Goal: Task Accomplishment & Management: Complete application form

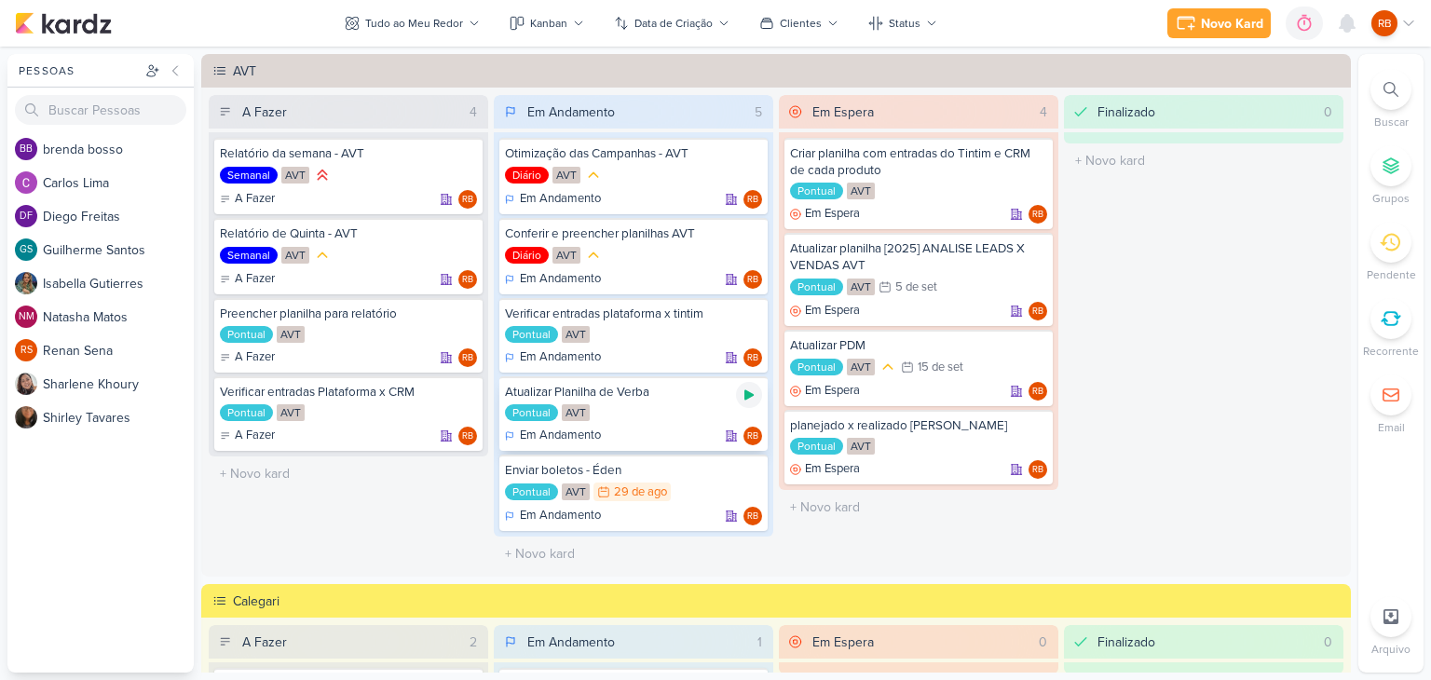
click at [744, 396] on icon at bounding box center [748, 395] width 9 height 10
click at [1263, 21] on div "0h15m" at bounding box center [1269, 24] width 44 height 20
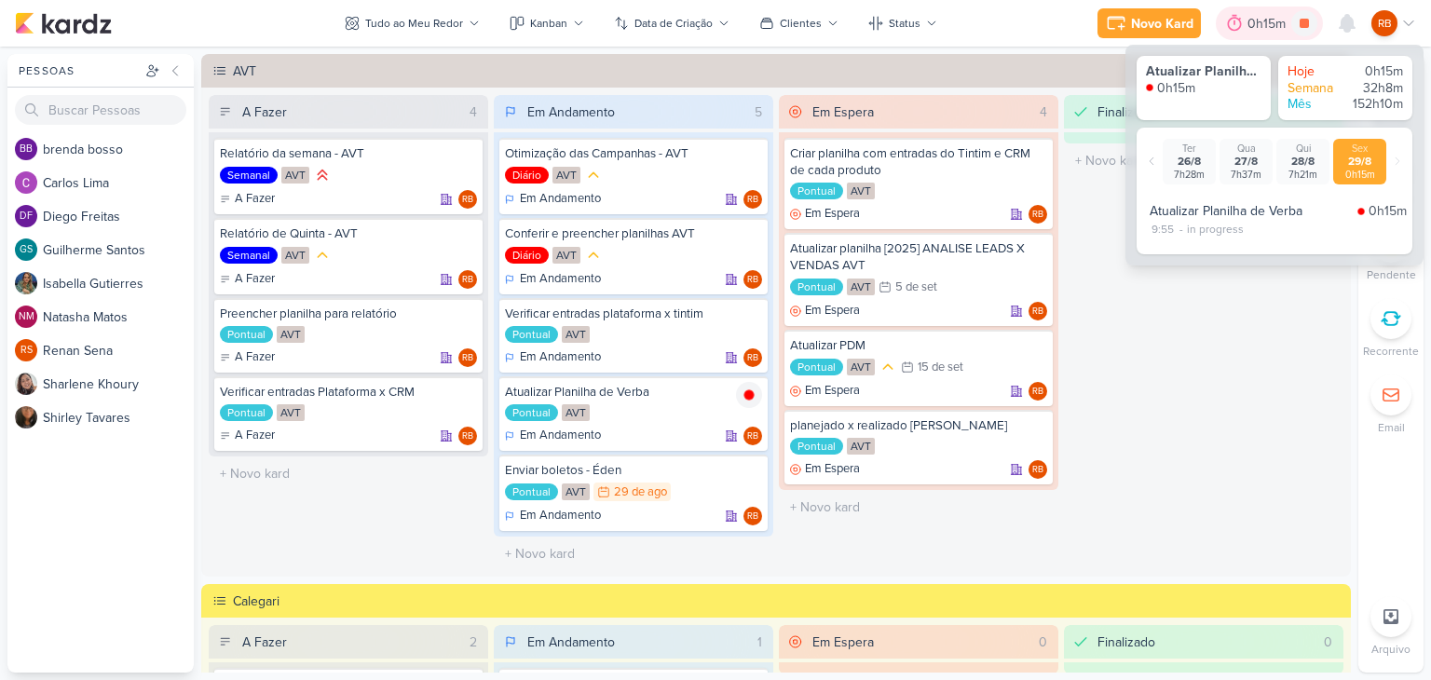
click at [1263, 21] on div "0h15m" at bounding box center [1269, 24] width 44 height 20
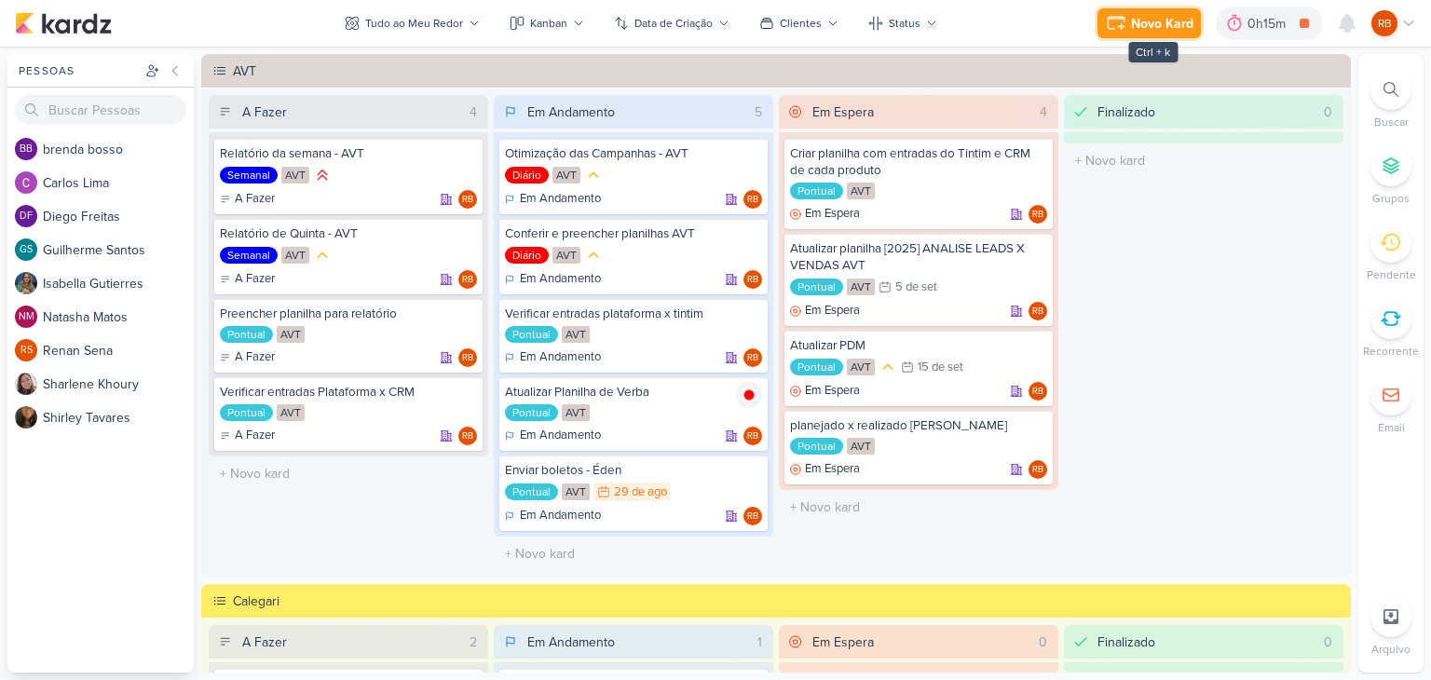
click at [1156, 19] on div "Novo Kard" at bounding box center [1162, 24] width 62 height 20
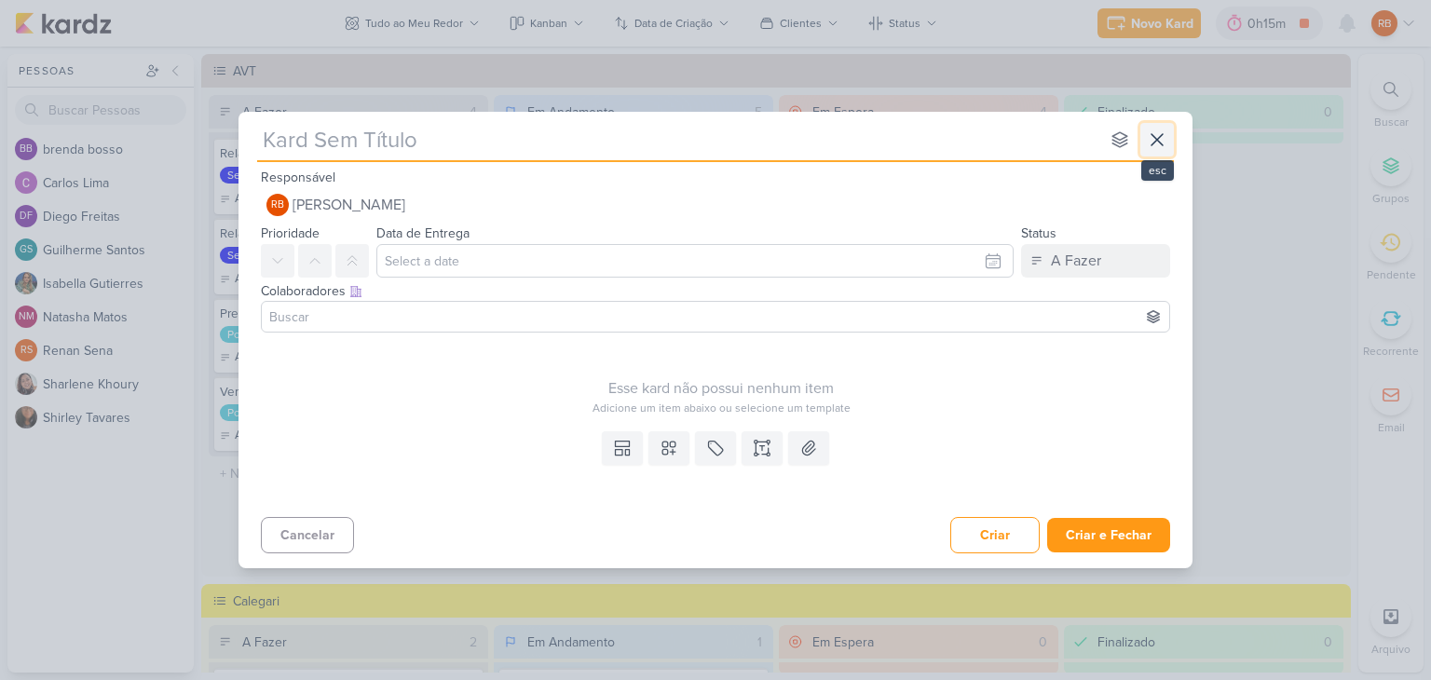
click at [1167, 139] on icon at bounding box center [1157, 140] width 22 height 22
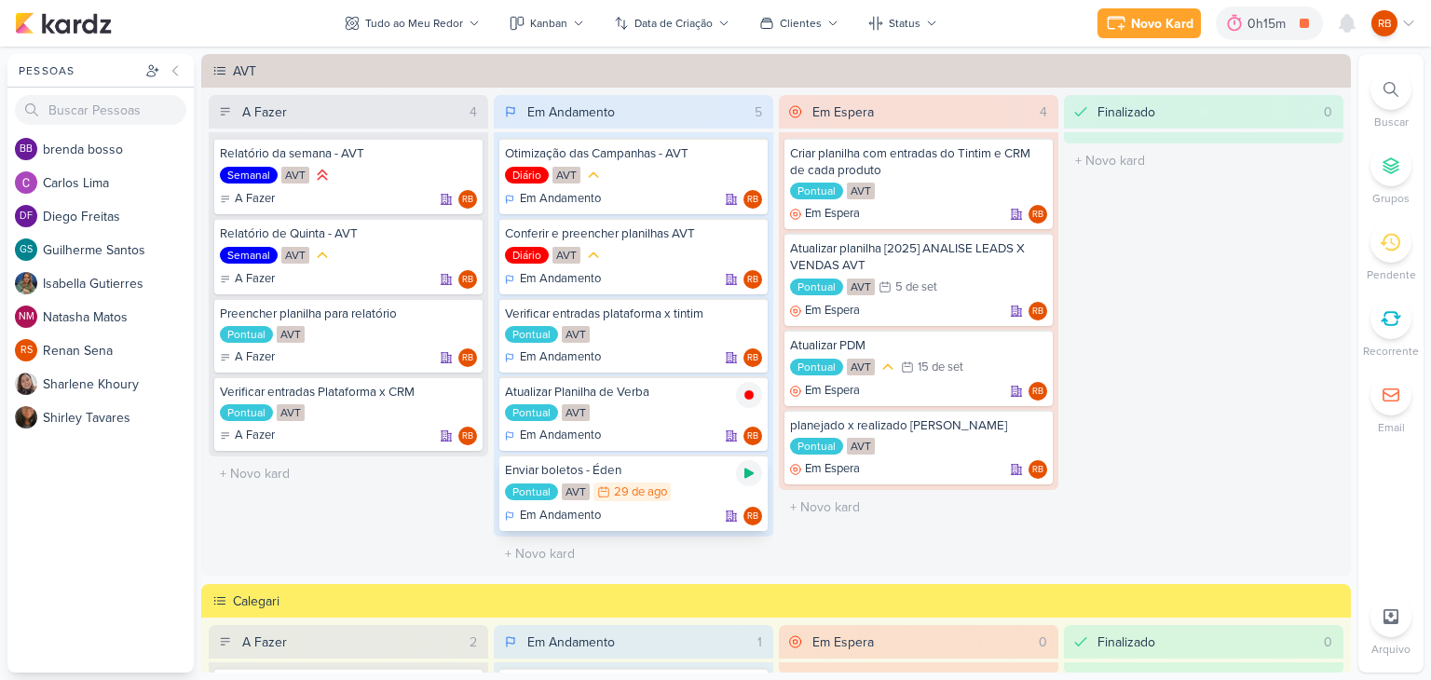
click at [745, 472] on icon at bounding box center [748, 473] width 9 height 10
click at [691, 478] on div "Enviar boletos - Éden Pontual AVT 29/8 29 de ago Em Andamento RB" at bounding box center [633, 492] width 268 height 76
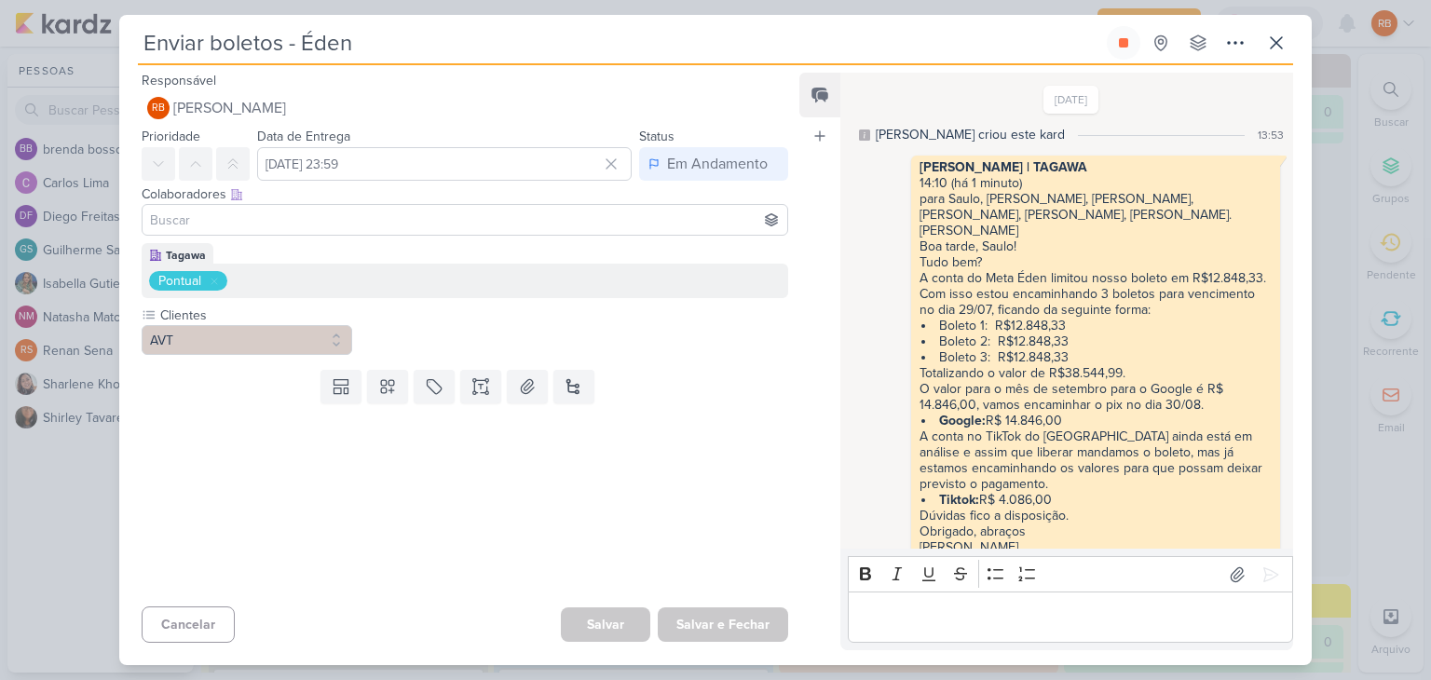
scroll to position [905, 0]
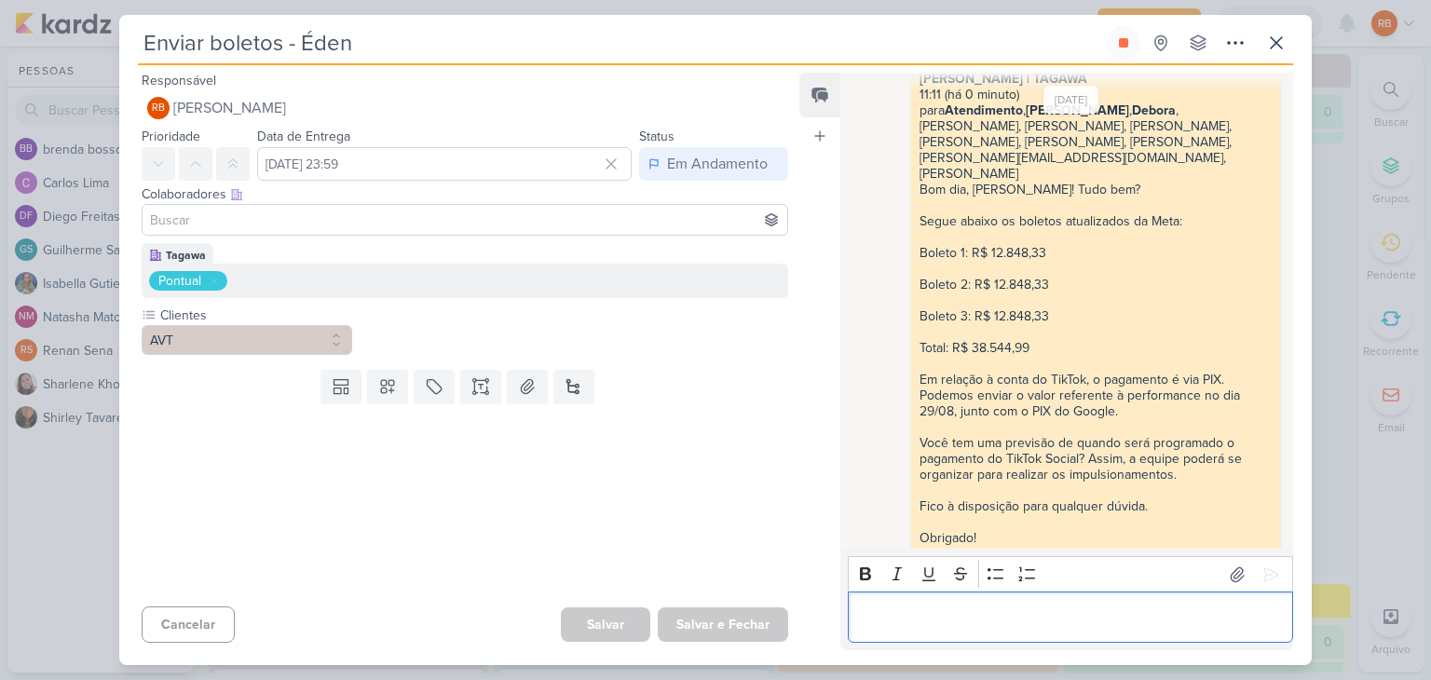
click at [1004, 590] on div "Rich Text Editor Bold Italic Underline Strikethrough Bulleted List Numbered List" at bounding box center [1070, 599] width 445 height 87
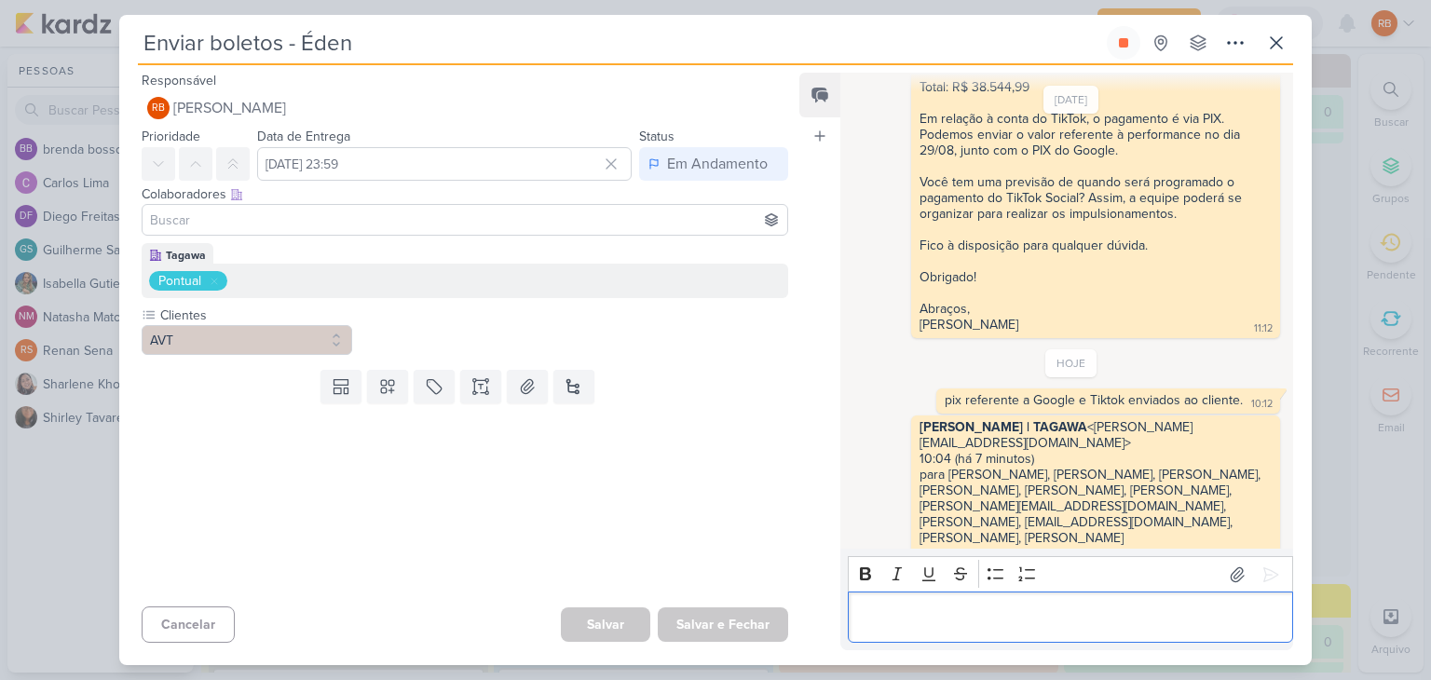
scroll to position [1336, 0]
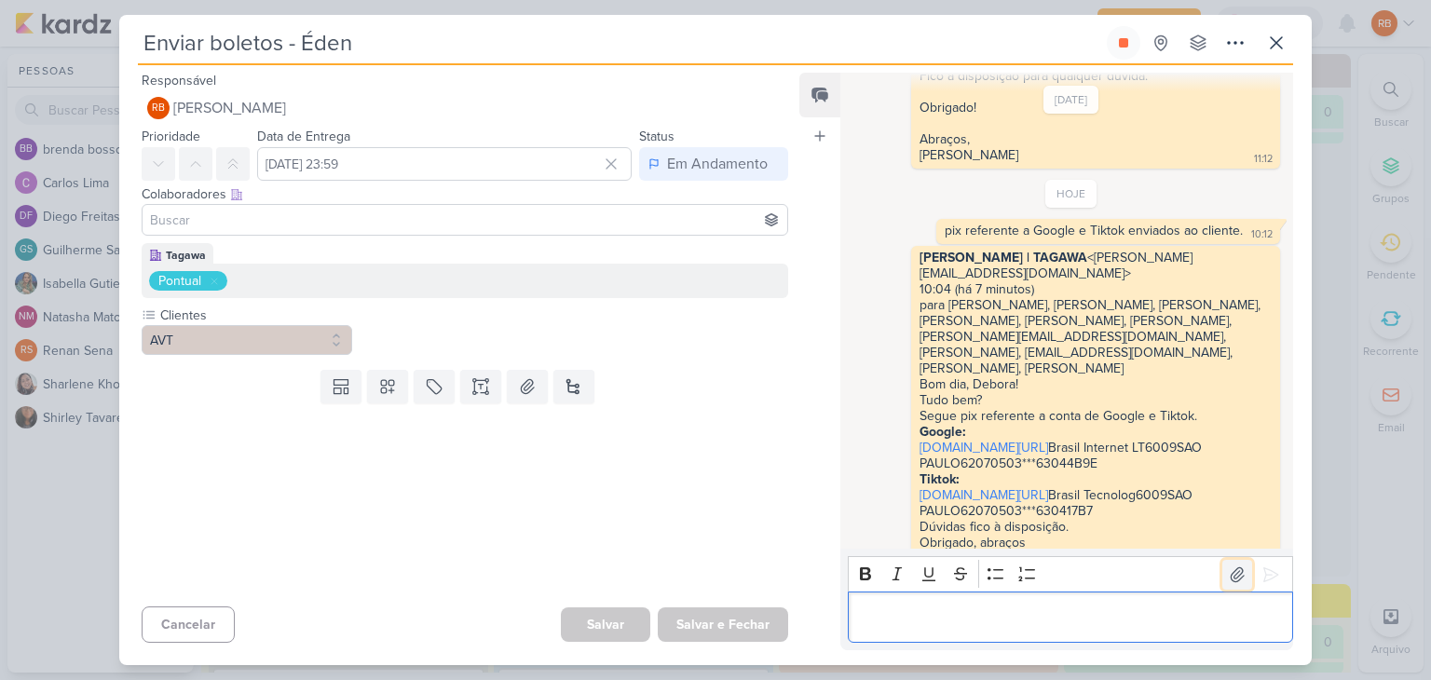
click at [1228, 575] on icon at bounding box center [1237, 574] width 19 height 19
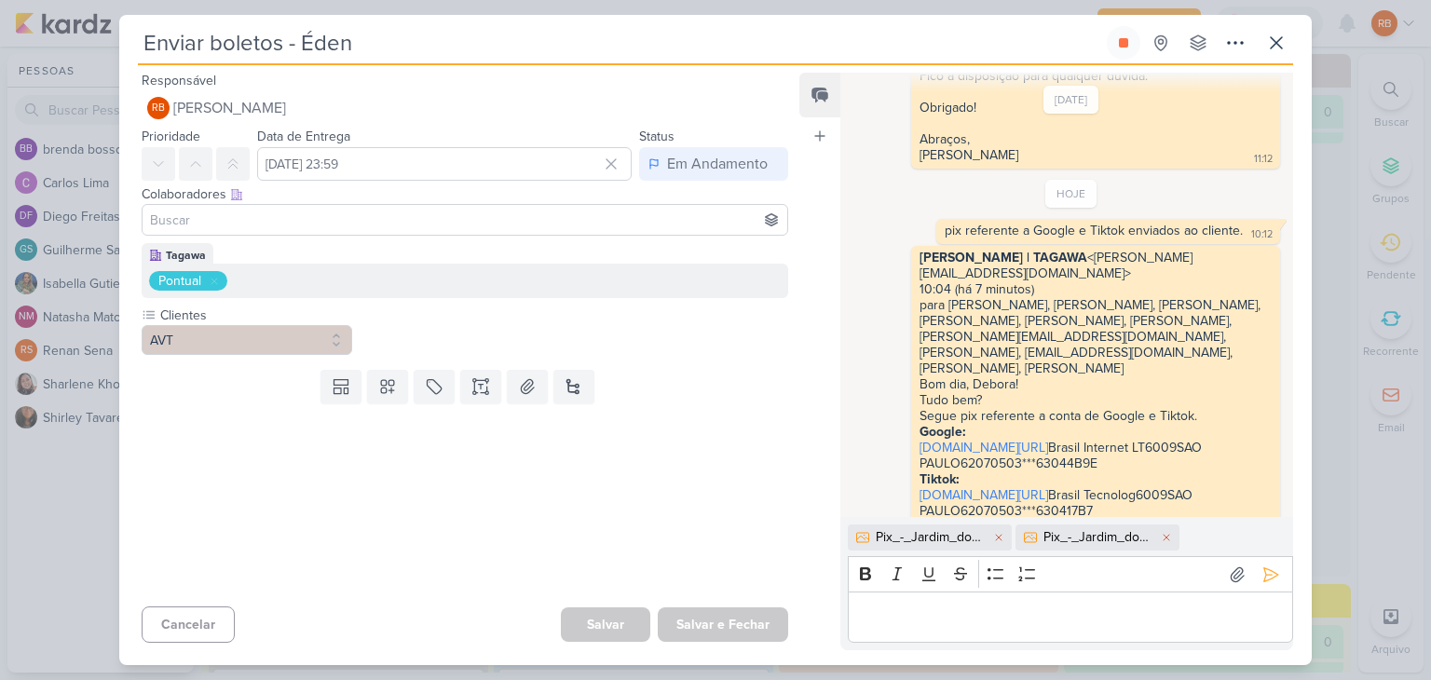
scroll to position [1367, 0]
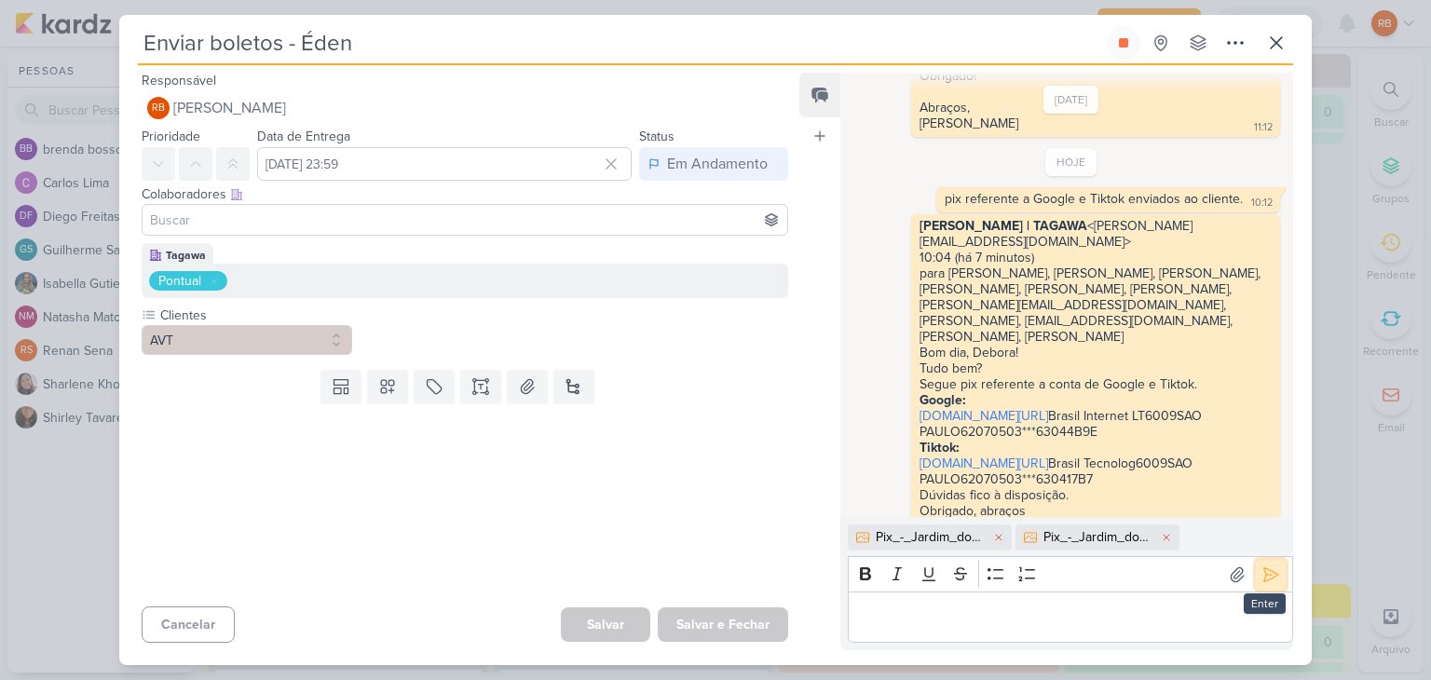
click at [1266, 575] on icon at bounding box center [1270, 574] width 19 height 19
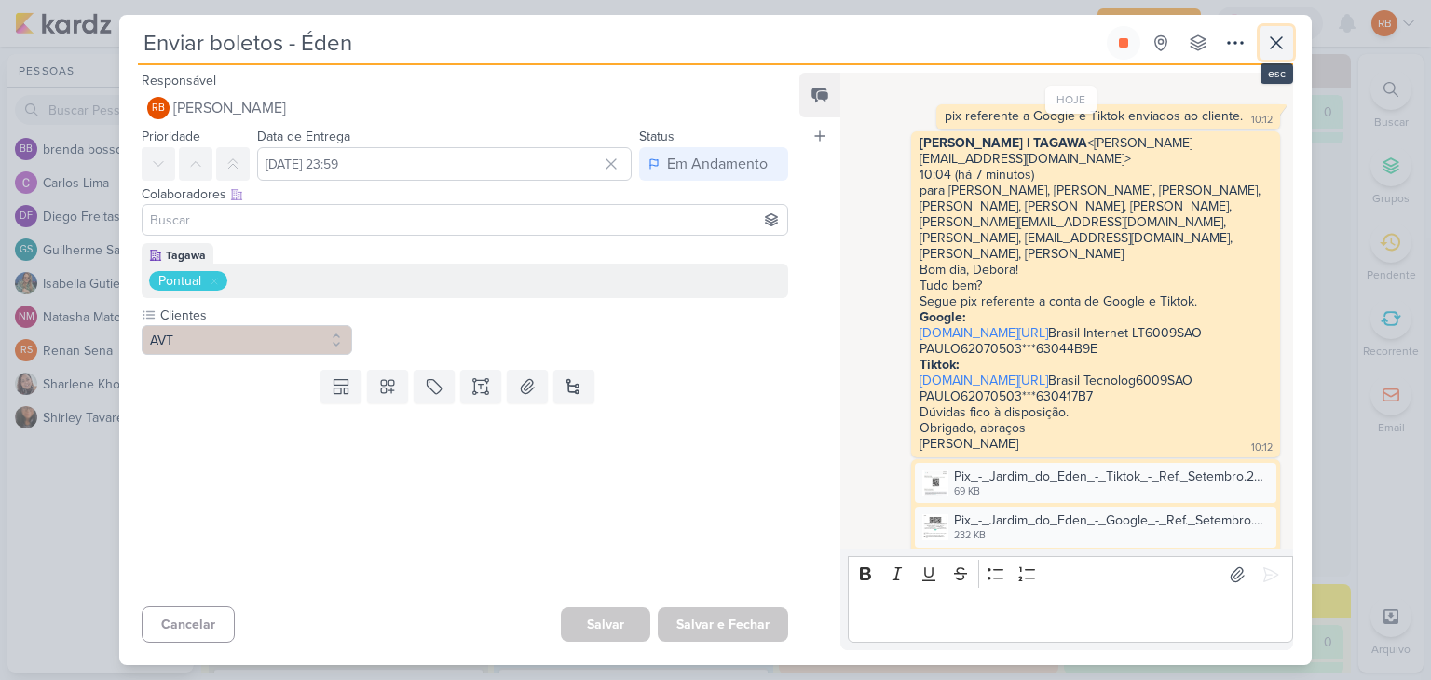
click at [1263, 46] on button at bounding box center [1276, 43] width 34 height 34
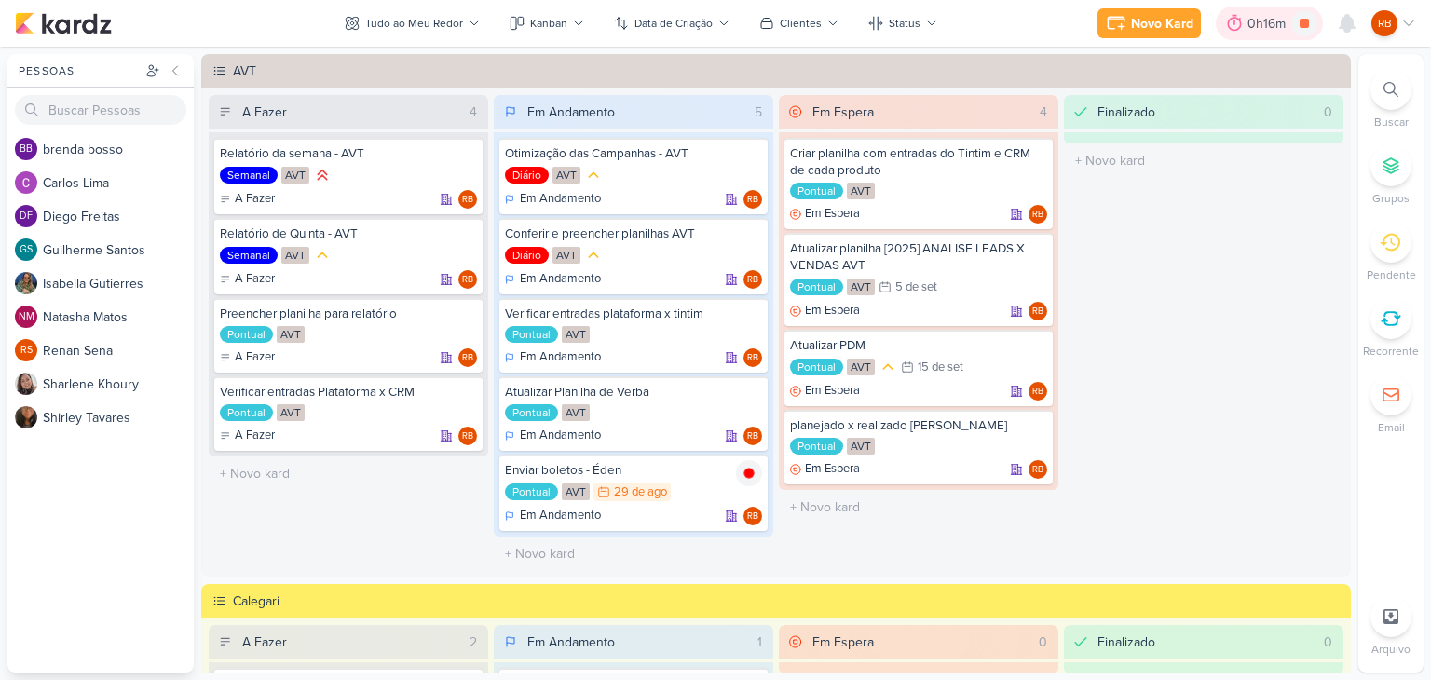
click at [1264, 17] on div "0h16m" at bounding box center [1269, 24] width 44 height 20
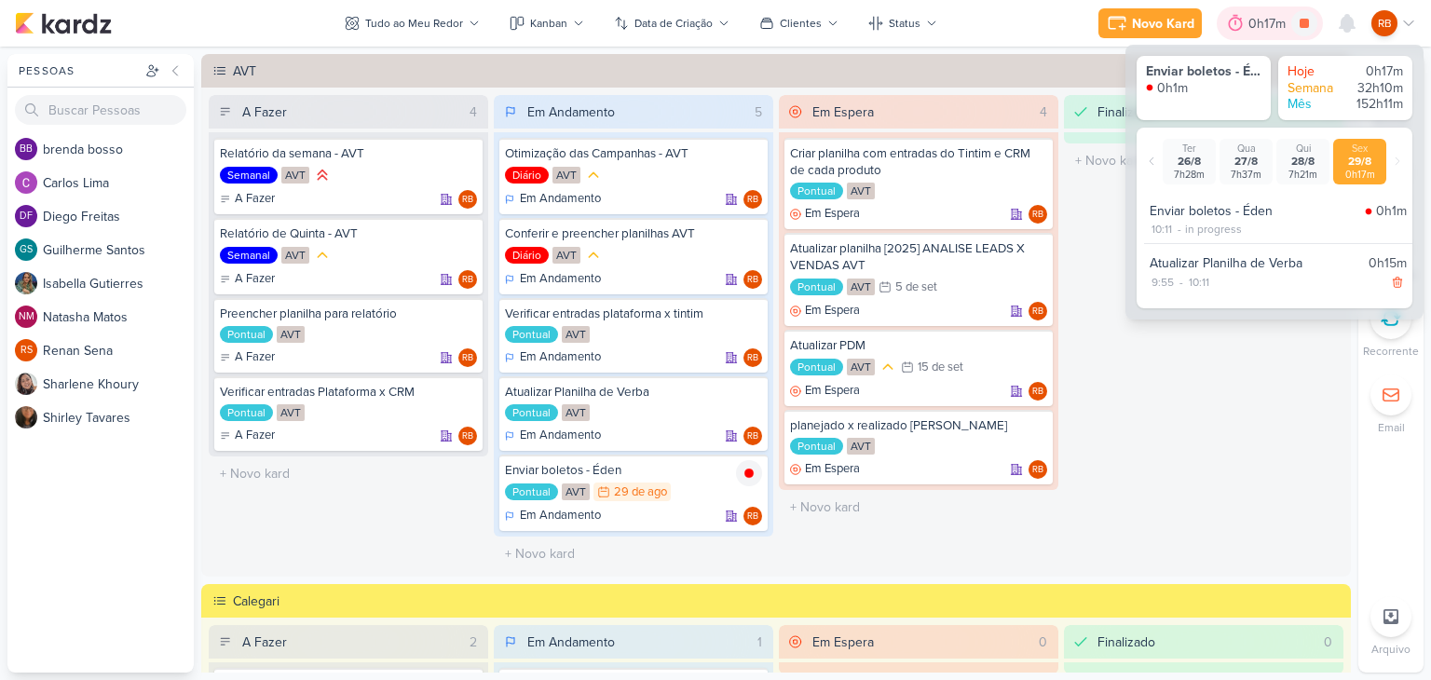
click at [1268, 26] on div "0h17m" at bounding box center [1269, 24] width 43 height 20
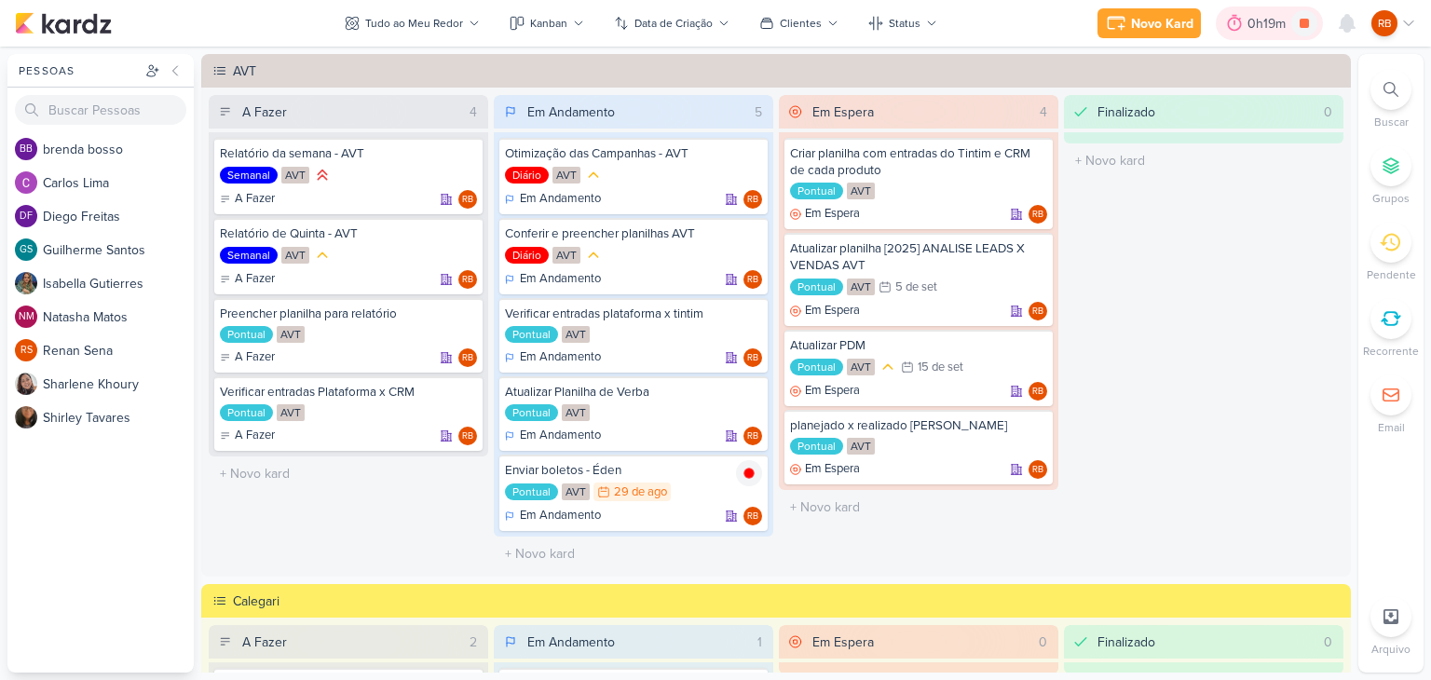
click at [1261, 20] on div "0h19m" at bounding box center [1269, 24] width 44 height 20
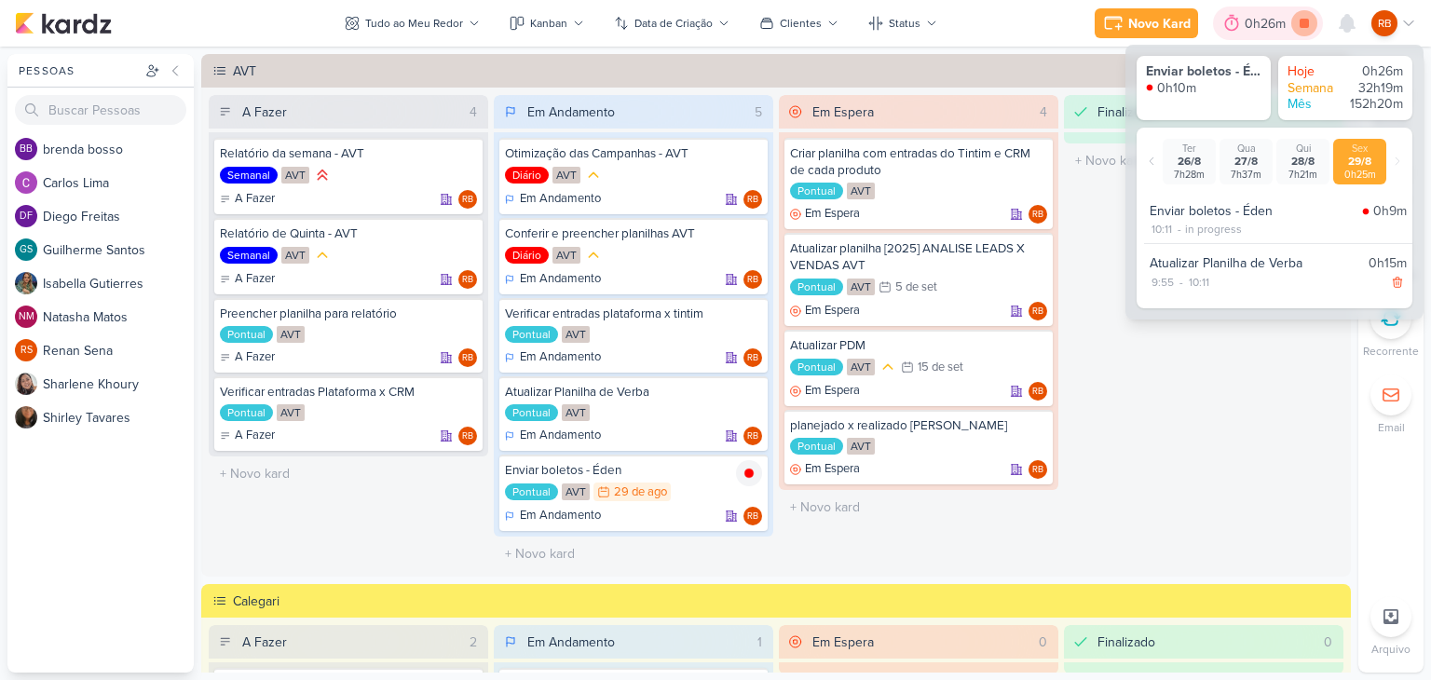
click at [1305, 26] on icon at bounding box center [1303, 23] width 9 height 9
click at [744, 395] on icon at bounding box center [748, 395] width 9 height 10
click at [1392, 284] on icon at bounding box center [1396, 283] width 8 height 10
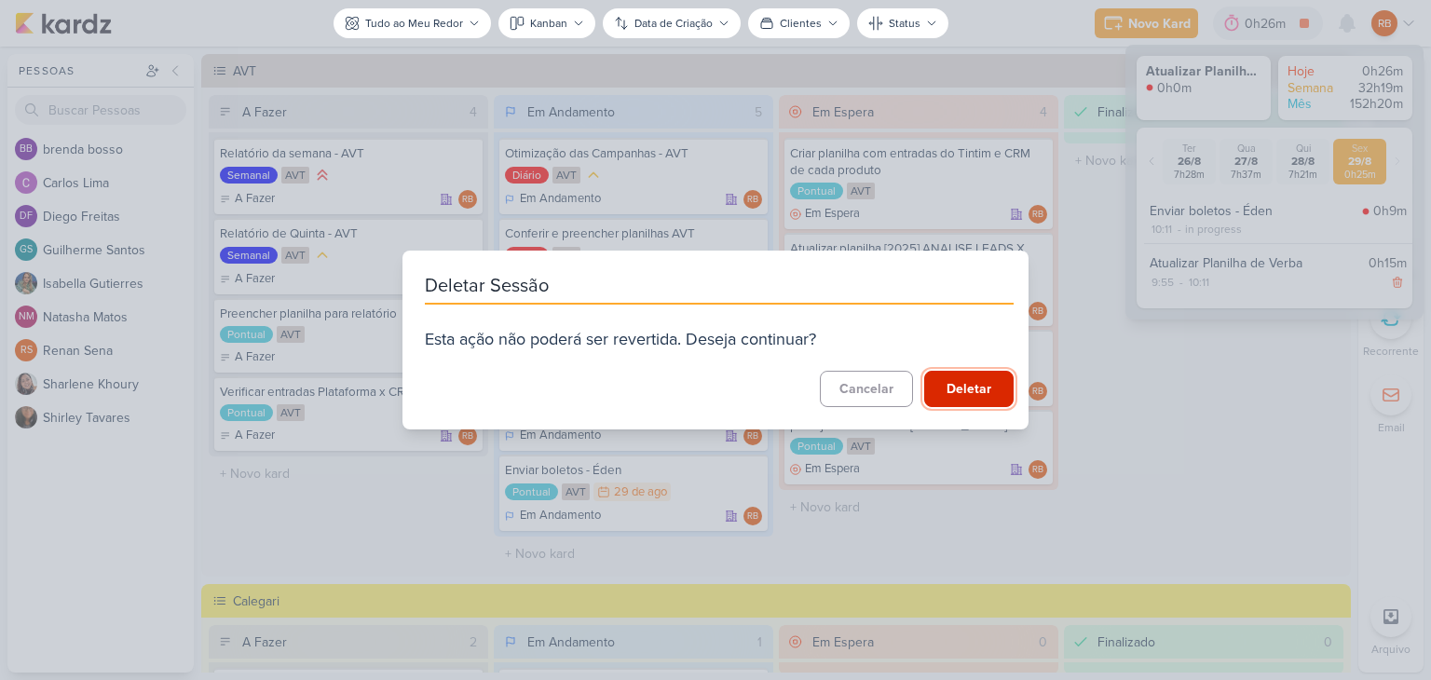
click at [970, 385] on button "Deletar" at bounding box center [968, 389] width 89 height 36
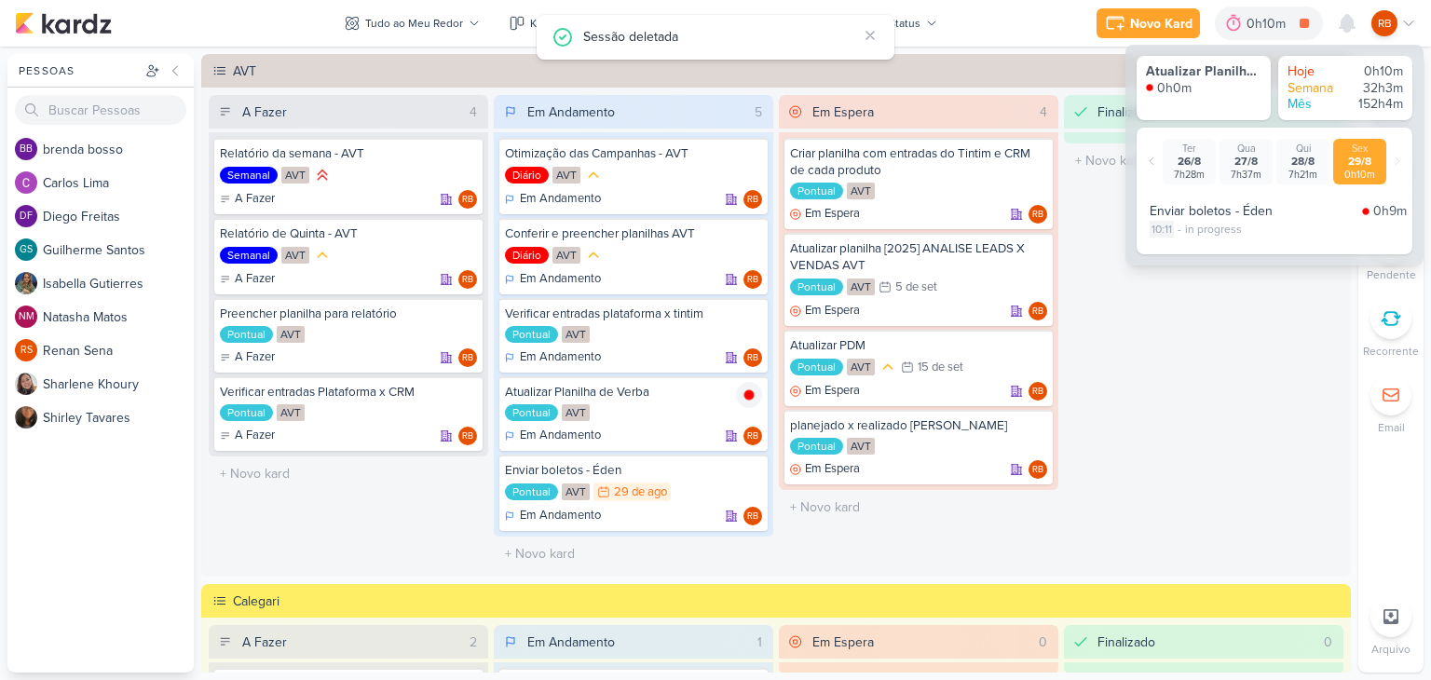
click at [1165, 228] on div "10:11" at bounding box center [1161, 229] width 24 height 17
select select "10"
click at [1200, 257] on select "00 01 02 03 04 05 06 07 08 09 10 11 12 13 14 15 16 17 18 19 20 21 22 23 24 25 2…" at bounding box center [1196, 253] width 26 height 22
click at [1183, 242] on select "00 01 02 03 04 05 06 07 08 09 10 11 12 13 14 15 16 17 18 19 20 21 22 23 24 25 2…" at bounding box center [1196, 253] width 26 height 22
click at [1220, 253] on icon at bounding box center [1224, 253] width 22 height 22
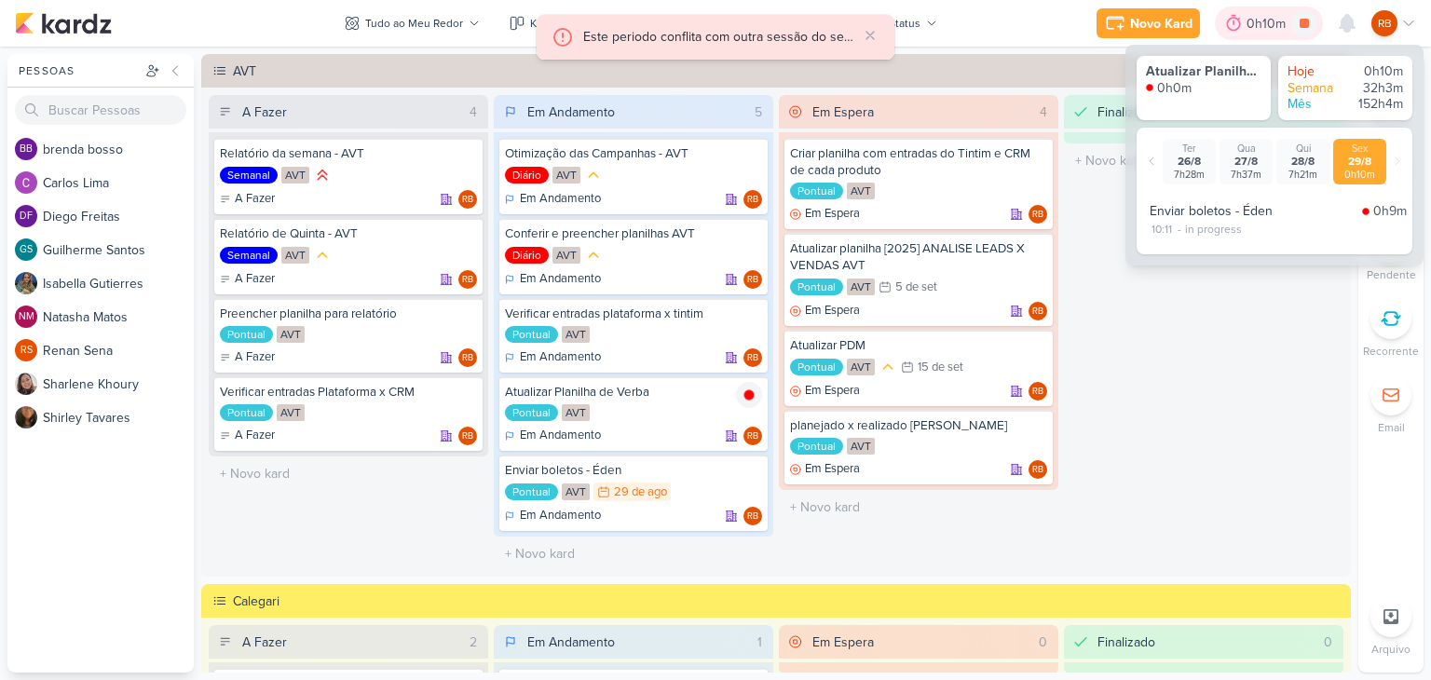
click at [1243, 31] on div at bounding box center [1233, 23] width 26 height 30
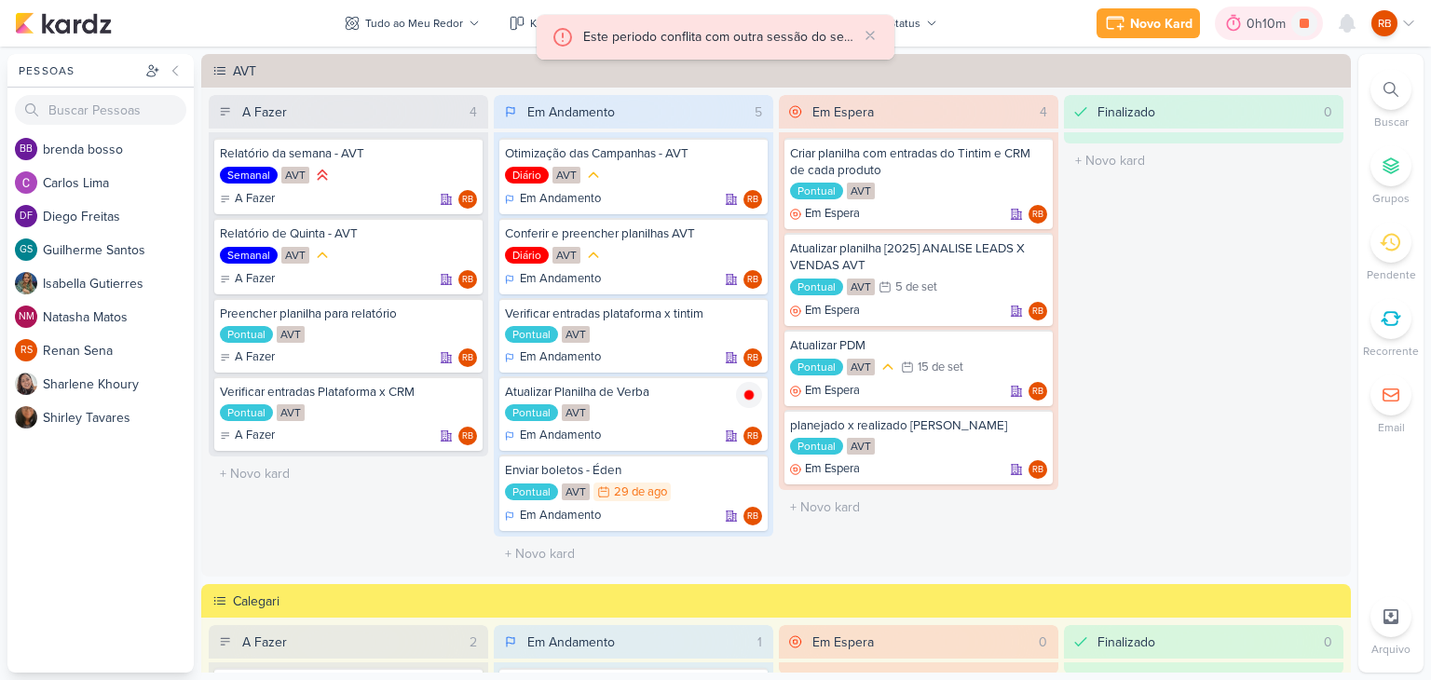
click at [1253, 24] on div "0h10m" at bounding box center [1268, 24] width 45 height 20
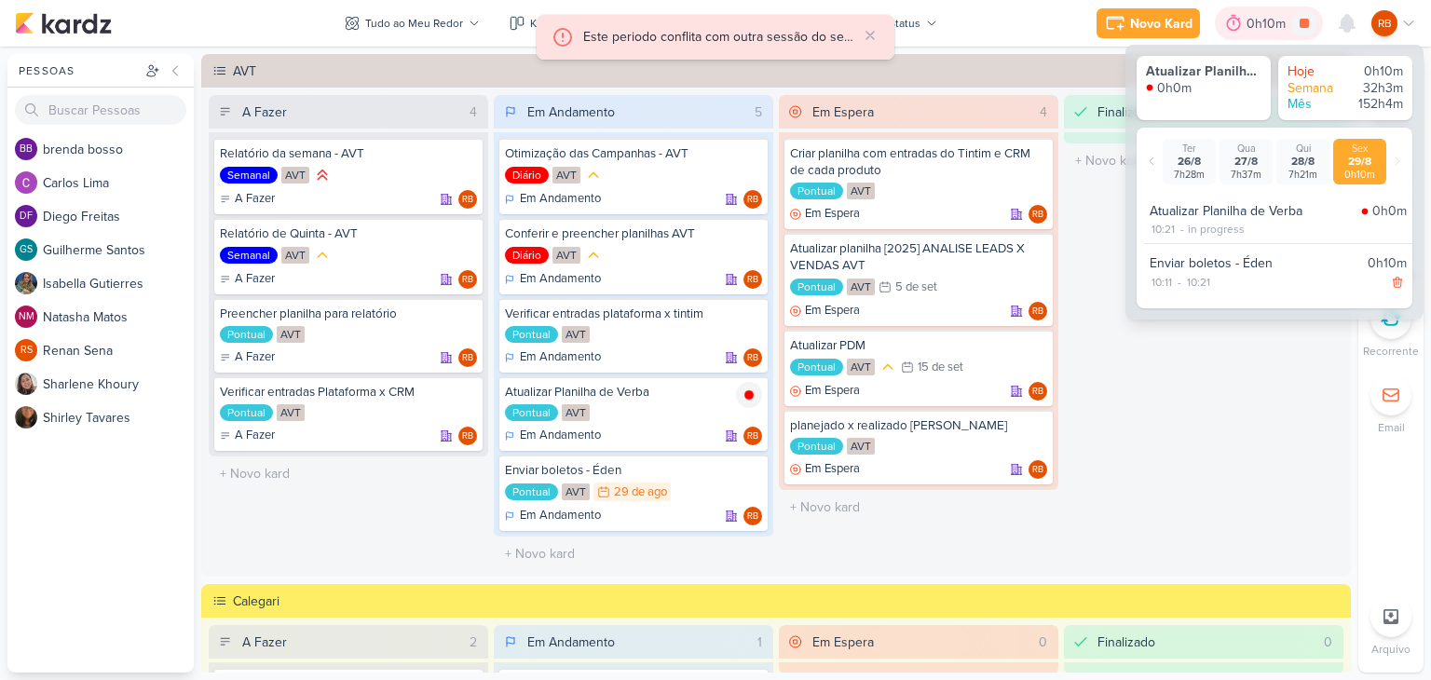
click at [1253, 24] on div "0h10m" at bounding box center [1268, 24] width 45 height 20
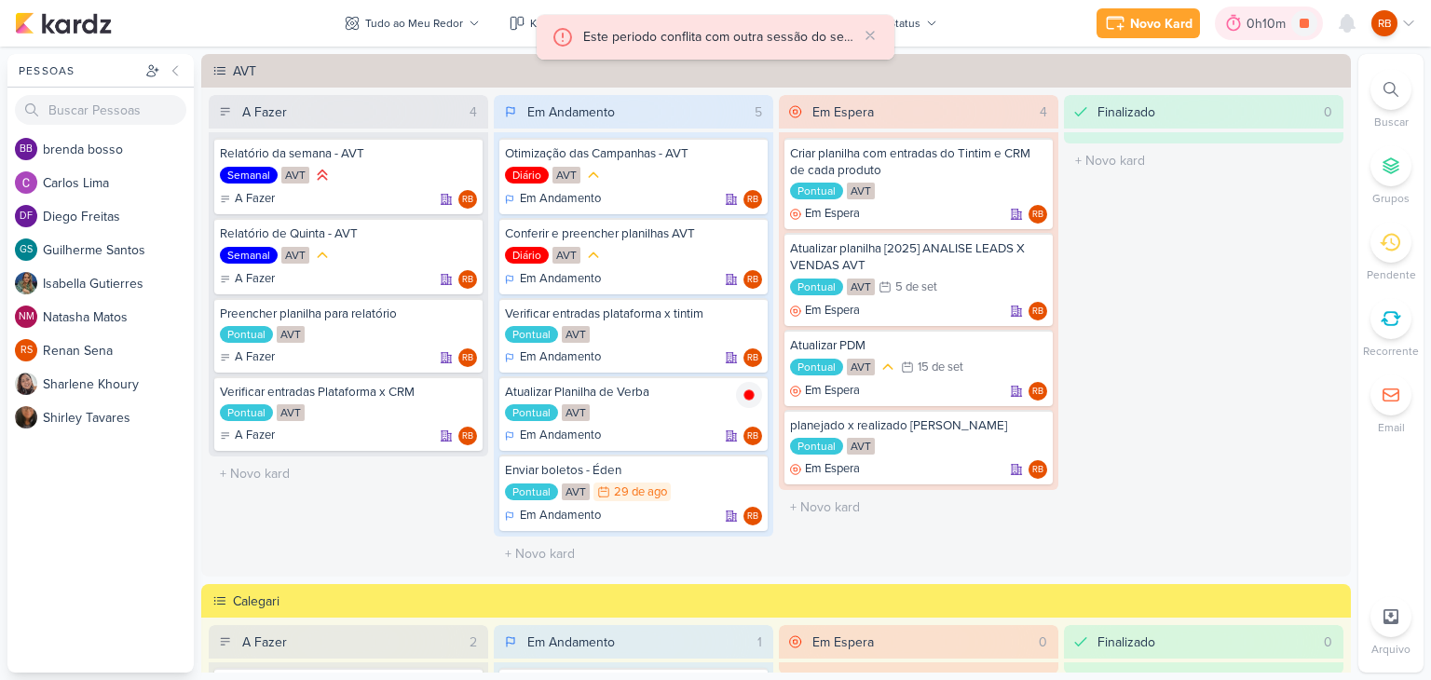
click at [1253, 24] on div "0h10m" at bounding box center [1268, 24] width 45 height 20
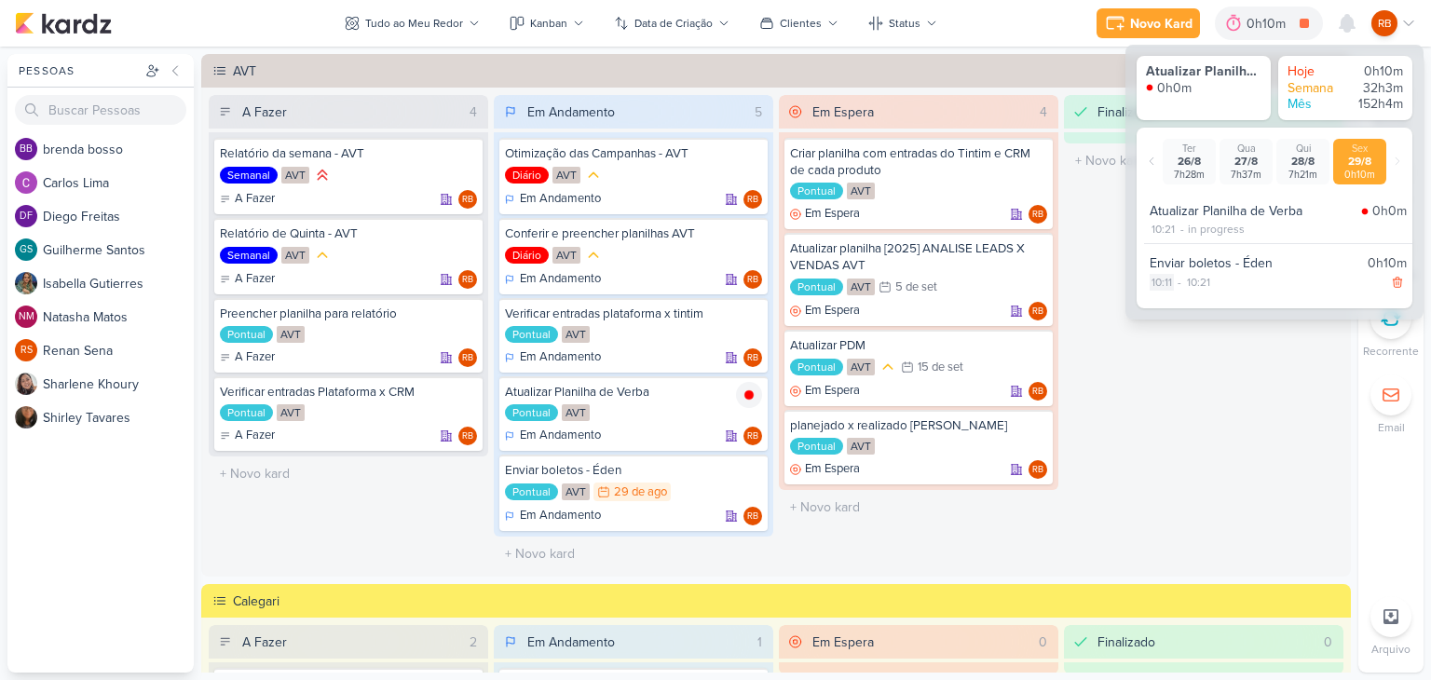
click at [1164, 288] on div "10:11" at bounding box center [1161, 282] width 24 height 17
click at [1196, 313] on select "00 01 02 03 04 05 06 07 08 09 10 11 12 13 14 15 16 17 18 19 20 21 22 23 24 25 2…" at bounding box center [1196, 305] width 26 height 22
click at [1183, 294] on select "00 01 02 03 04 05 06 07 08 09 10 11 12 13 14 15 16 17 18 19 20 21 22 23 24 25 2…" at bounding box center [1196, 305] width 26 height 22
click at [1223, 309] on icon at bounding box center [1224, 305] width 22 height 22
click at [1205, 278] on div "10:21" at bounding box center [1203, 282] width 27 height 17
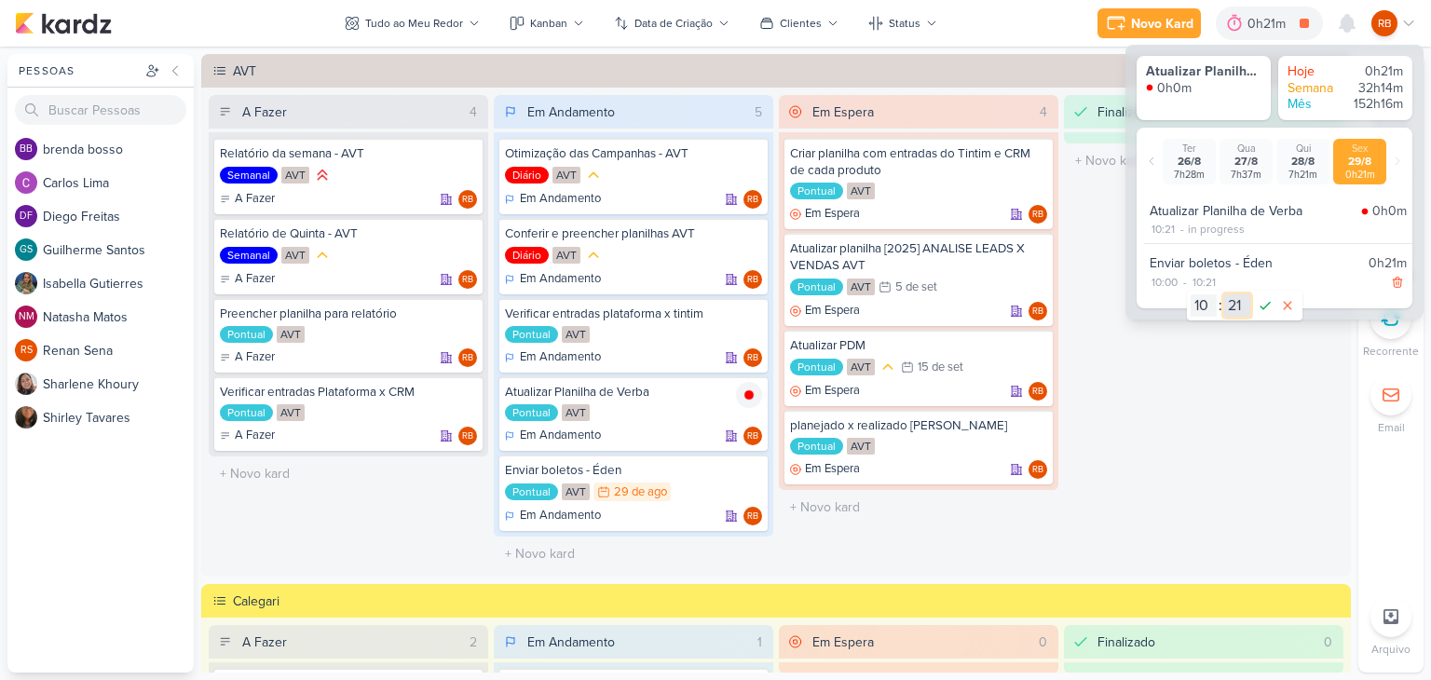
click at [1233, 299] on select "00 01 02 03 04 05 06 07 08 09 10 11 12 13 14 15 16 17 18 19 20 21 22 23 24 25 2…" at bounding box center [1237, 305] width 26 height 22
click at [1238, 305] on select "00 01 02 03 04 05 06 07 08 09 10 11 12 13 14 15 16 17 18 19 20 21 22 23 24 25 2…" at bounding box center [1237, 305] width 26 height 22
click at [1224, 294] on select "00 01 02 03 04 05 06 07 08 09 10 11 12 13 14 15 16 17 18 19 20 21 22 23 24 25 2…" at bounding box center [1237, 305] width 26 height 22
click at [1271, 303] on icon at bounding box center [1265, 305] width 22 height 22
click at [1159, 226] on div "10:21" at bounding box center [1162, 229] width 27 height 17
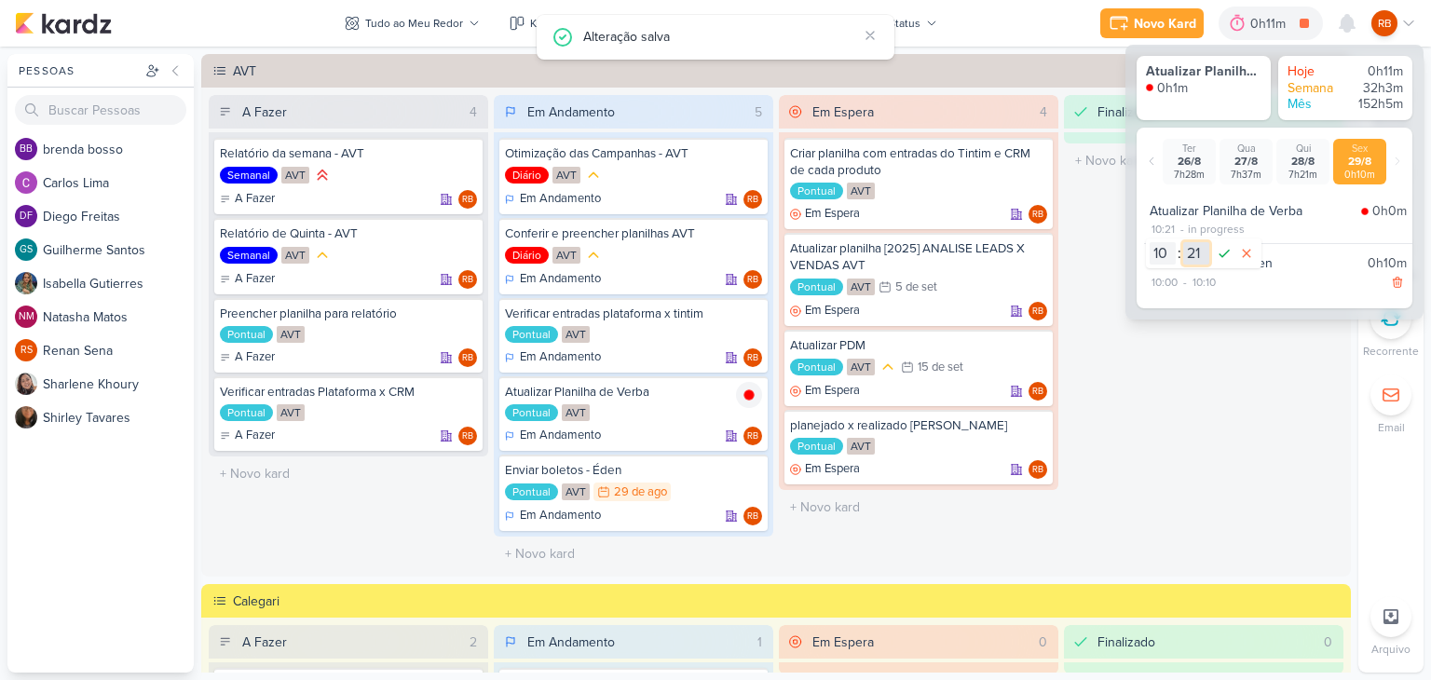
click at [1192, 248] on select "00 01 02 03 04 05 06 07 08 09 10 11 12 13 14 15 16 17 18 19 20 21 22 23 24 25 2…" at bounding box center [1196, 253] width 26 height 22
select select "13"
click at [1183, 242] on select "00 01 02 03 04 05 06 07 08 09 10 11 12 13 14 15 16 17 18 19 20 21 22 23 24 25 2…" at bounding box center [1196, 253] width 26 height 22
click at [1226, 250] on icon at bounding box center [1224, 253] width 22 height 22
click at [1270, 14] on div "0h19m" at bounding box center [1269, 24] width 44 height 20
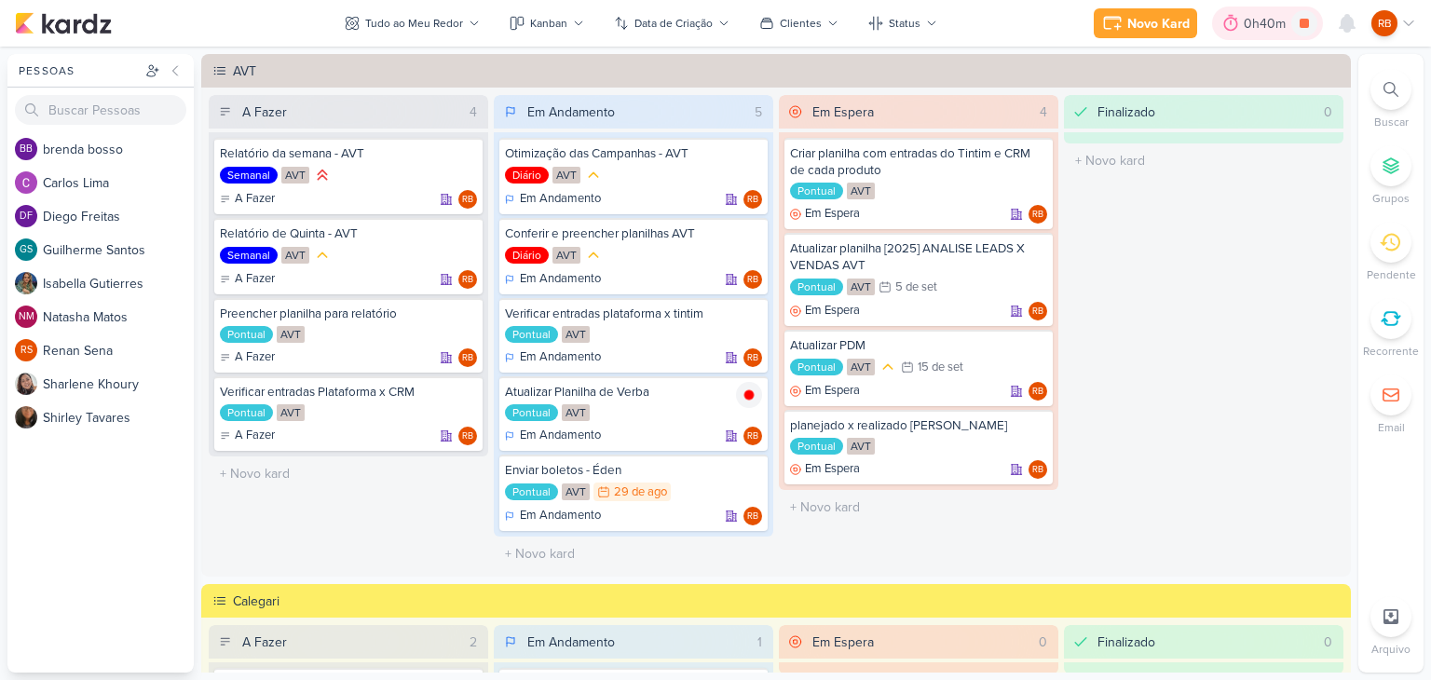
click at [1256, 28] on div "0h40m" at bounding box center [1266, 24] width 47 height 20
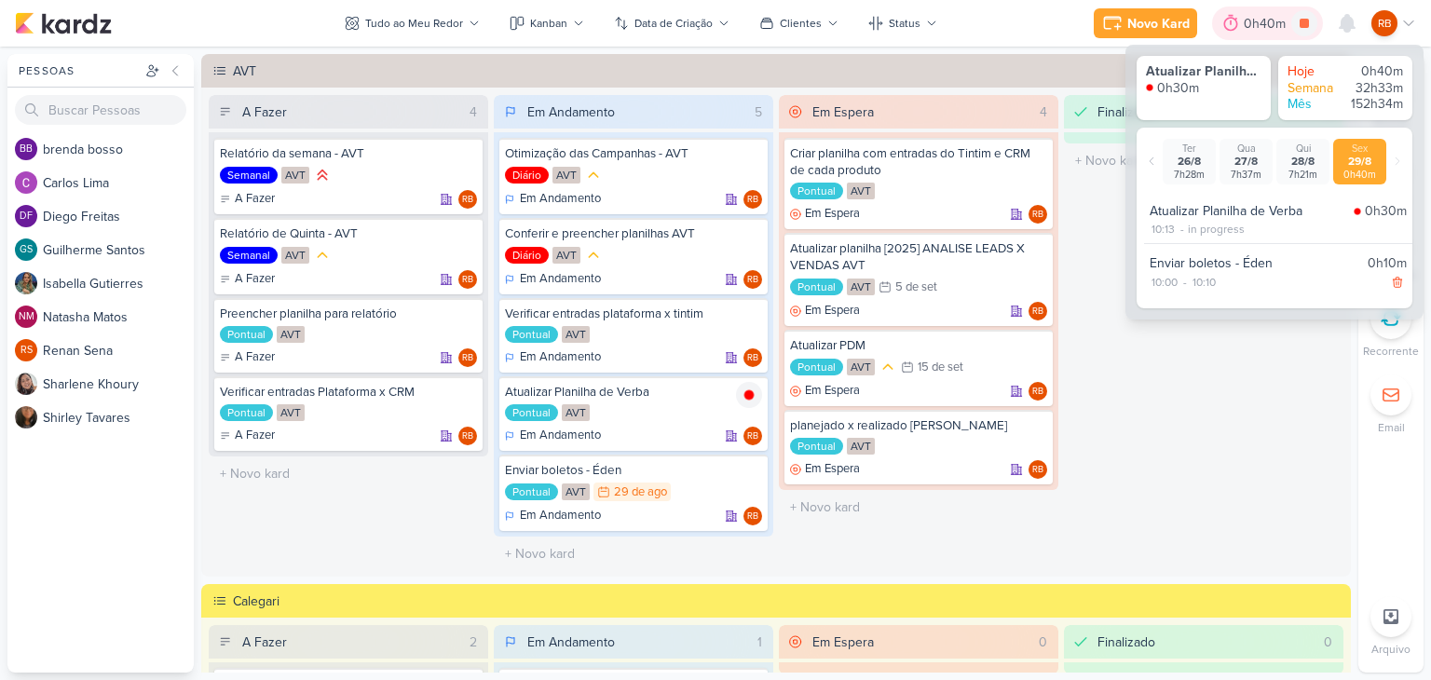
click at [1256, 28] on div "0h40m" at bounding box center [1266, 24] width 47 height 20
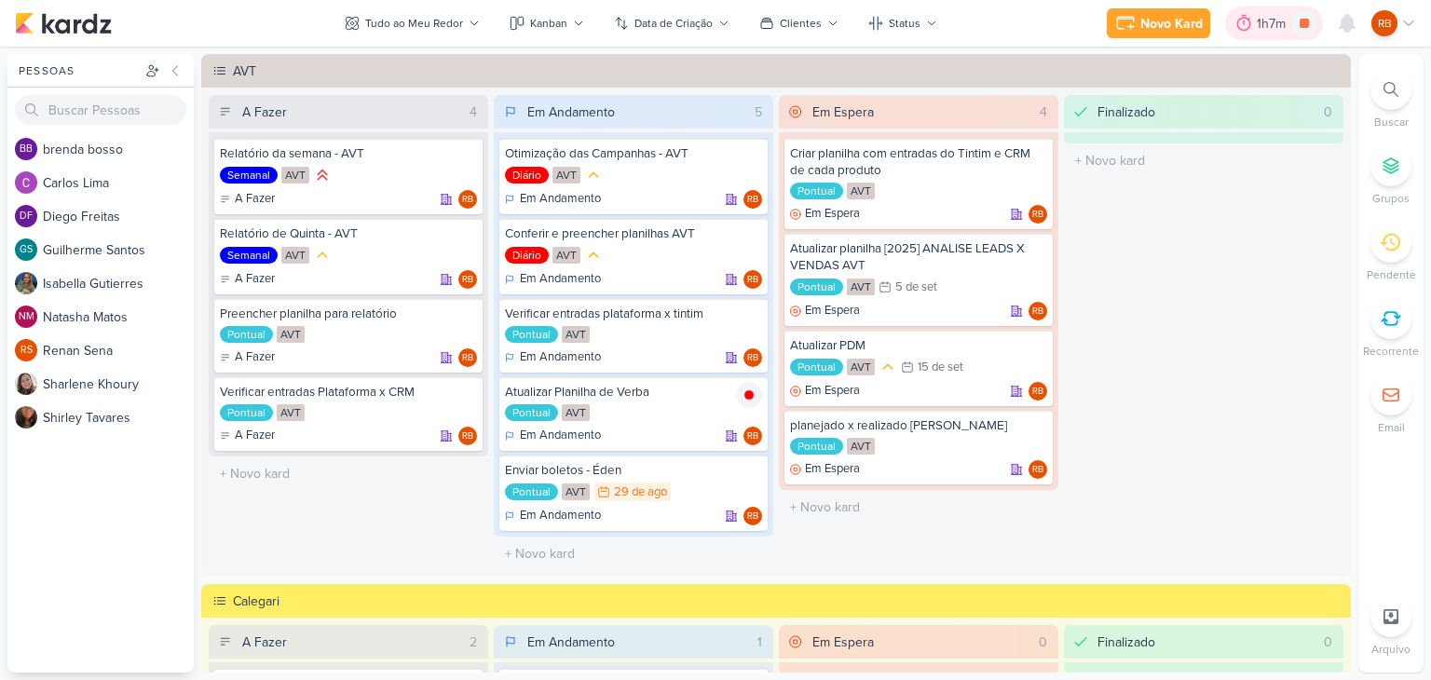
click at [1263, 22] on div "1h7m" at bounding box center [1273, 24] width 34 height 20
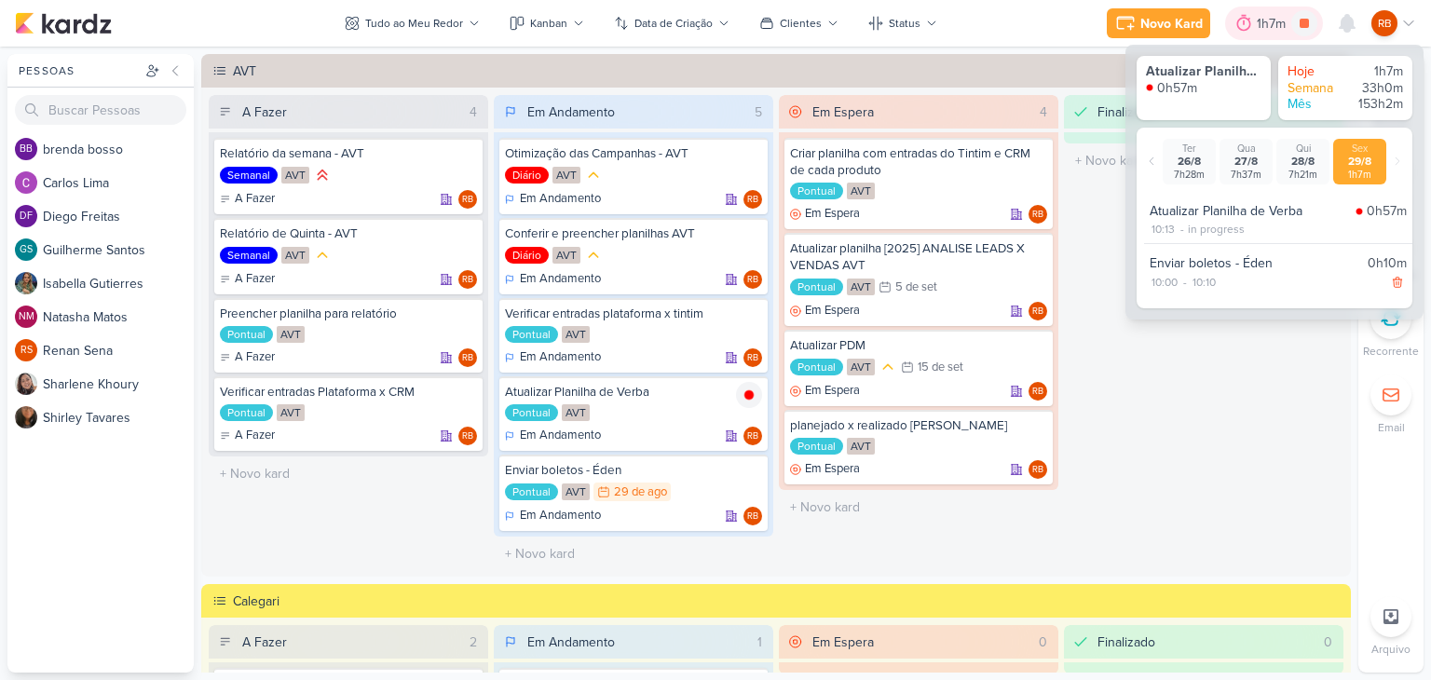
click at [1263, 22] on div "1h7m" at bounding box center [1273, 24] width 34 height 20
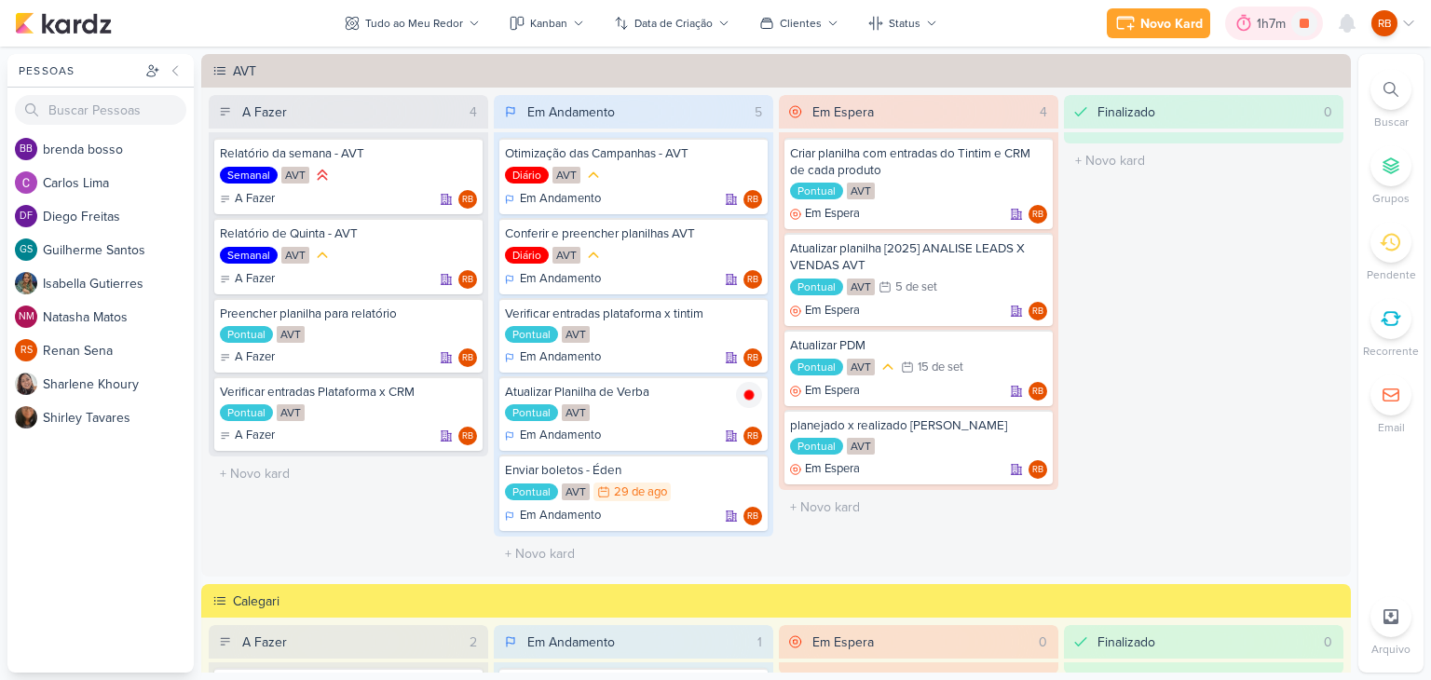
click at [1269, 15] on div "1h7m" at bounding box center [1273, 24] width 34 height 20
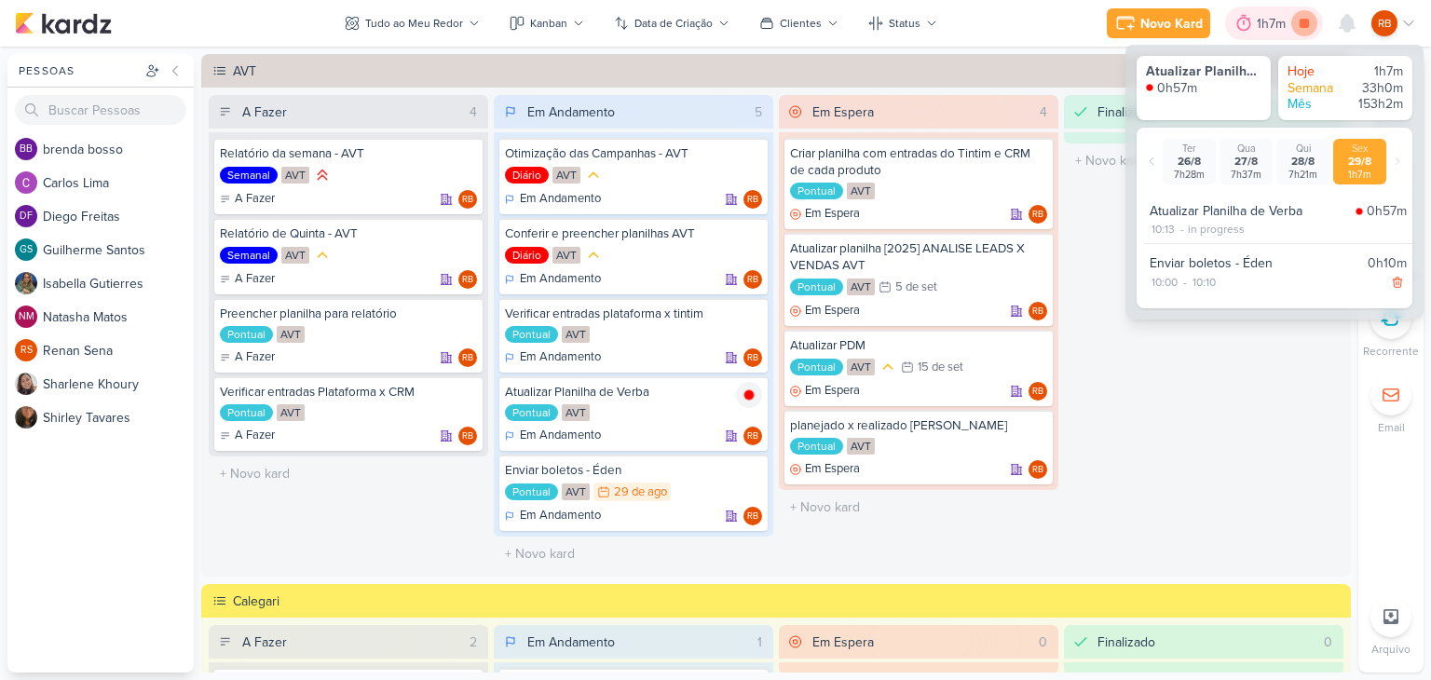
click at [1311, 20] on icon at bounding box center [1304, 23] width 26 height 26
click at [1282, 16] on div at bounding box center [1269, 23] width 26 height 30
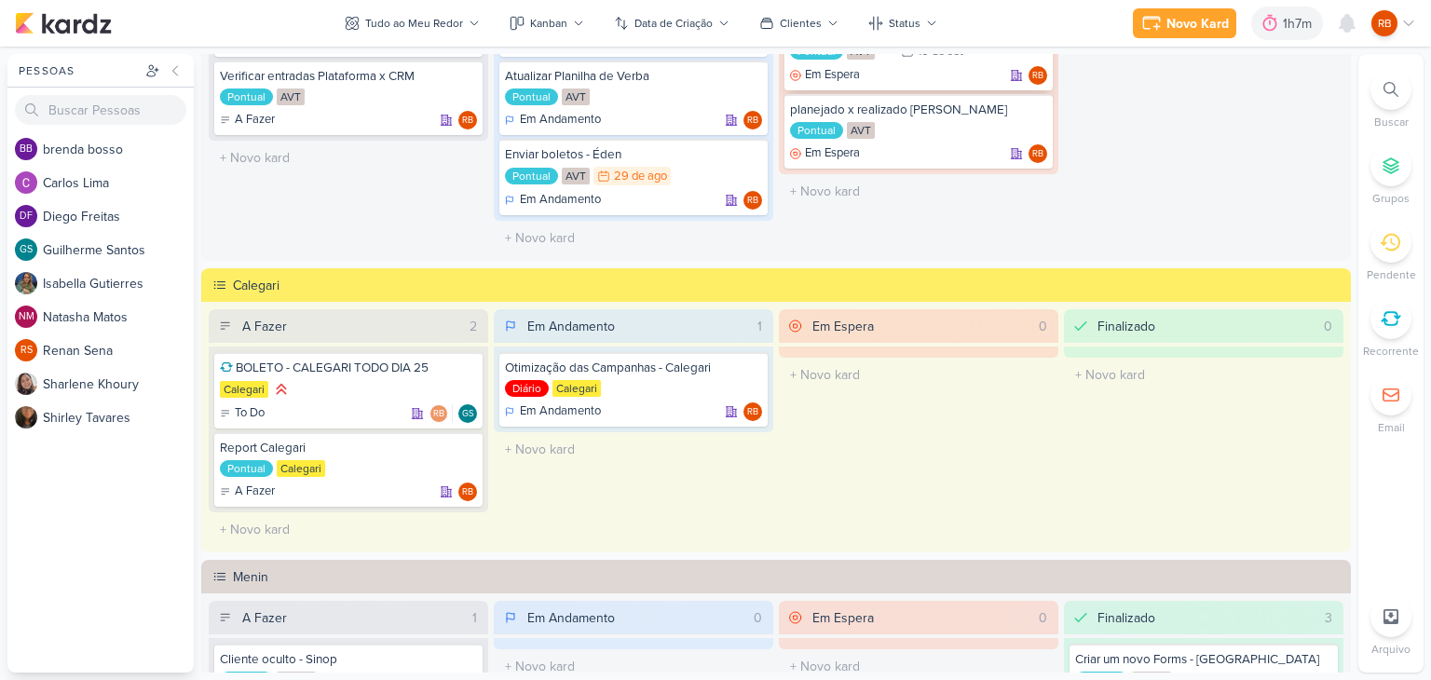
scroll to position [466, 0]
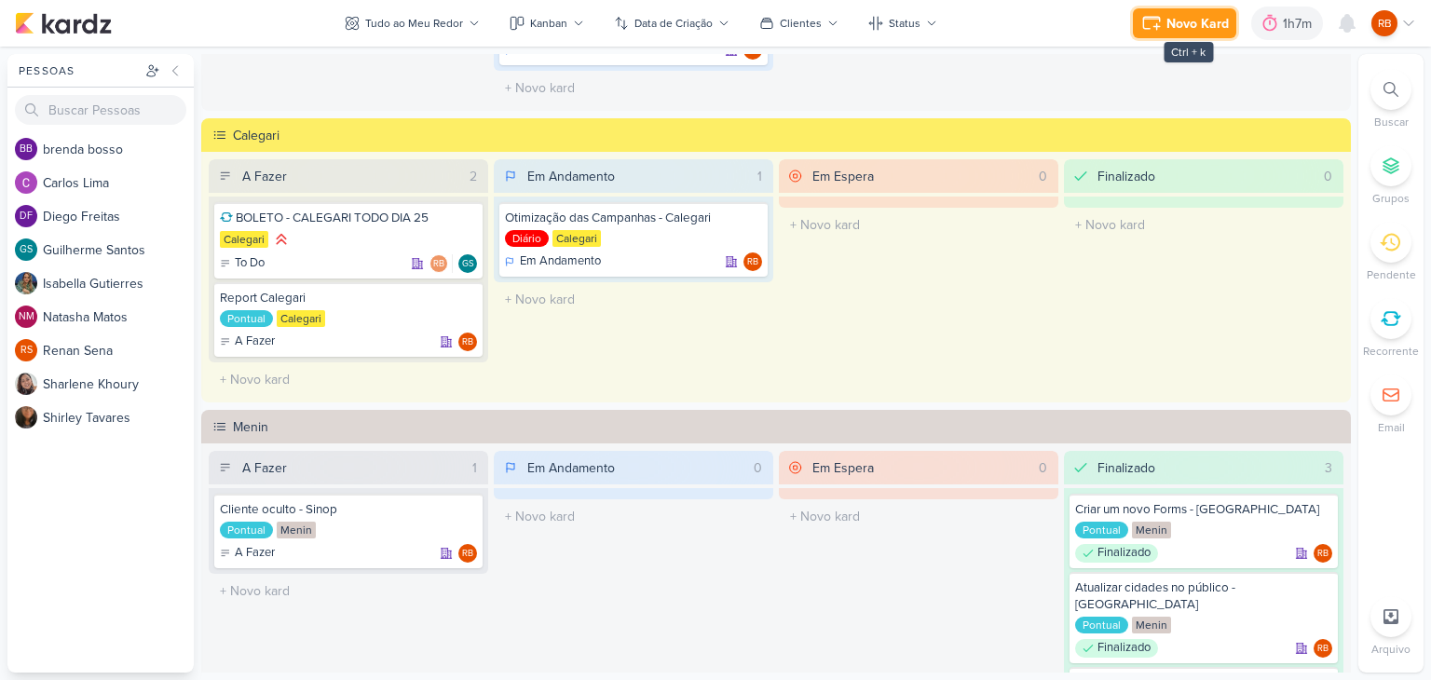
click at [1177, 23] on div "Novo Kard" at bounding box center [1197, 24] width 62 height 20
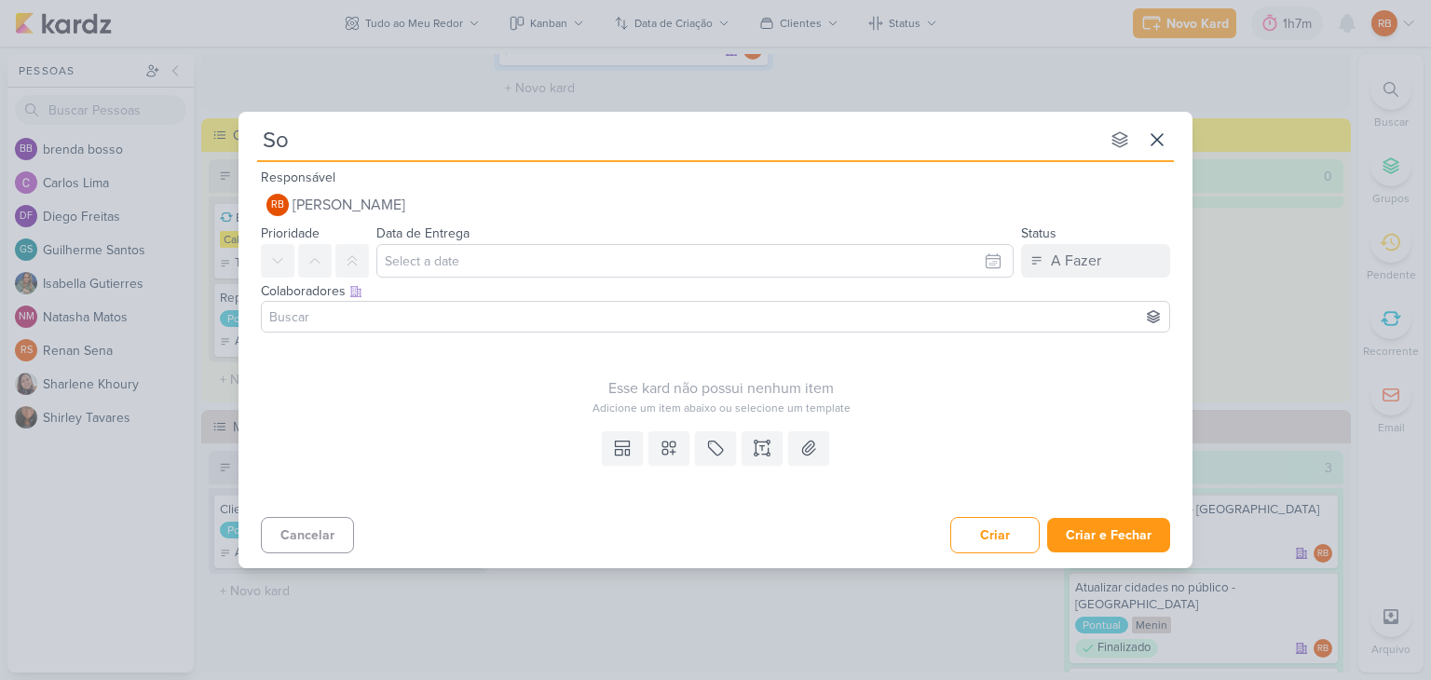
type input "Sol"
type input "Solicita"
type input "Solicitar peça"
type input "Solicitar peças para"
type input "Solicitar peças para o"
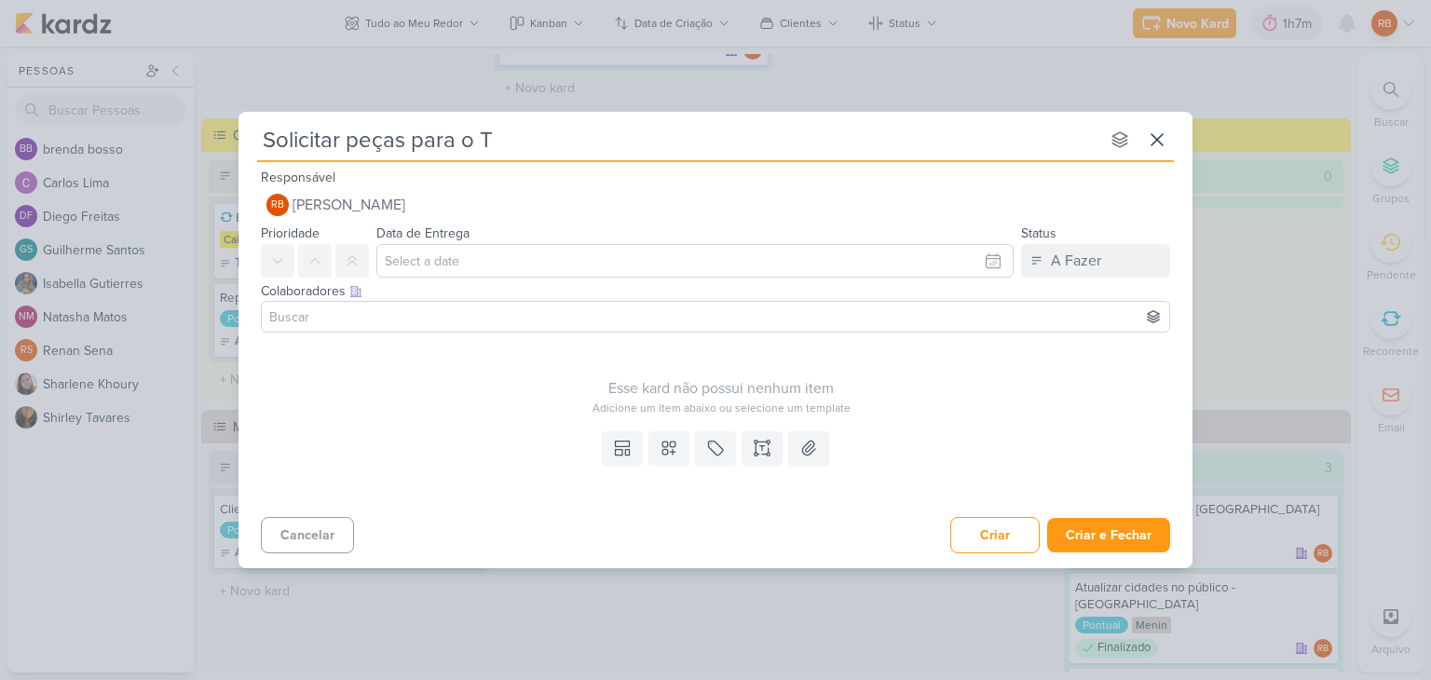
type input "Solicitar peças para o Ti"
type input "Solicitar peças para o Tikt"
type input "Solicitar peças para o Tiktok"
click at [710, 457] on button at bounding box center [715, 448] width 41 height 34
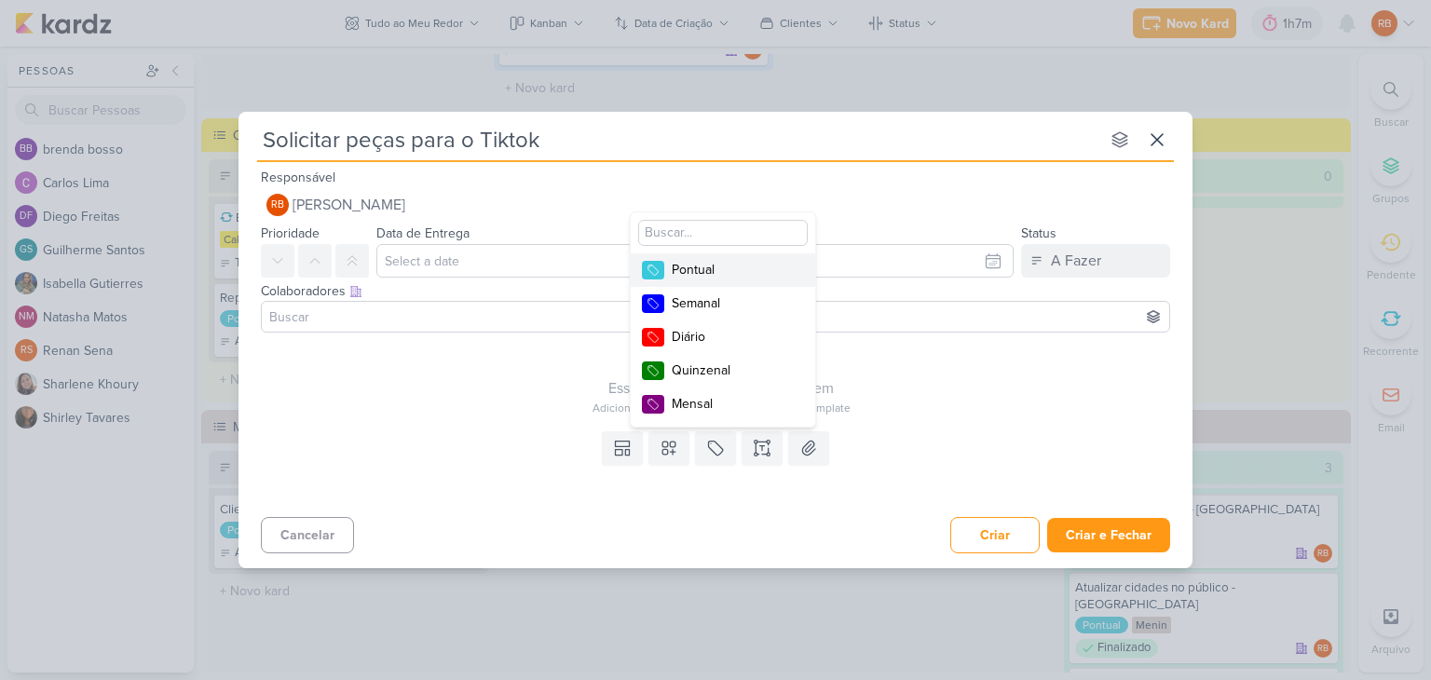
click at [726, 266] on div "Pontual" at bounding box center [732, 270] width 121 height 20
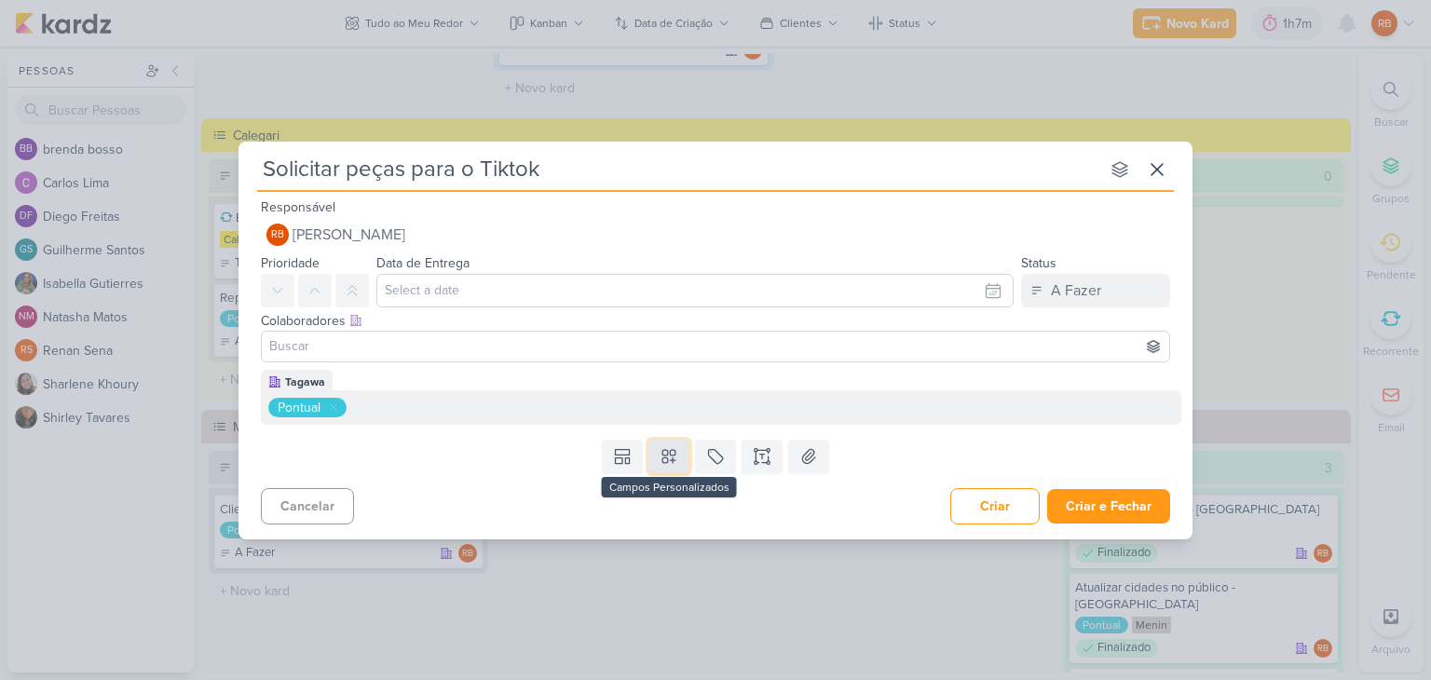
click at [662, 456] on icon at bounding box center [668, 456] width 13 height 13
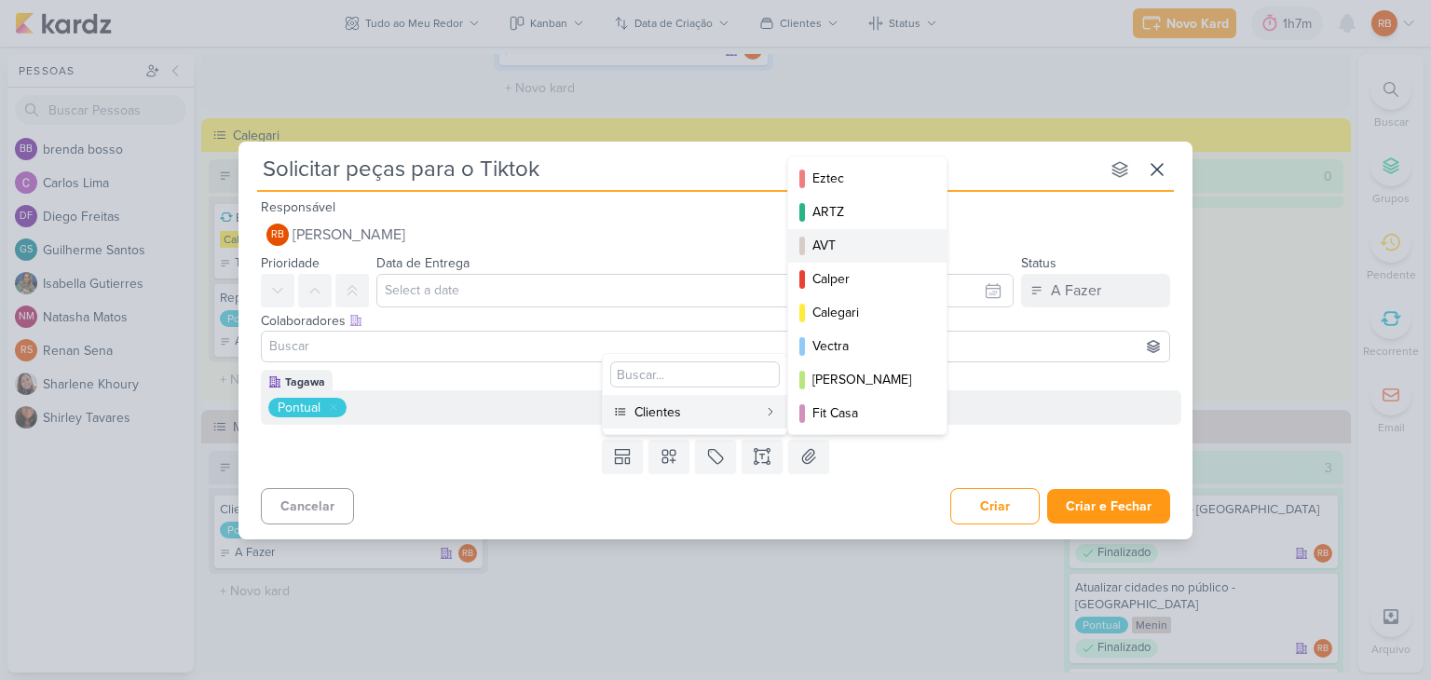
click at [871, 243] on div "AVT" at bounding box center [868, 246] width 112 height 20
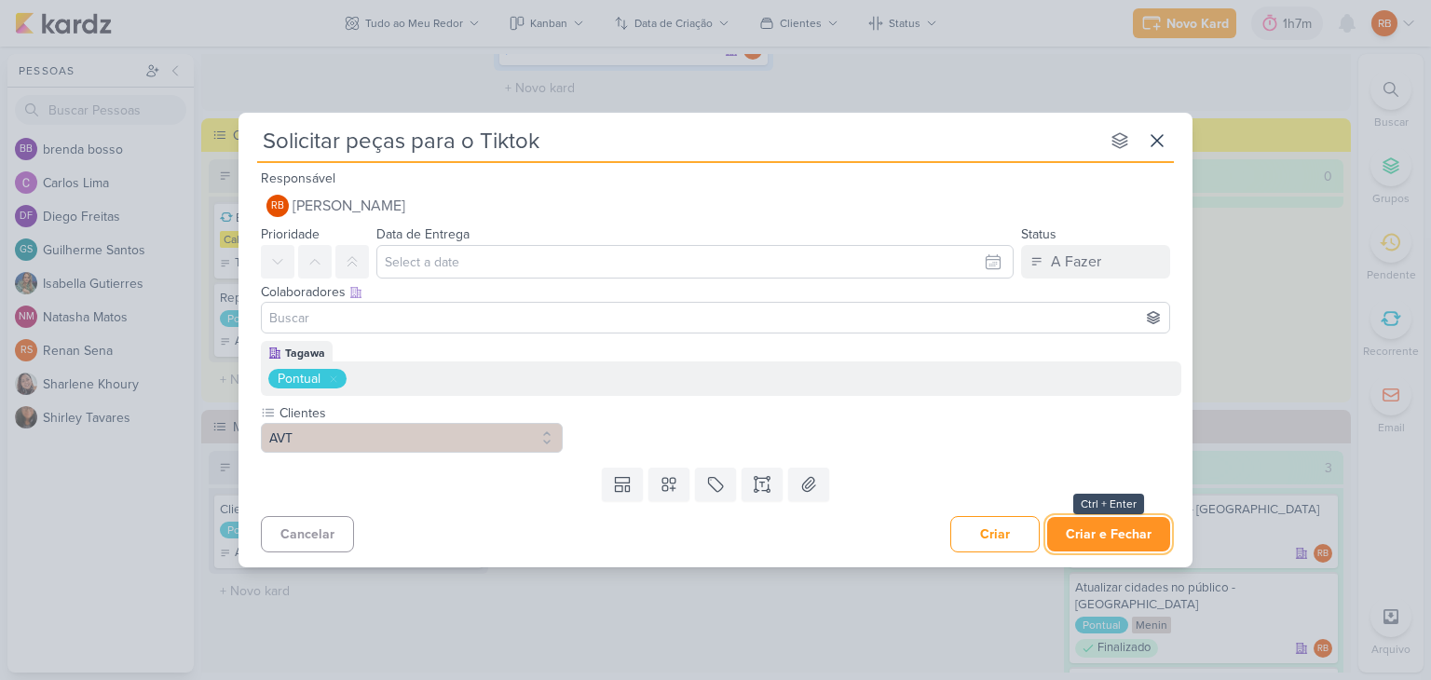
click at [1111, 537] on button "Criar e Fechar" at bounding box center [1108, 534] width 123 height 34
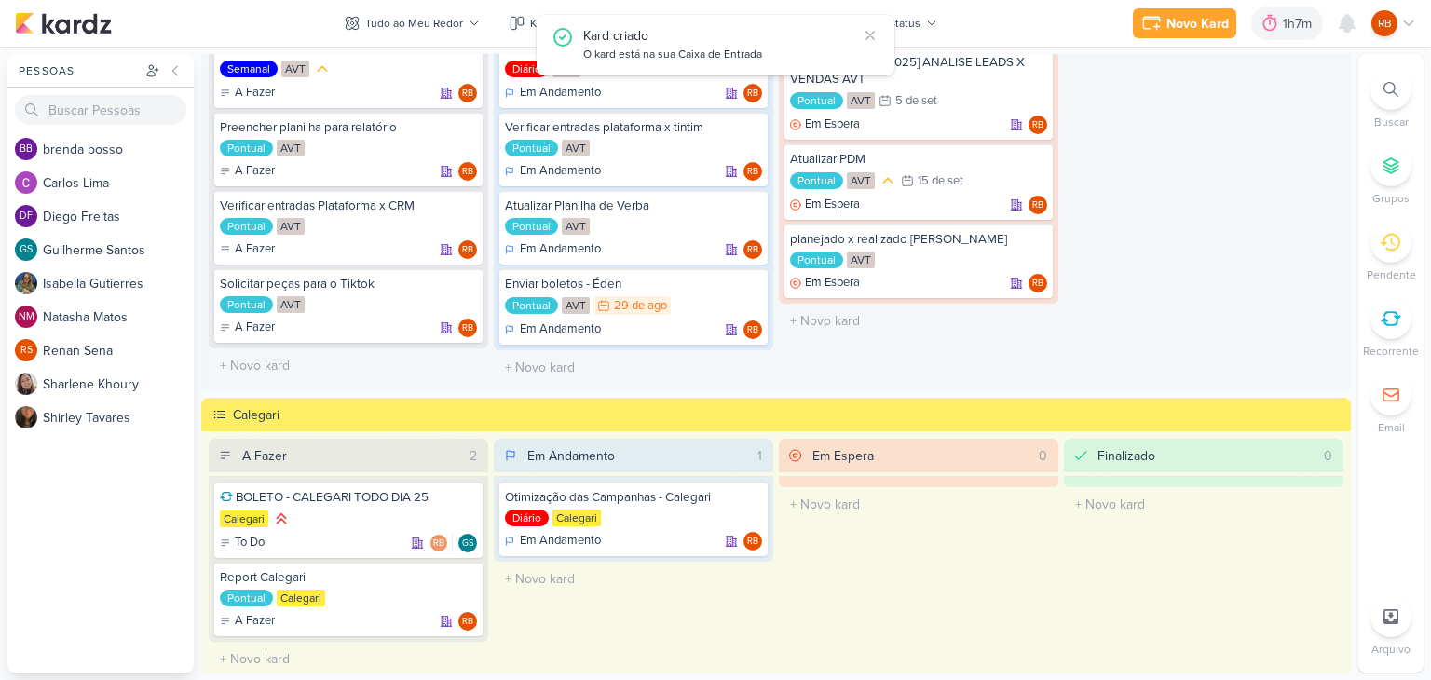
scroll to position [93, 0]
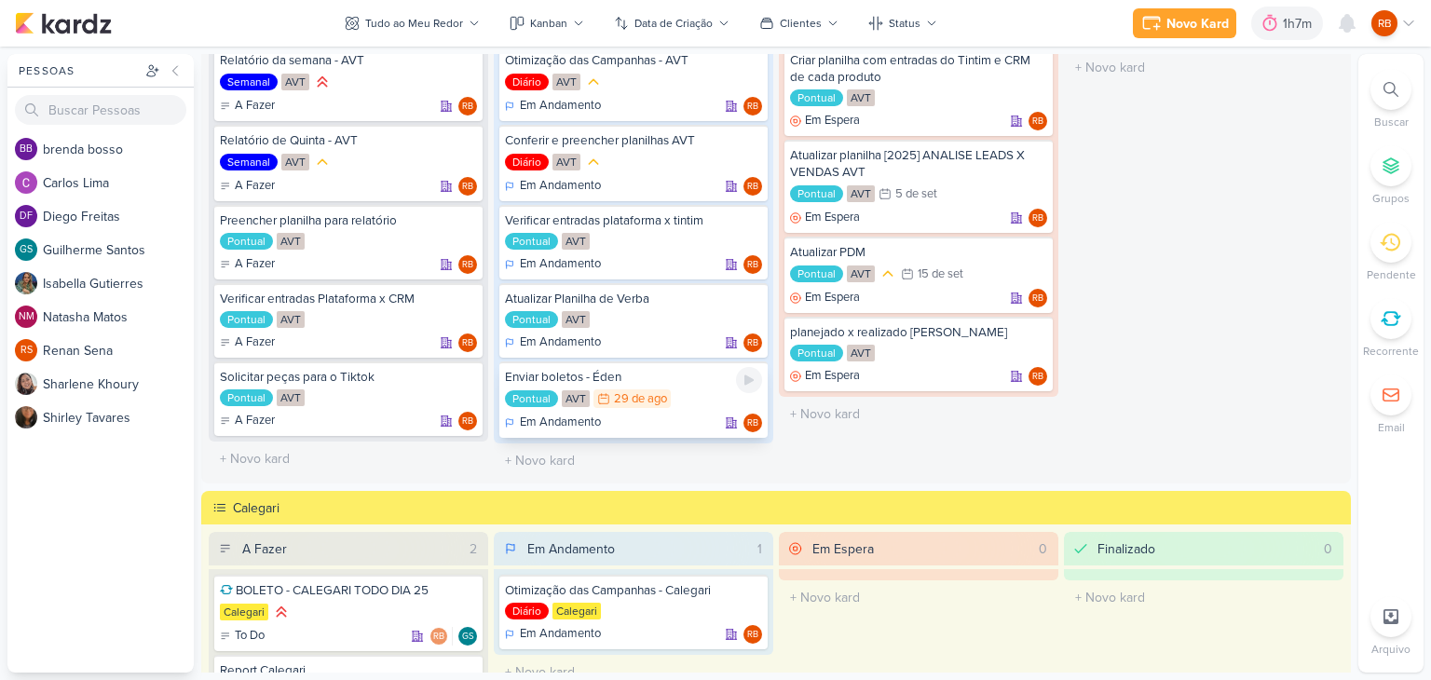
click at [657, 393] on div "29 de ago" at bounding box center [640, 399] width 53 height 12
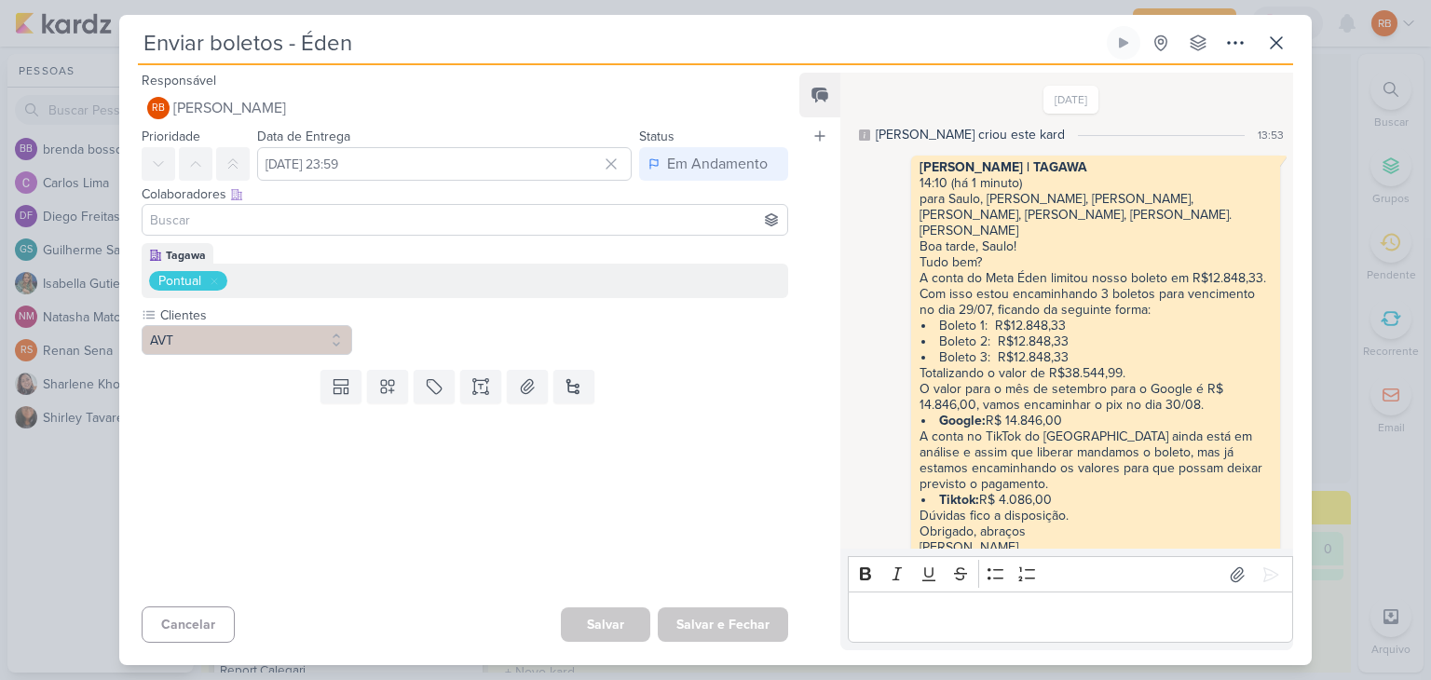
scroll to position [1450, 0]
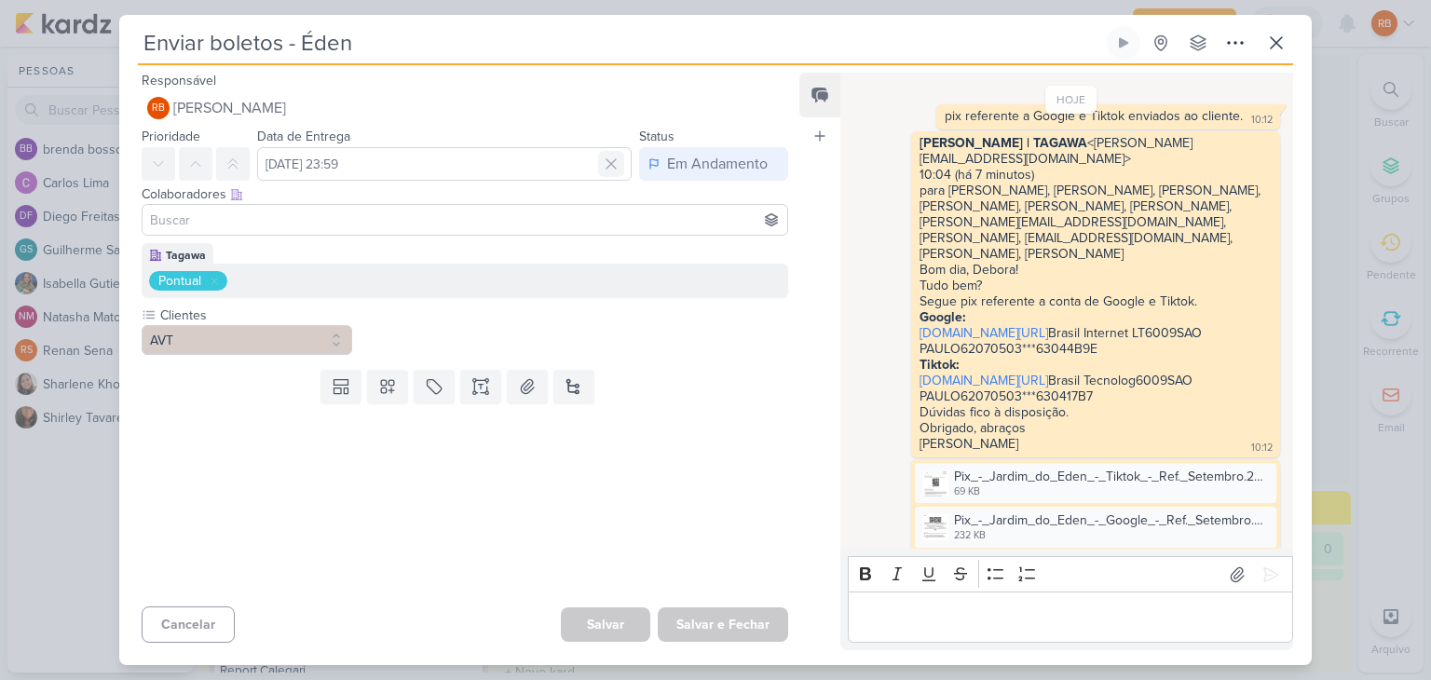
click at [600, 152] on div at bounding box center [611, 164] width 26 height 26
click at [723, 623] on button "Salvar e Fechar" at bounding box center [723, 624] width 130 height 34
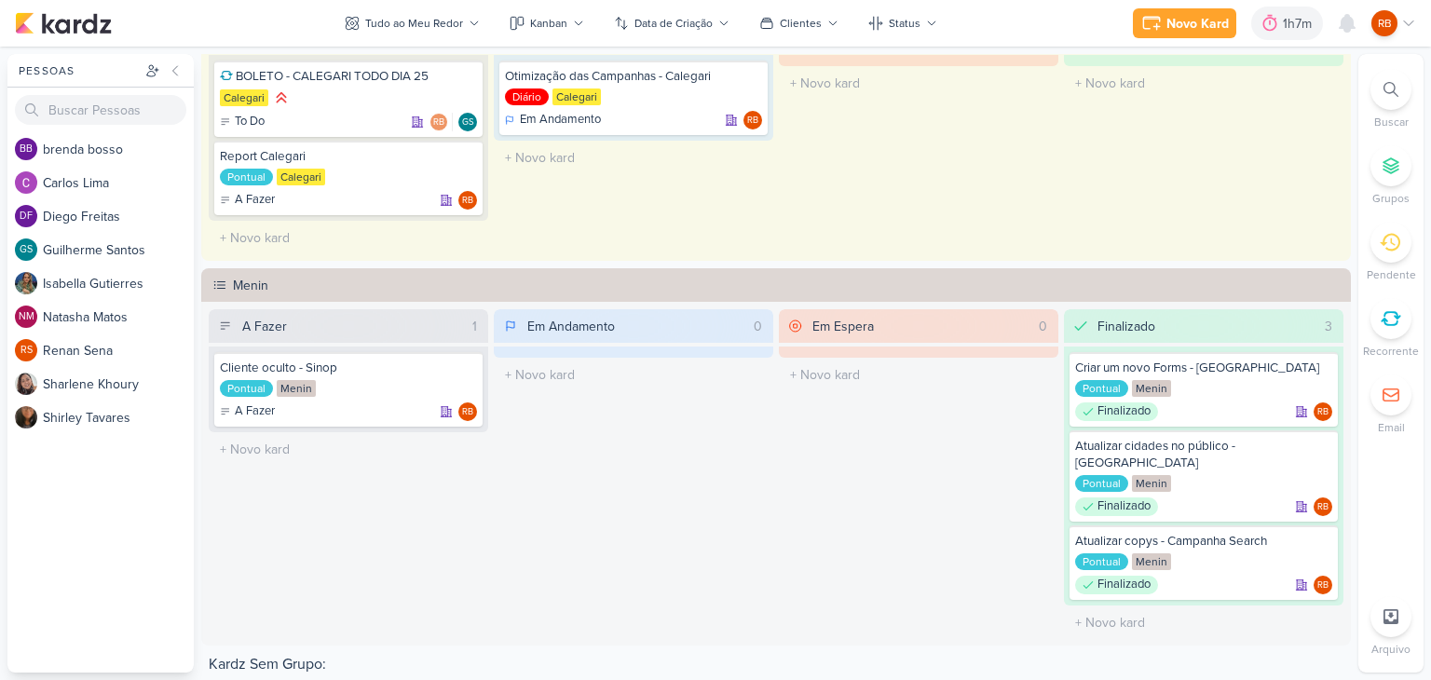
scroll to position [652, 0]
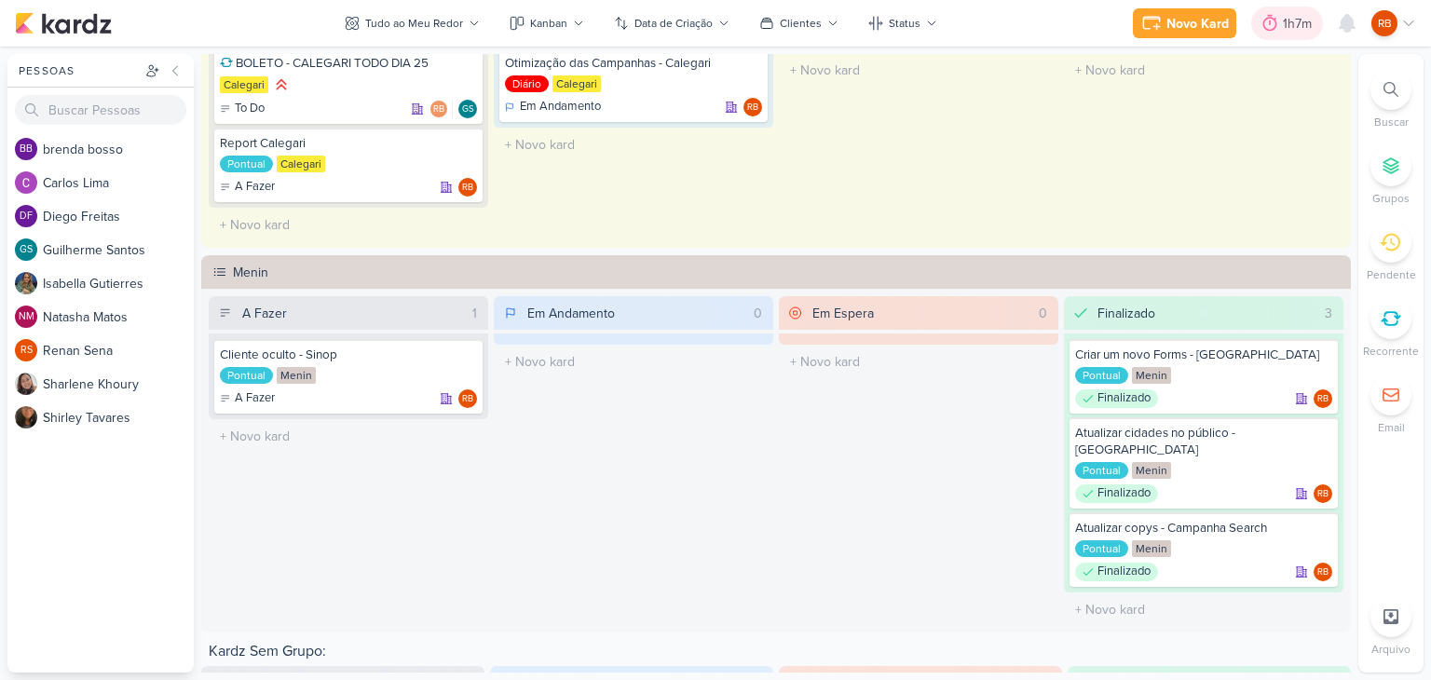
click at [1286, 23] on div "1h7m" at bounding box center [1299, 24] width 34 height 20
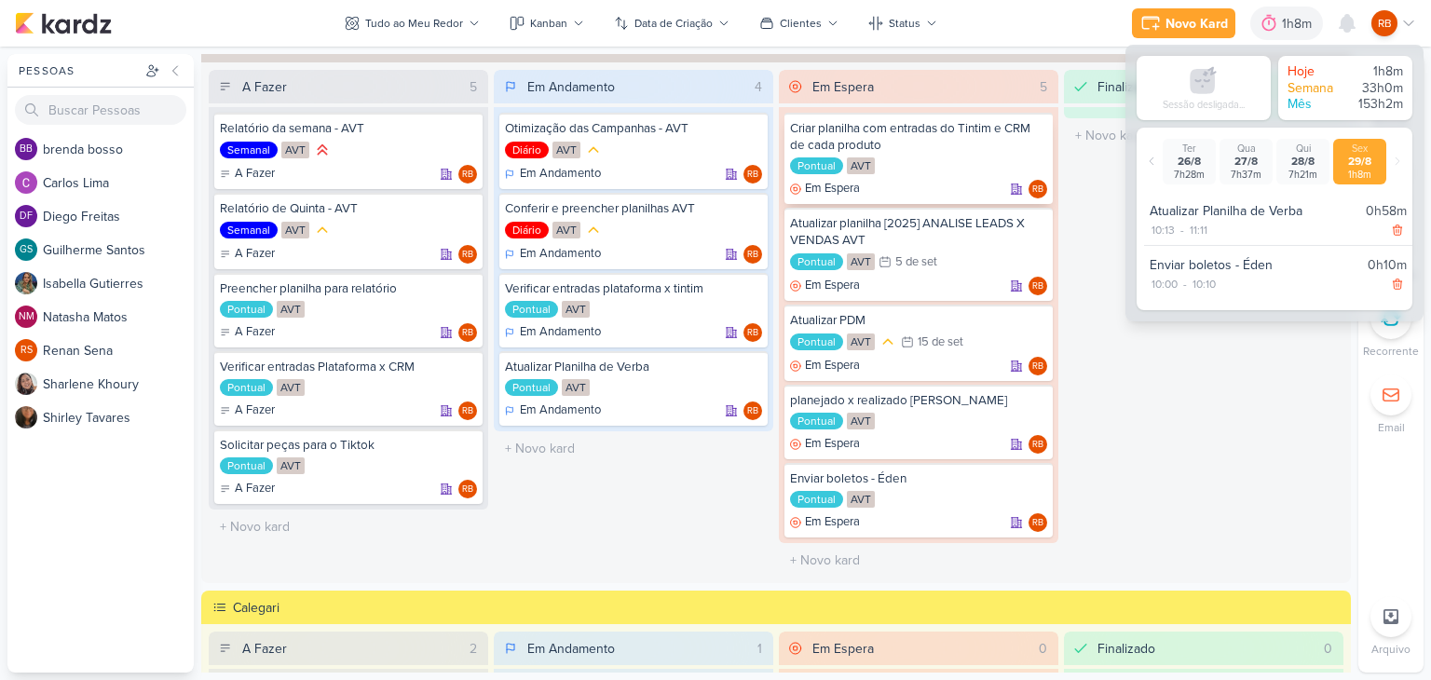
scroll to position [0, 0]
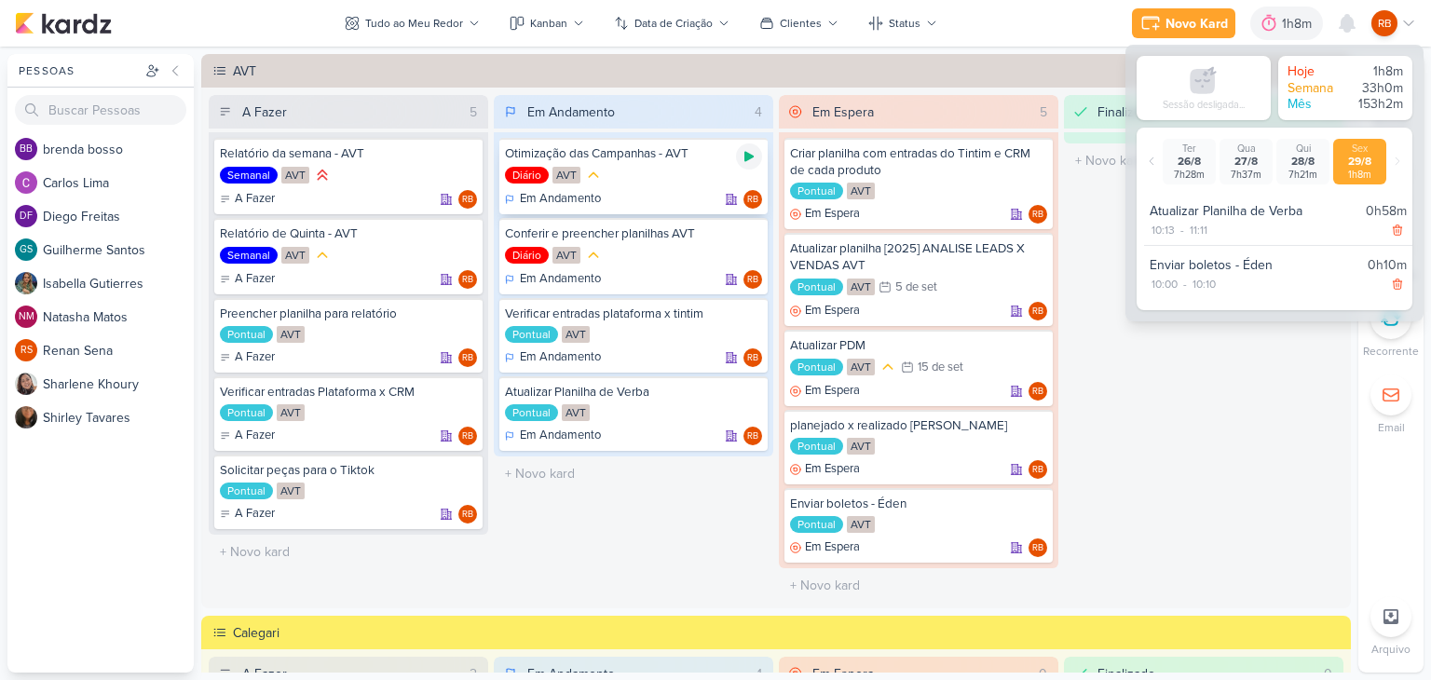
click at [746, 154] on icon at bounding box center [748, 157] width 9 height 10
click at [1257, 25] on div "1h8m" at bounding box center [1273, 24] width 99 height 34
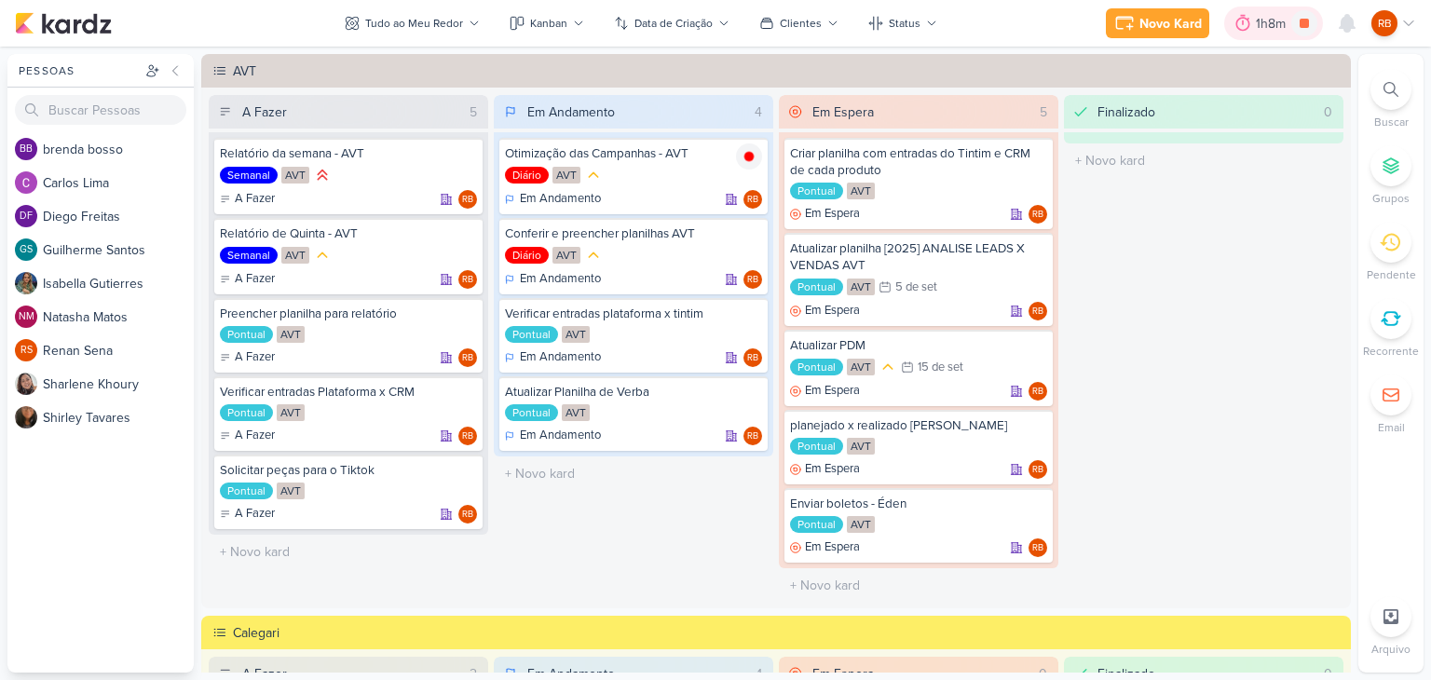
click at [1265, 20] on div "1h8m" at bounding box center [1272, 24] width 35 height 20
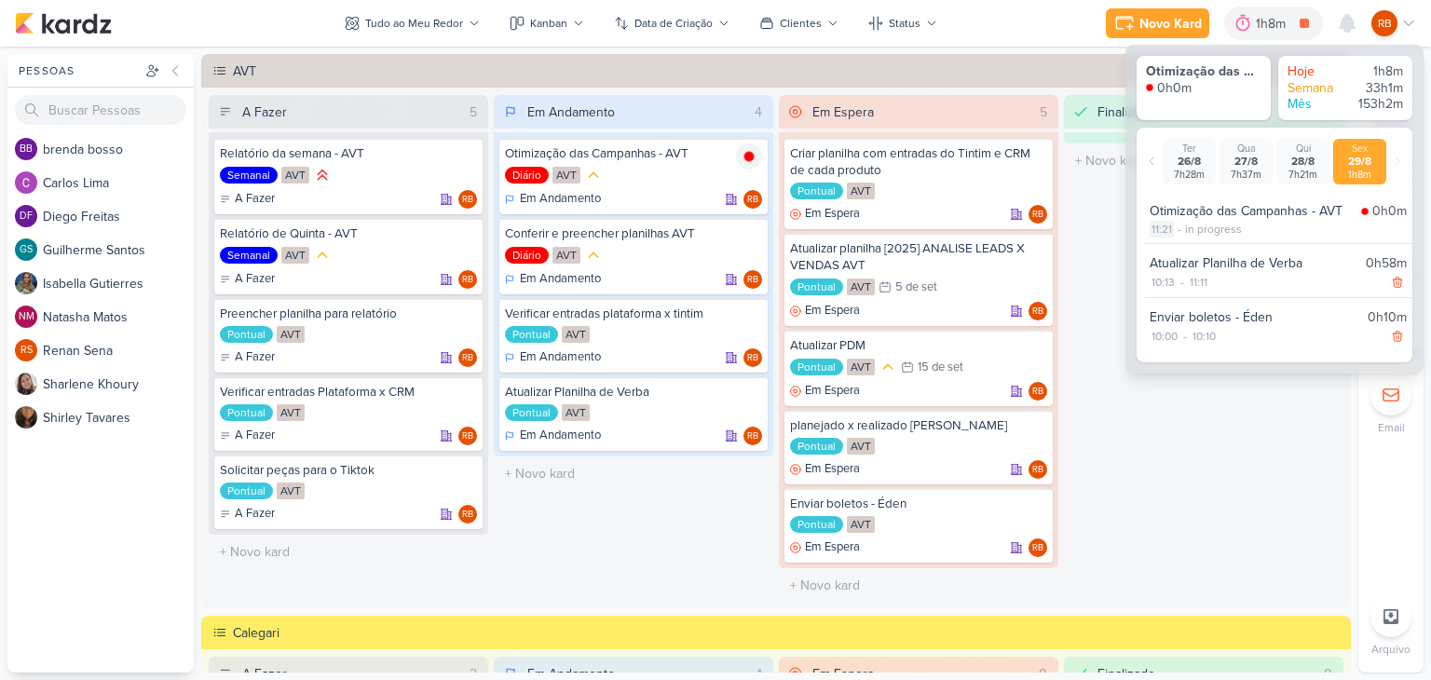
click at [1164, 228] on div "11:21" at bounding box center [1161, 229] width 24 height 17
select select "11"
click at [1196, 249] on select "00 01 02 03 04 05 06 07 08 09 10 11 12 13 14 15 16 17 18 19 20 21 22 23 24 25 2…" at bounding box center [1196, 253] width 26 height 22
select select "14"
click at [1183, 242] on select "00 01 02 03 04 05 06 07 08 09 10 11 12 13 14 15 16 17 18 19 20 21 22 23 24 25 2…" at bounding box center [1196, 253] width 26 height 22
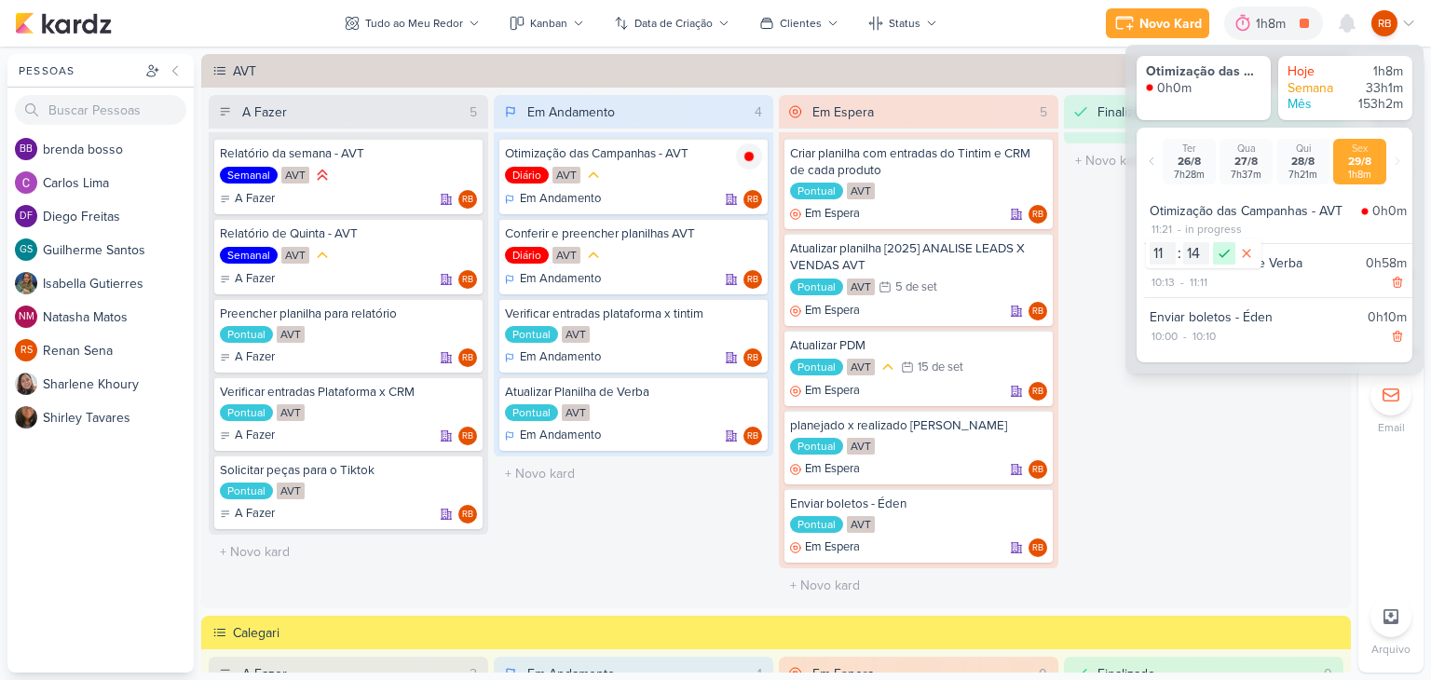
click at [1227, 254] on icon at bounding box center [1224, 253] width 22 height 22
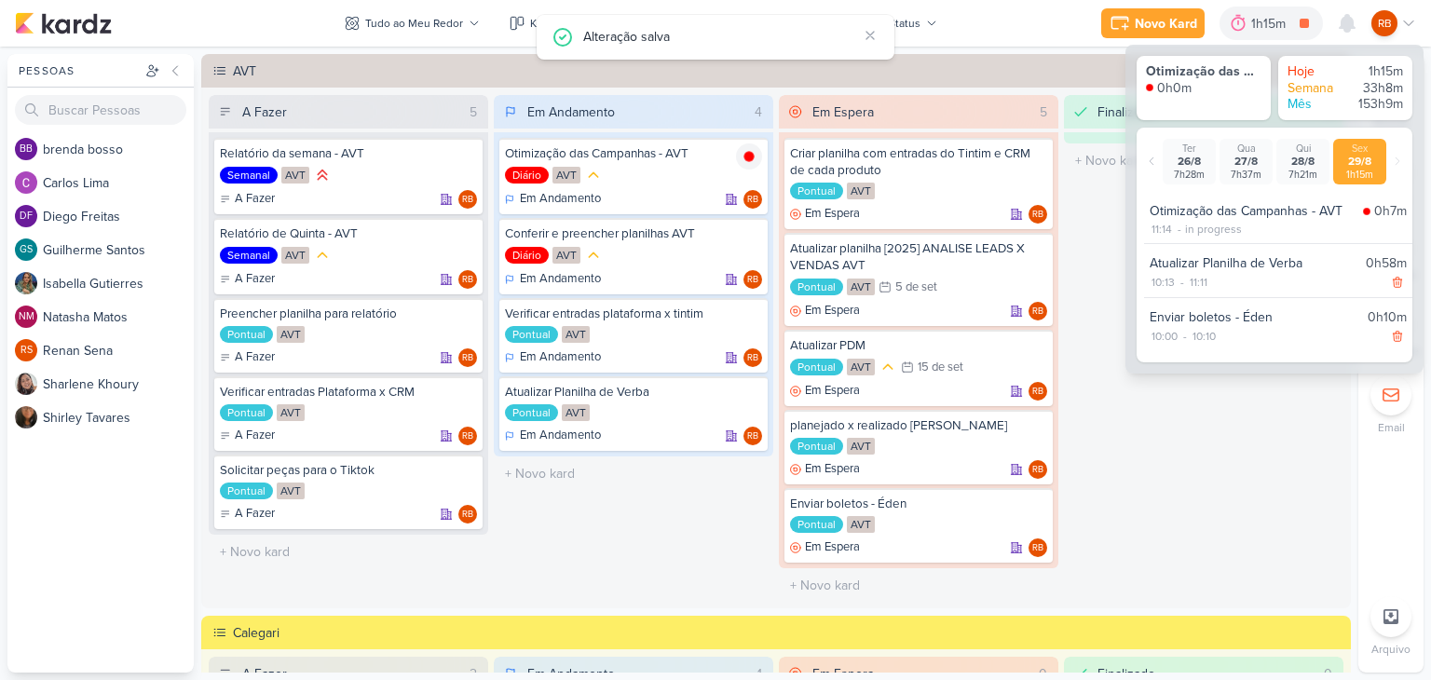
click at [1164, 455] on div "Finalizado 0 O título do kard deve ter menos que 100 caracteres" at bounding box center [1203, 349] width 279 height 508
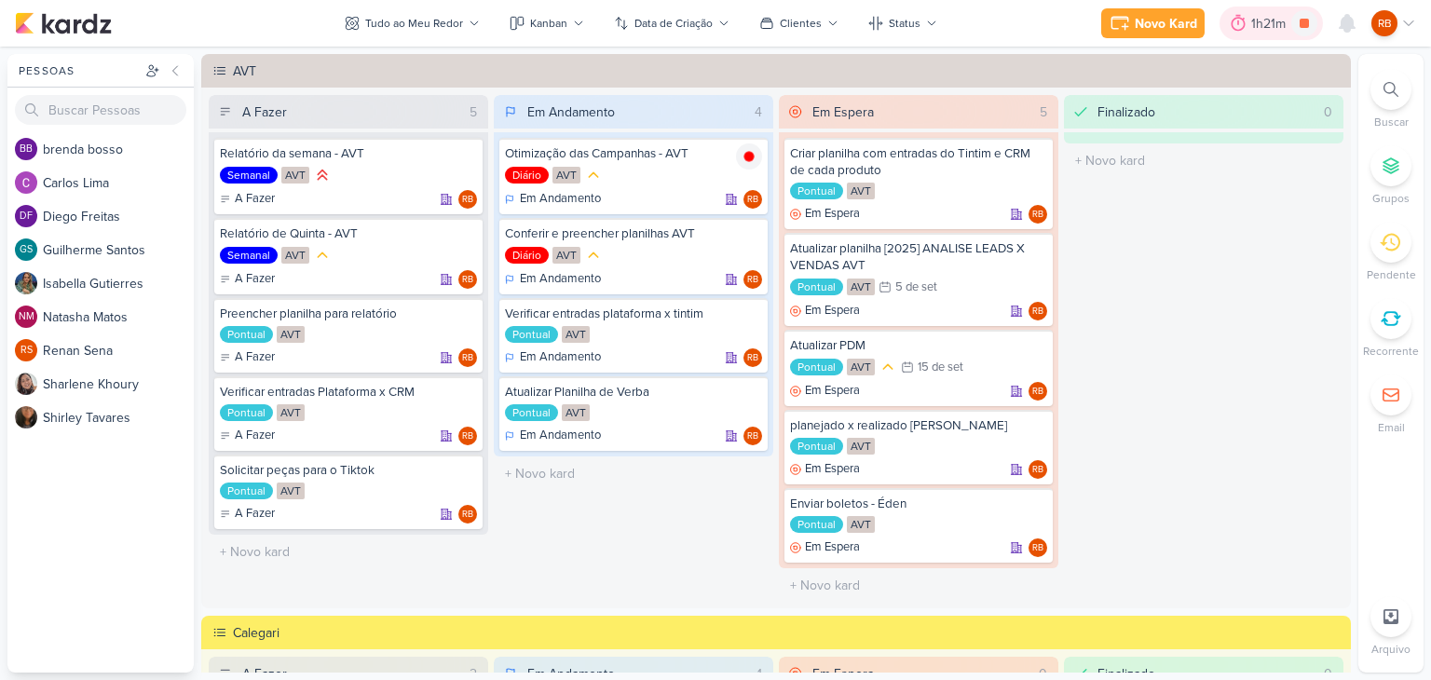
click at [1252, 24] on div "1h21m" at bounding box center [1271, 24] width 40 height 20
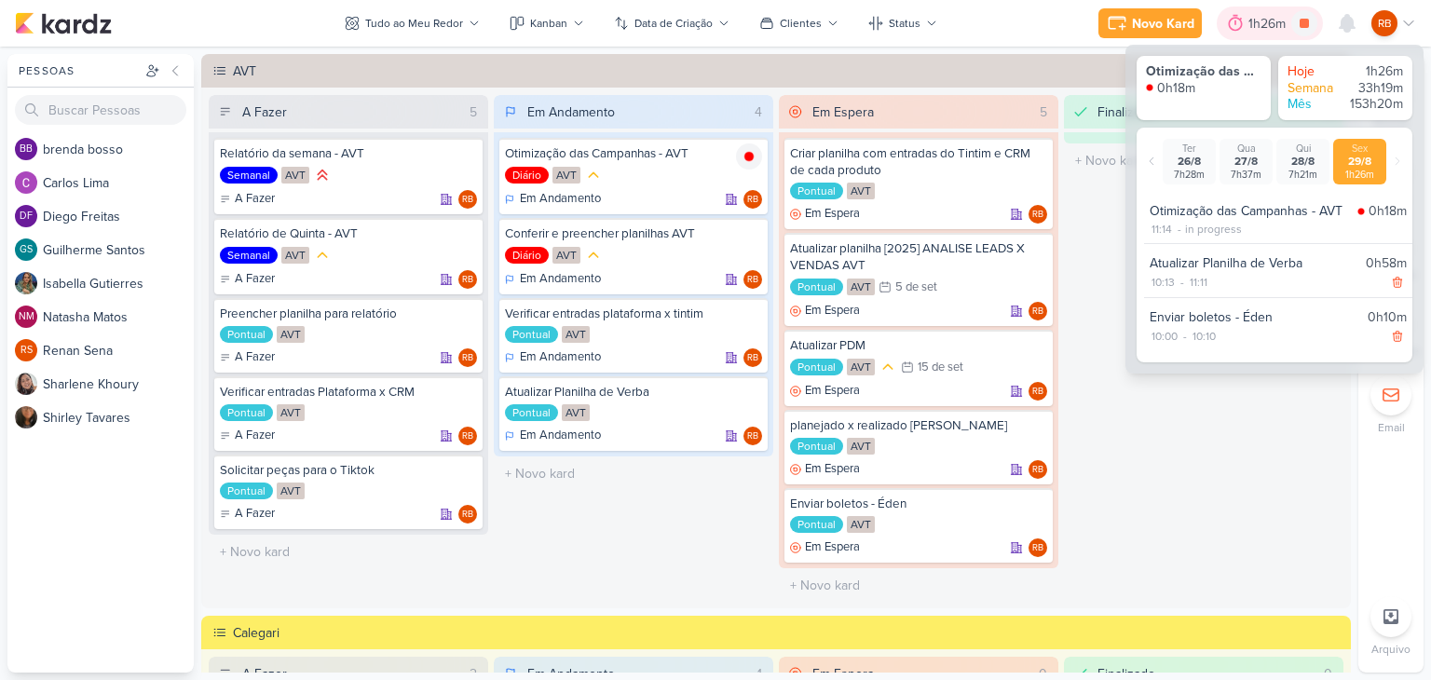
click at [1263, 20] on div "1h26m" at bounding box center [1269, 24] width 43 height 20
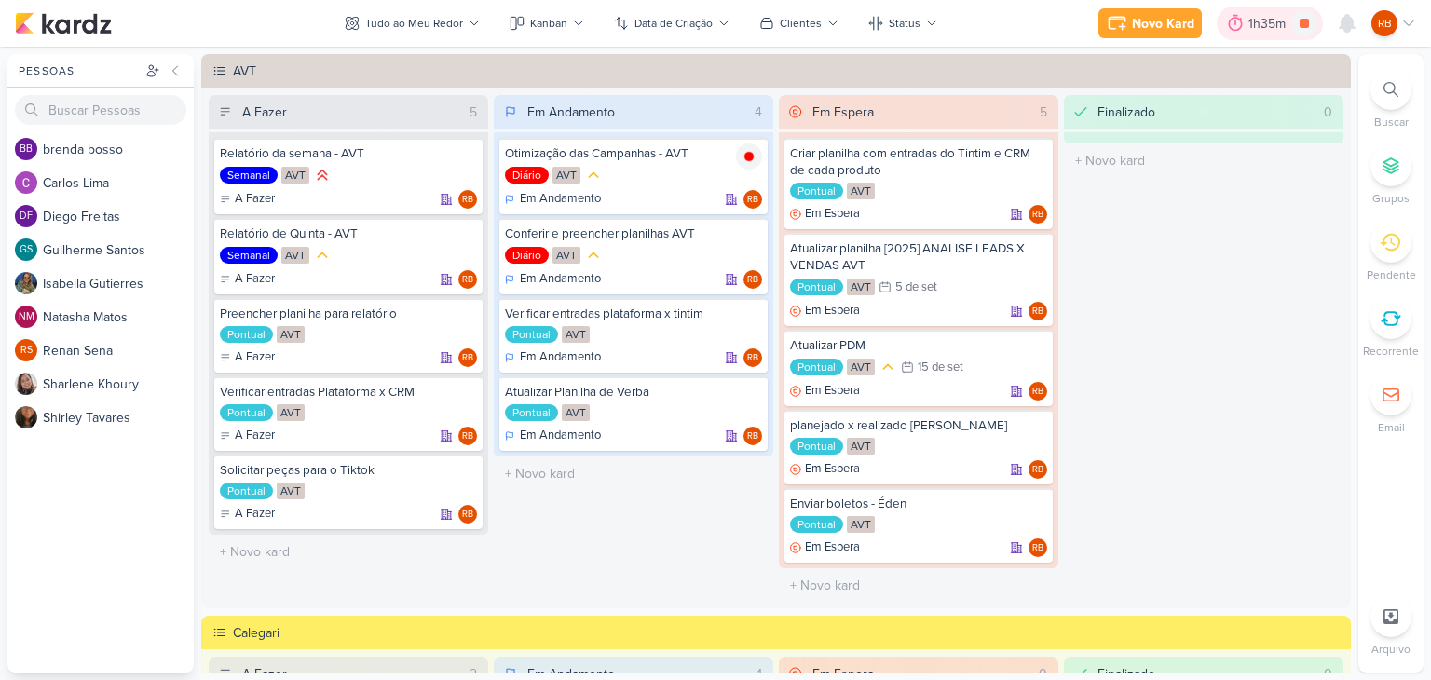
click at [1268, 20] on div "1h35m" at bounding box center [1269, 24] width 43 height 20
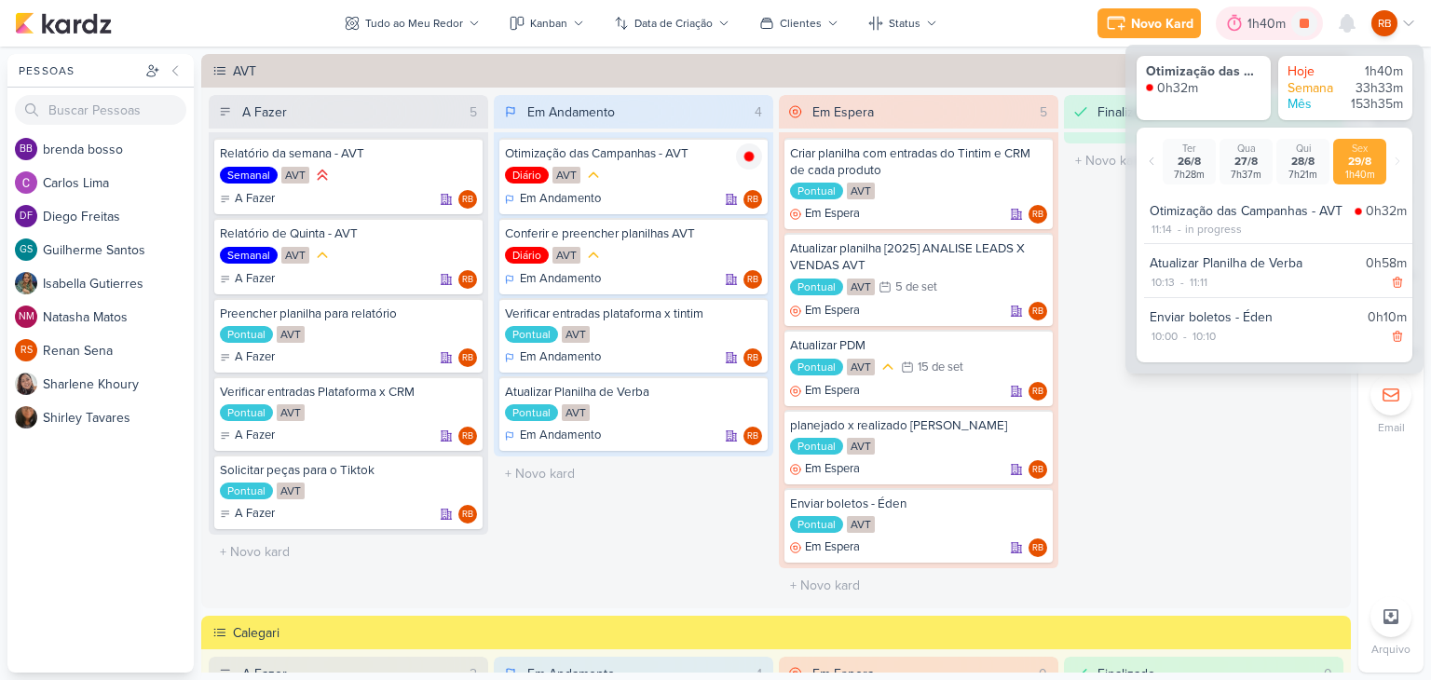
click at [1263, 22] on div "1h40m" at bounding box center [1269, 24] width 44 height 20
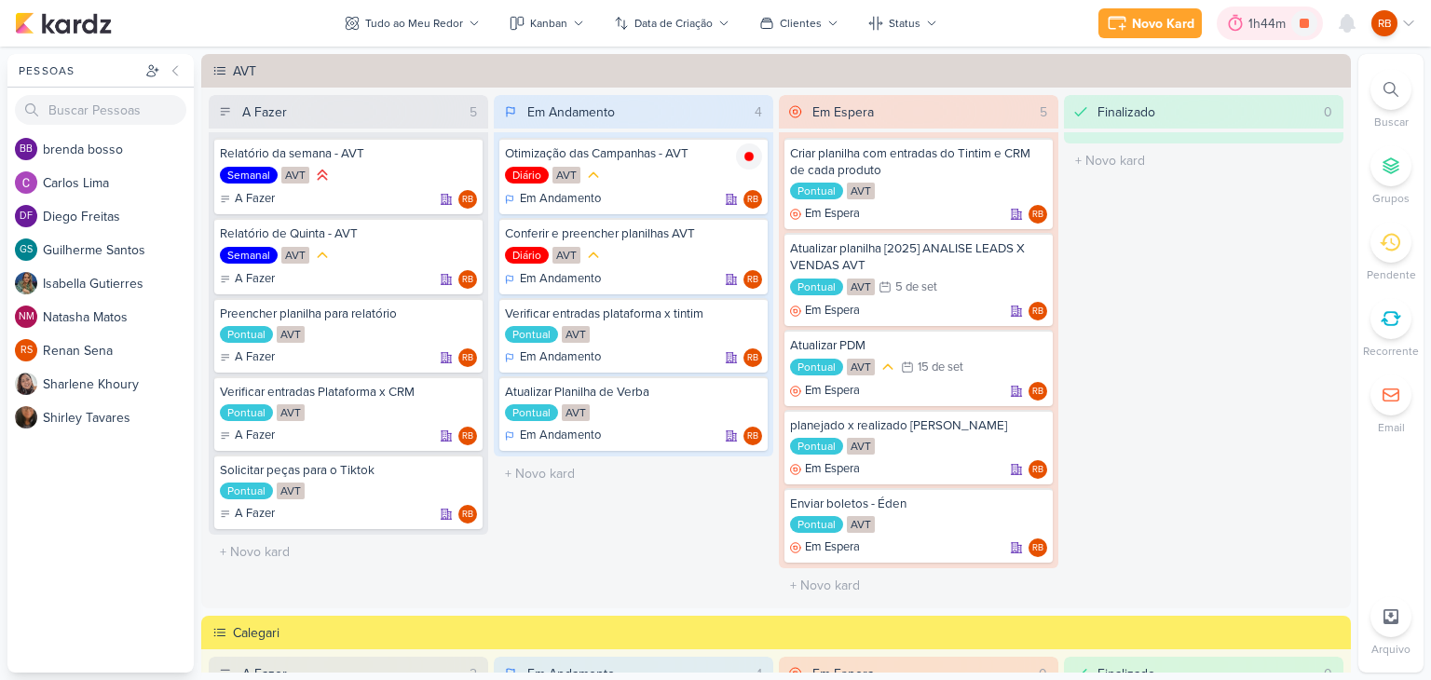
click at [1268, 22] on div "1h44m" at bounding box center [1269, 24] width 43 height 20
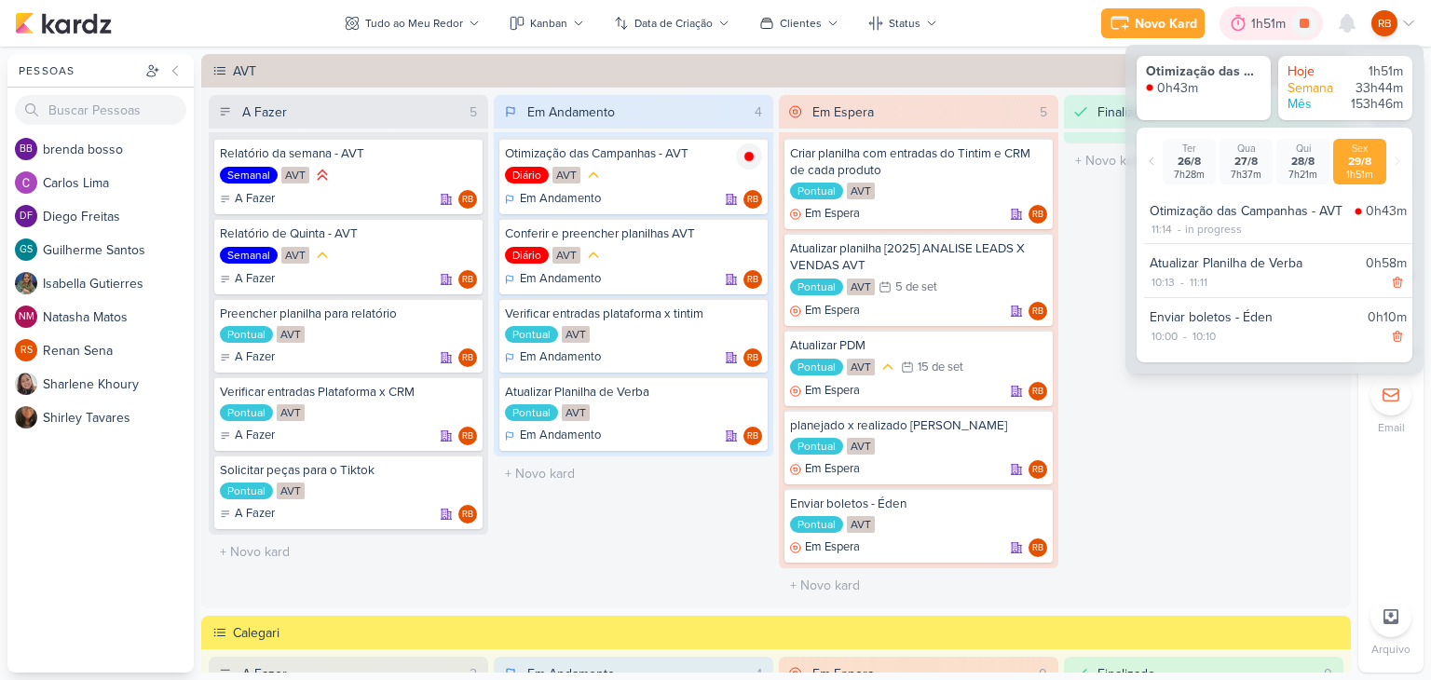
click at [1268, 22] on div "1h51m" at bounding box center [1271, 24] width 40 height 20
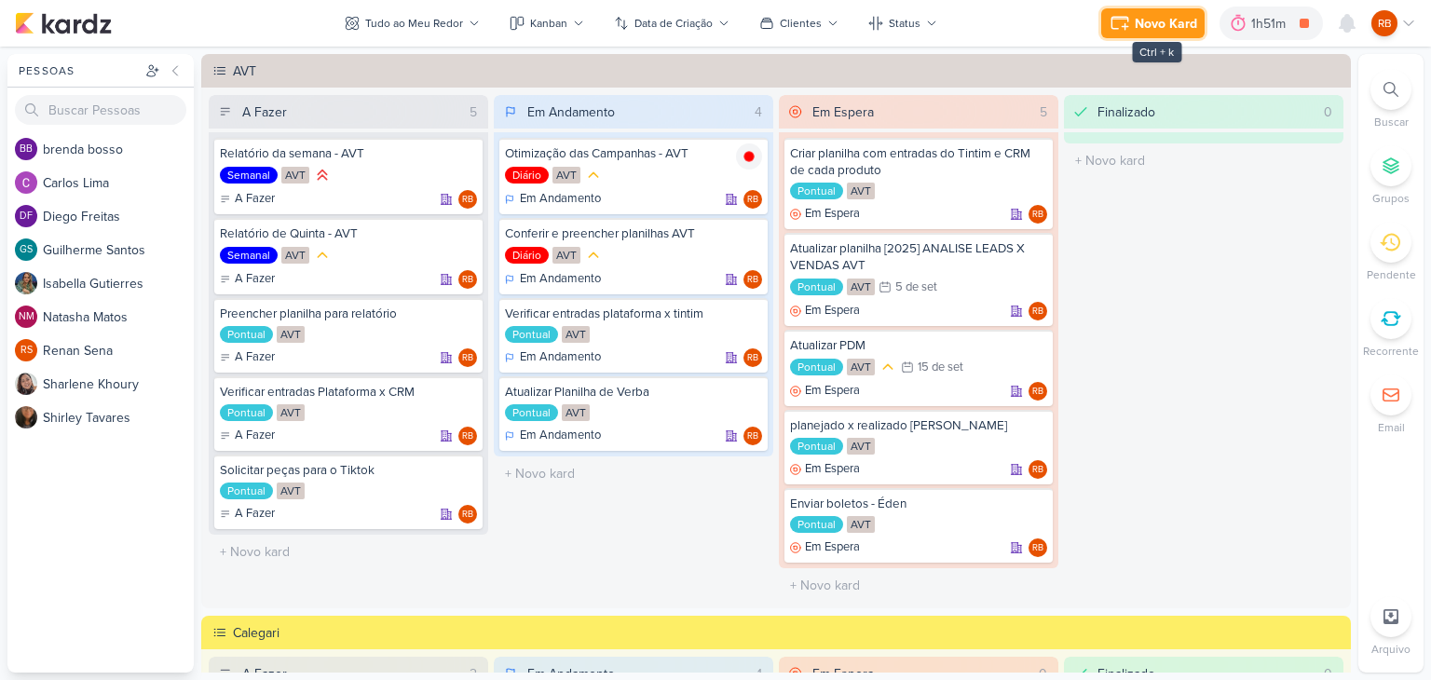
click at [1147, 14] on div "Novo Kard" at bounding box center [1165, 24] width 62 height 20
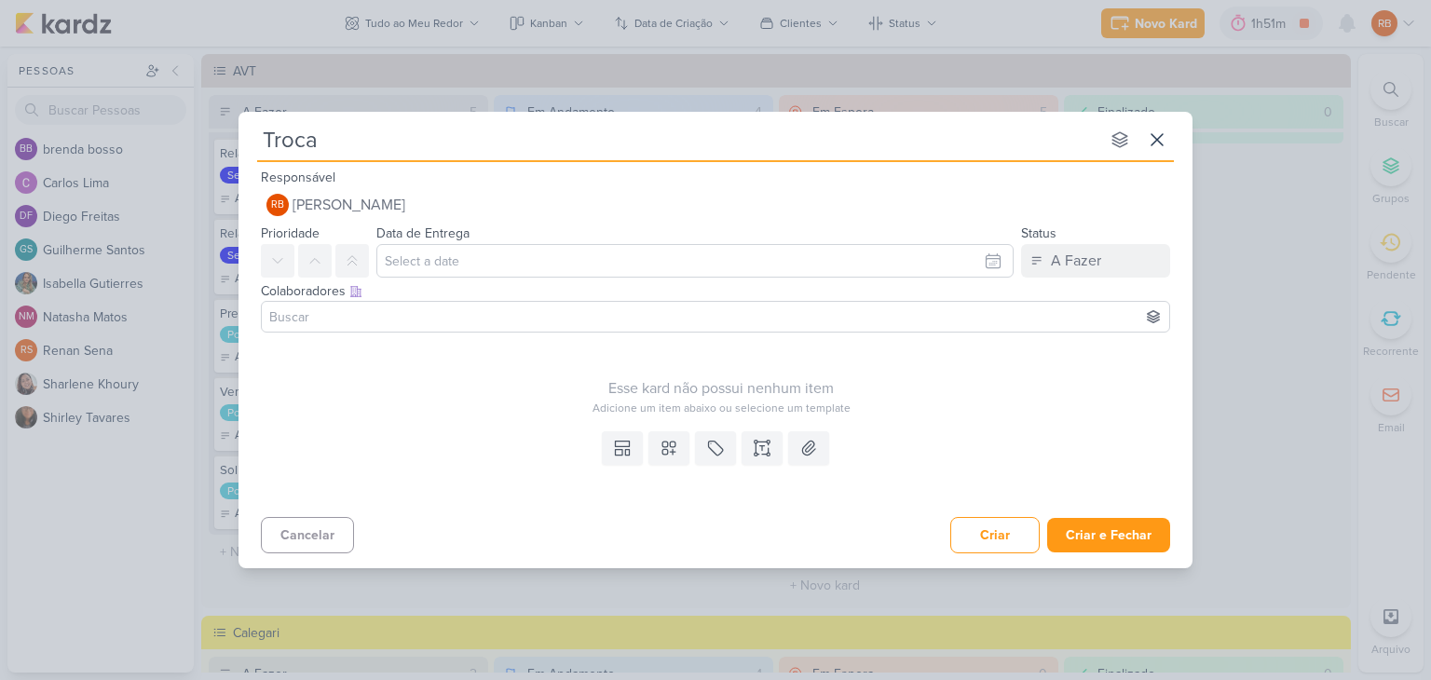
type input "Trocar"
type input "Trocar UR"
type input "Trocar URL"
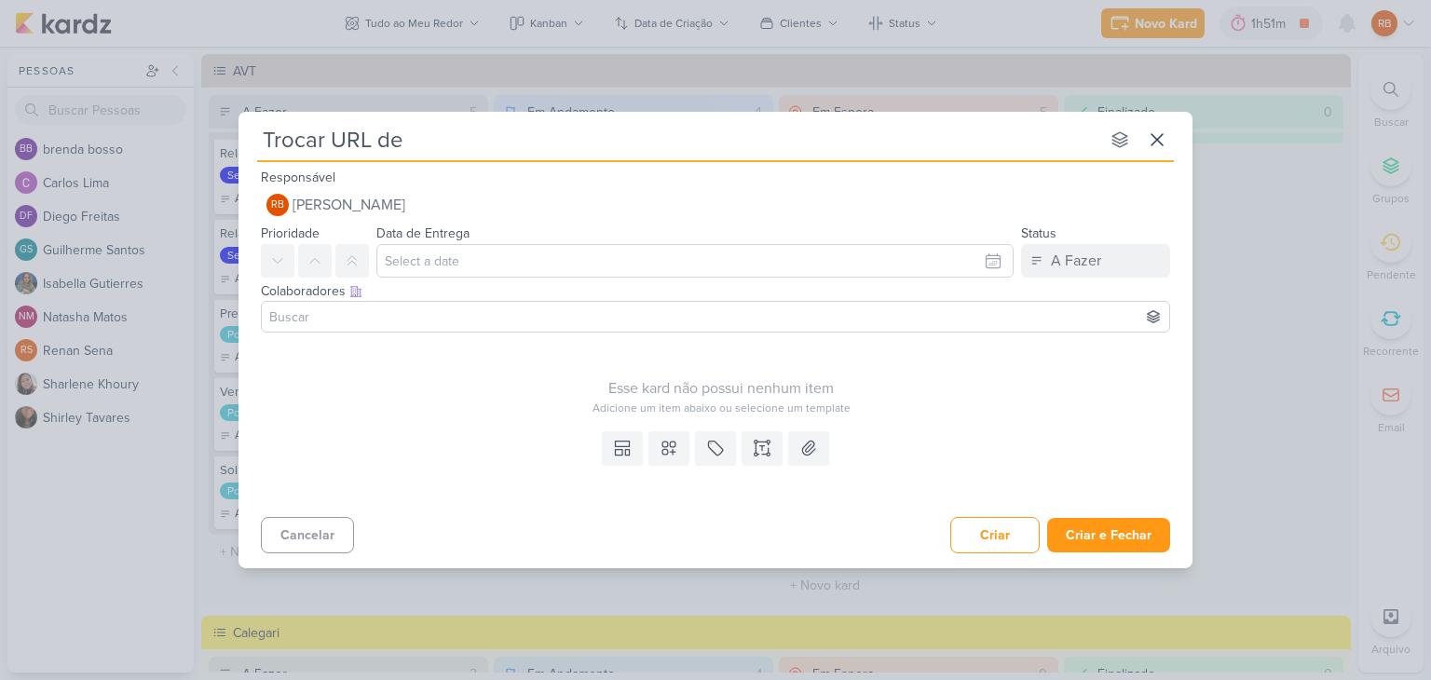
type input "Trocar URL de V"
type input "Trocar URL de [GEOGRAPHIC_DATA]"
type input "Trocar URL de Verona - G"
type input "Trocar URL de [GEOGRAPHIC_DATA] - Google"
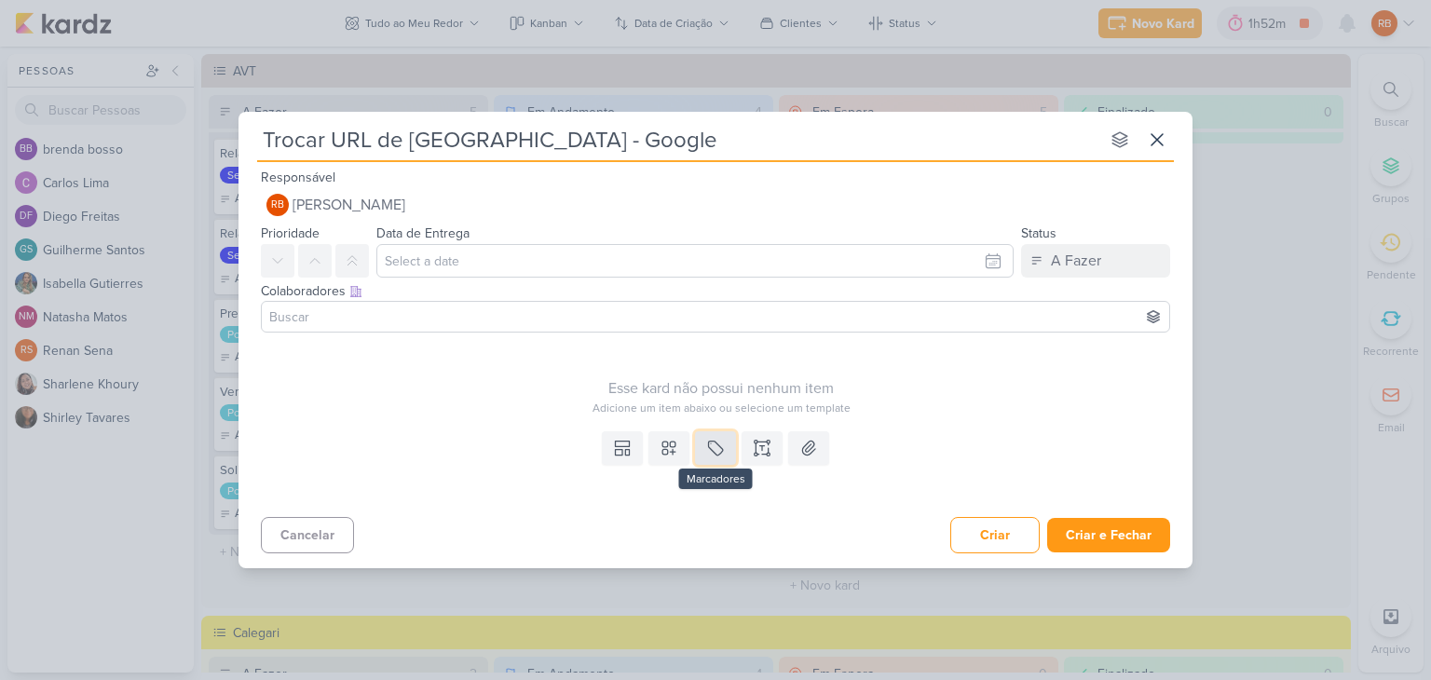
click at [718, 454] on icon at bounding box center [716, 448] width 14 height 14
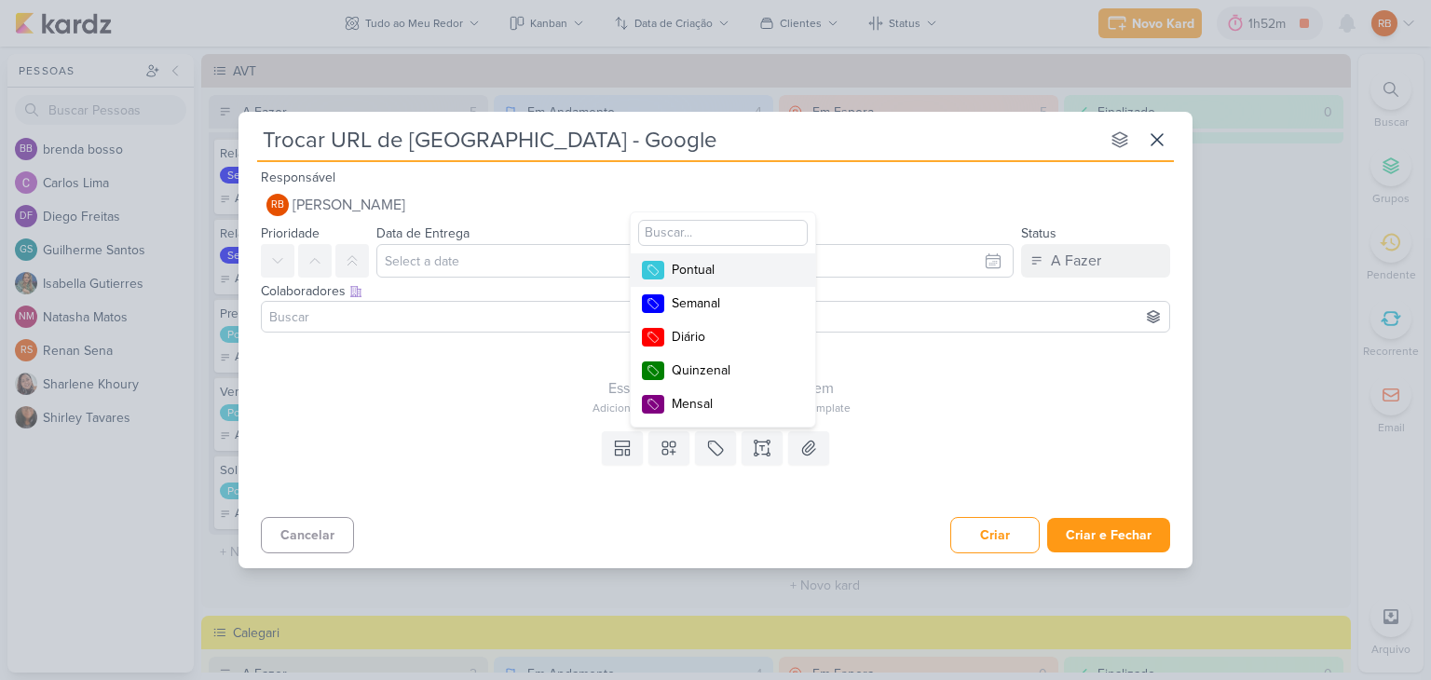
click at [736, 268] on div "Pontual" at bounding box center [732, 270] width 121 height 20
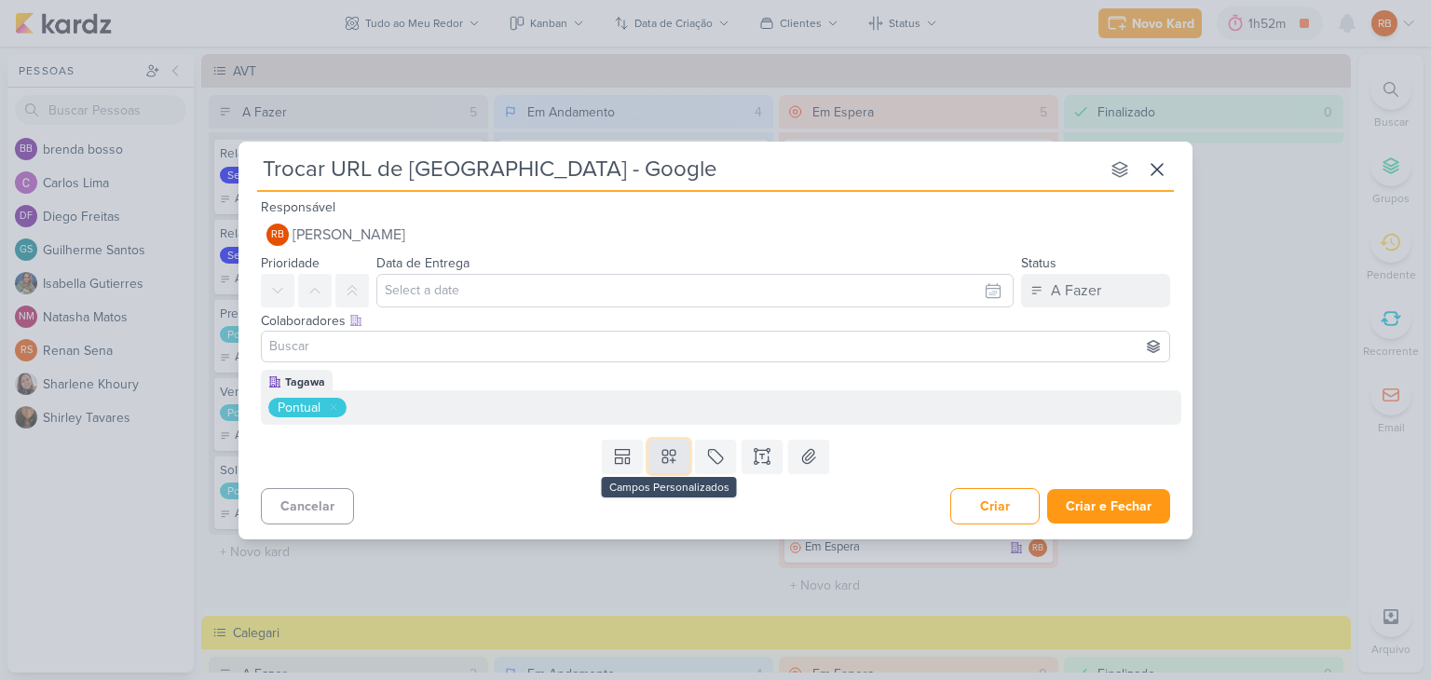
click at [672, 467] on button at bounding box center [668, 457] width 41 height 34
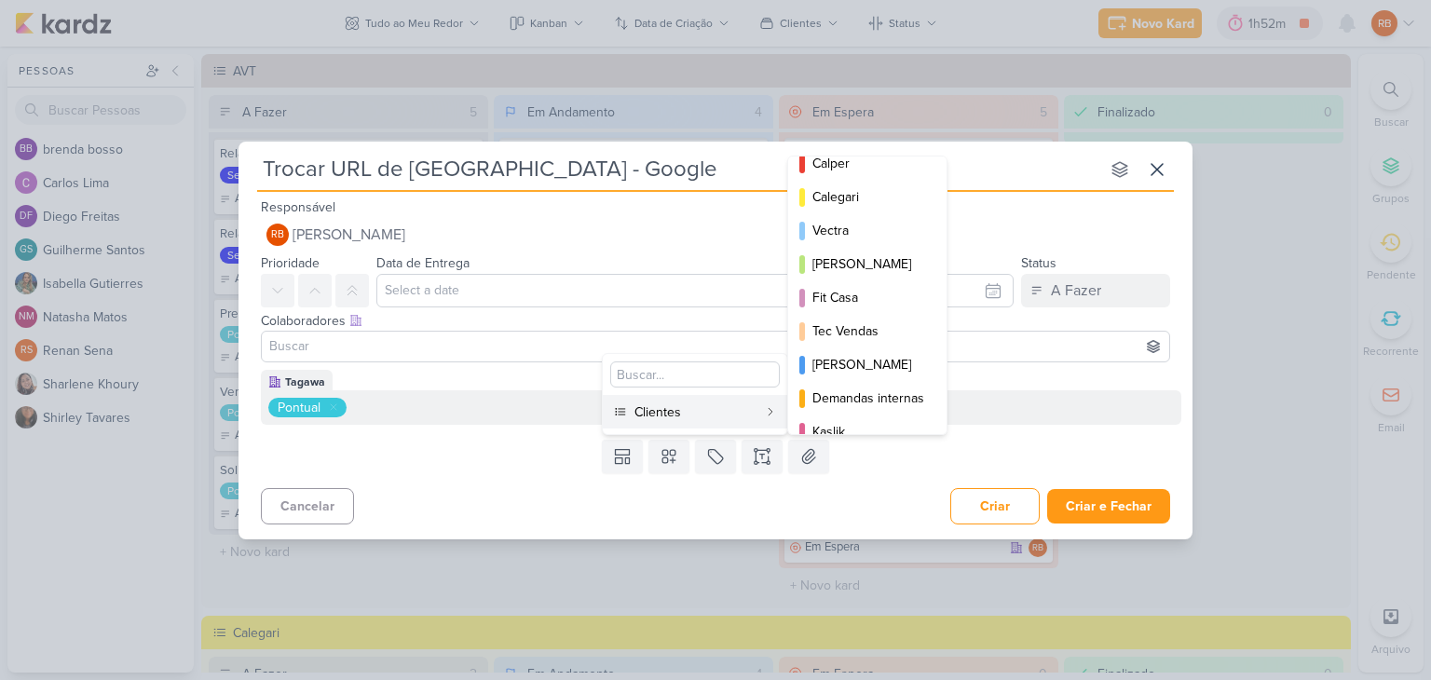
scroll to position [269, 0]
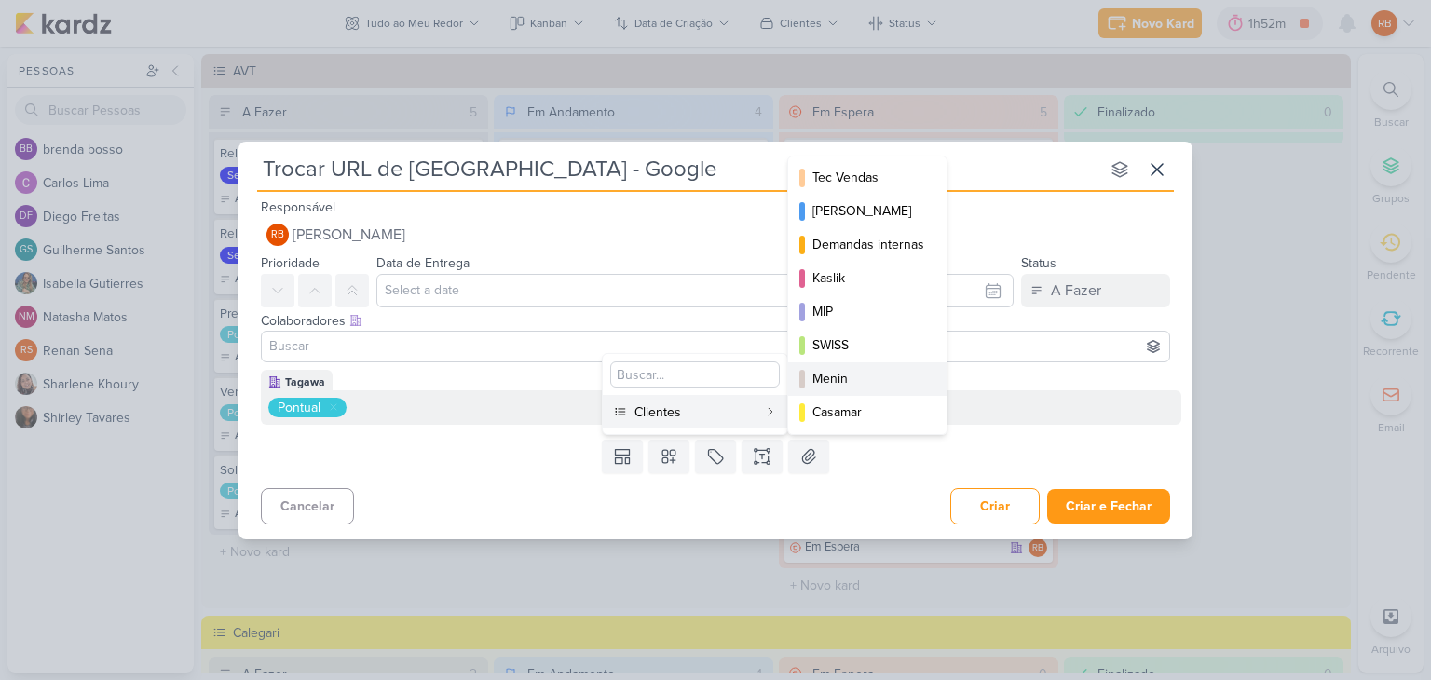
click at [857, 369] on div "Menin" at bounding box center [868, 379] width 112 height 20
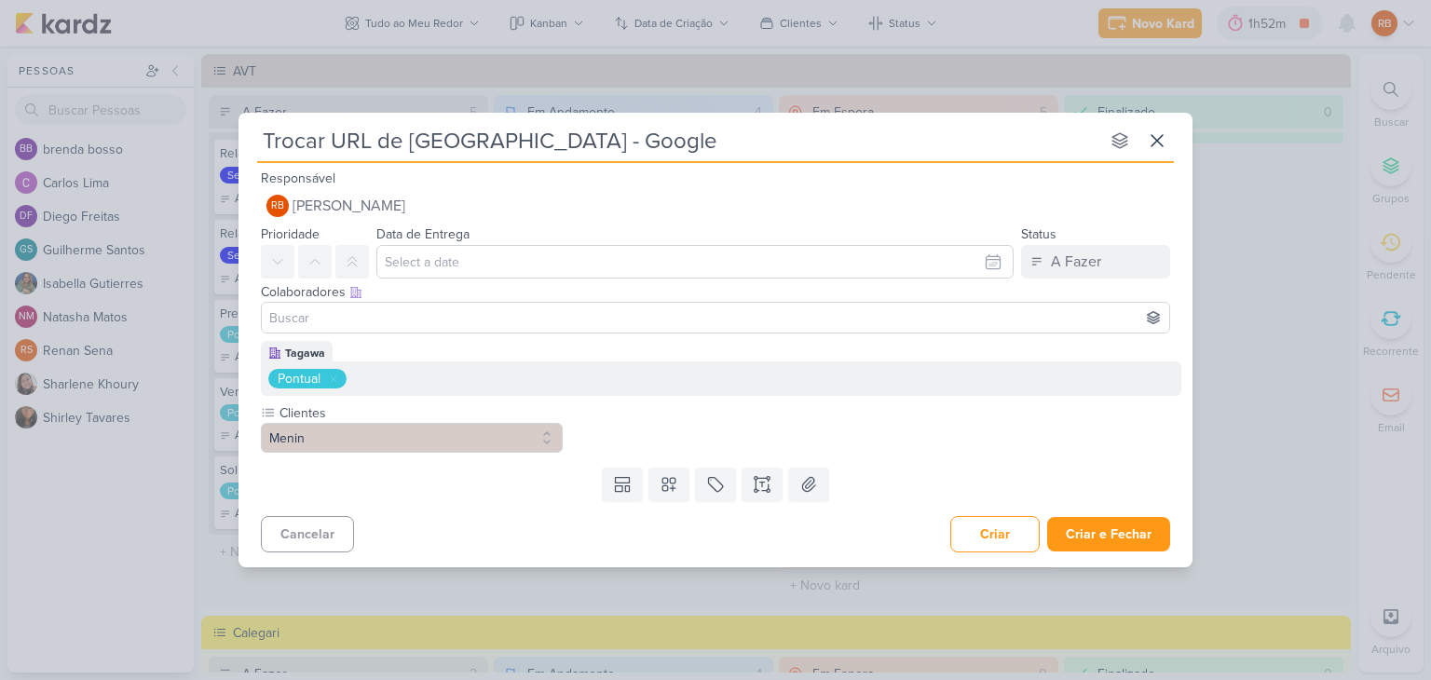
click at [1113, 503] on div "Templates Campos Personalizados Clientes Eztec ARTZ AVT Calper MIP" at bounding box center [715, 484] width 954 height 48
click at [1117, 527] on button "Criar e Fechar" at bounding box center [1108, 534] width 123 height 34
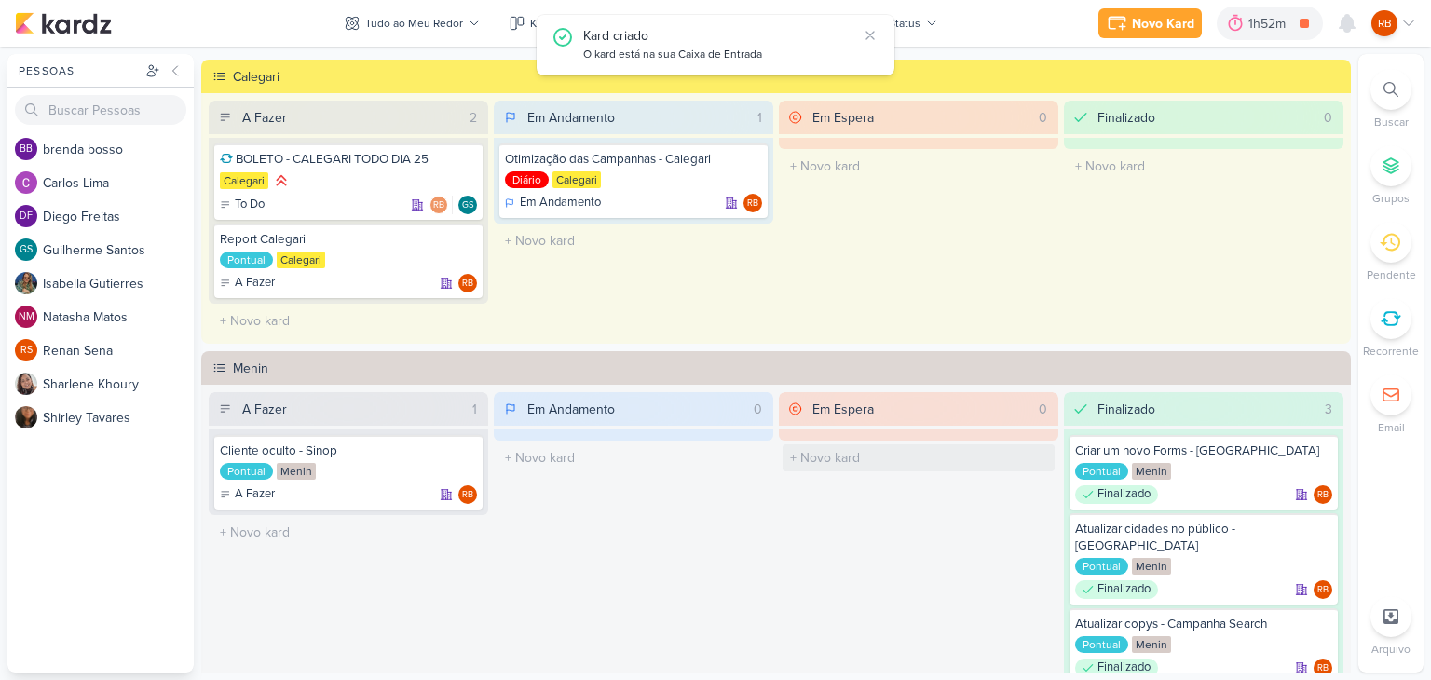
scroll to position [559, 0]
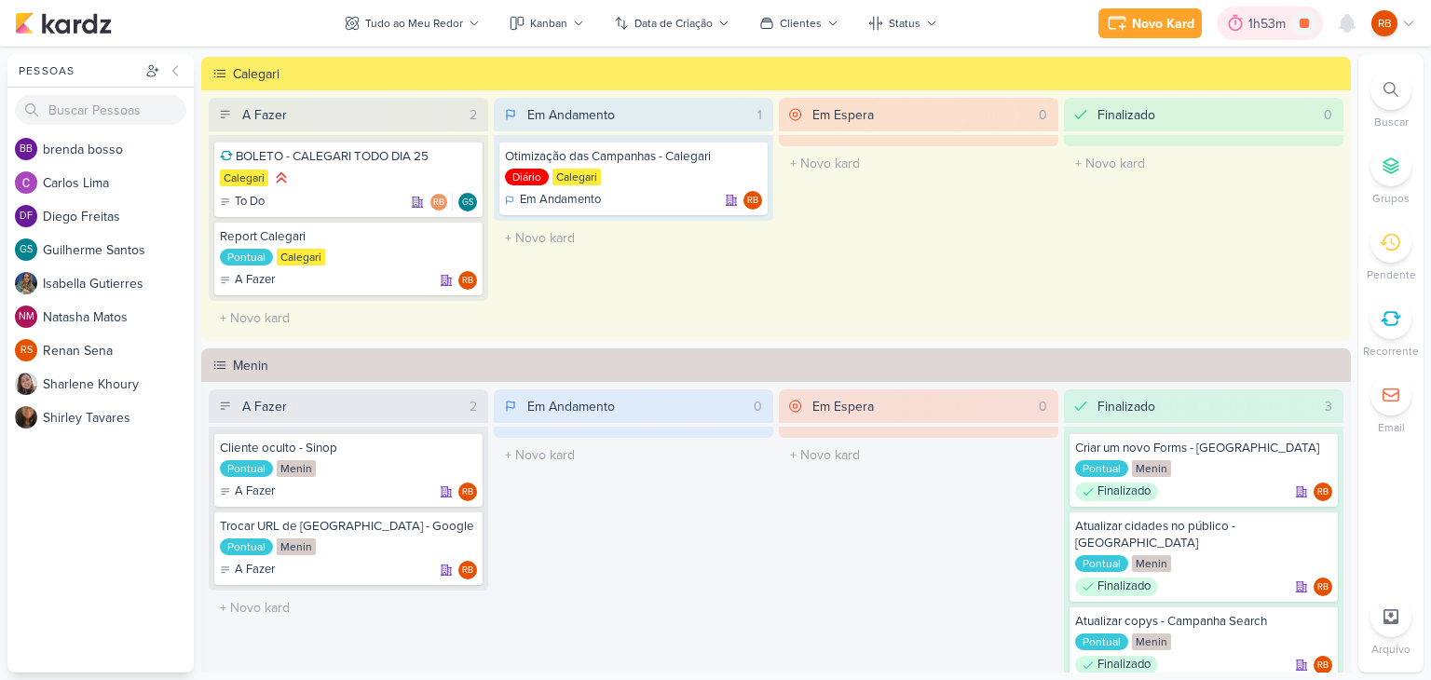
click at [1251, 23] on div "1h53m" at bounding box center [1269, 24] width 43 height 20
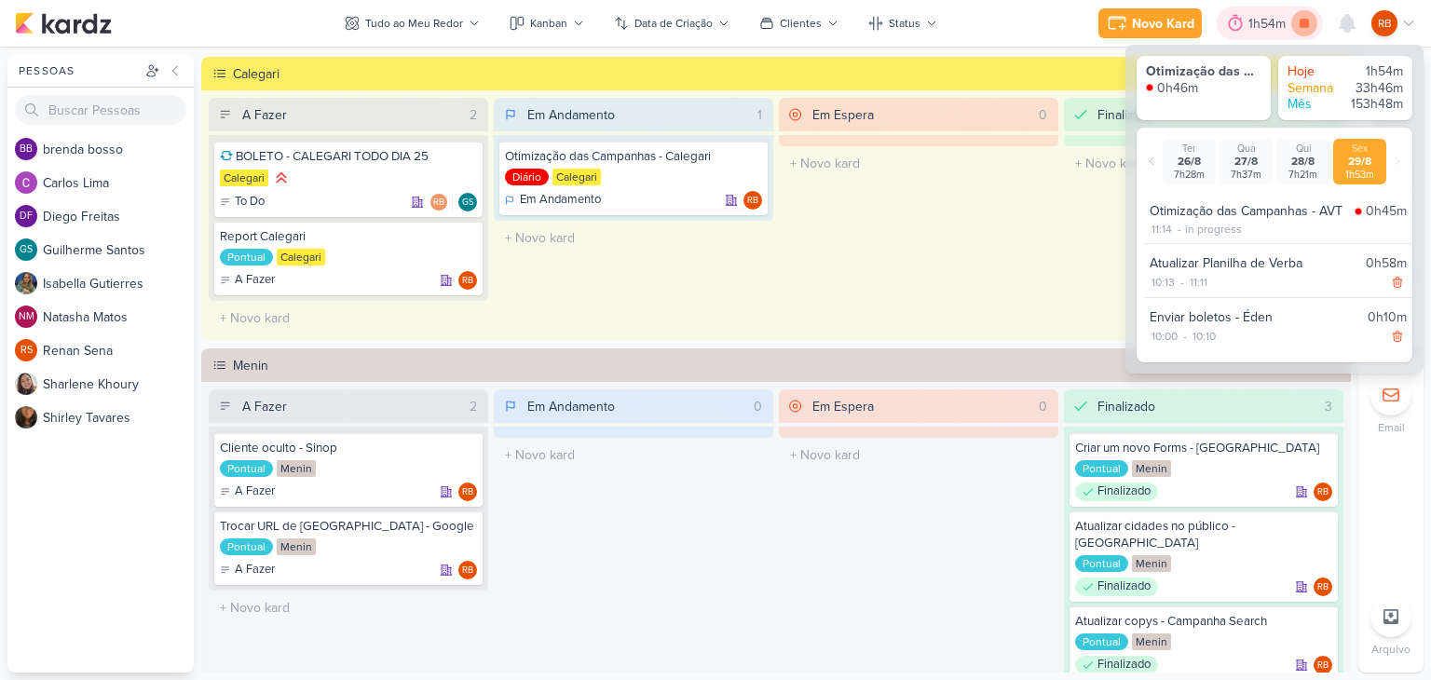
click at [1306, 22] on icon at bounding box center [1303, 23] width 9 height 9
click at [720, 268] on div "Em Andamento 1 Otimização das Campanhas - [GEOGRAPHIC_DATA] Diário [GEOGRAPHIC_…" at bounding box center [633, 216] width 279 height 237
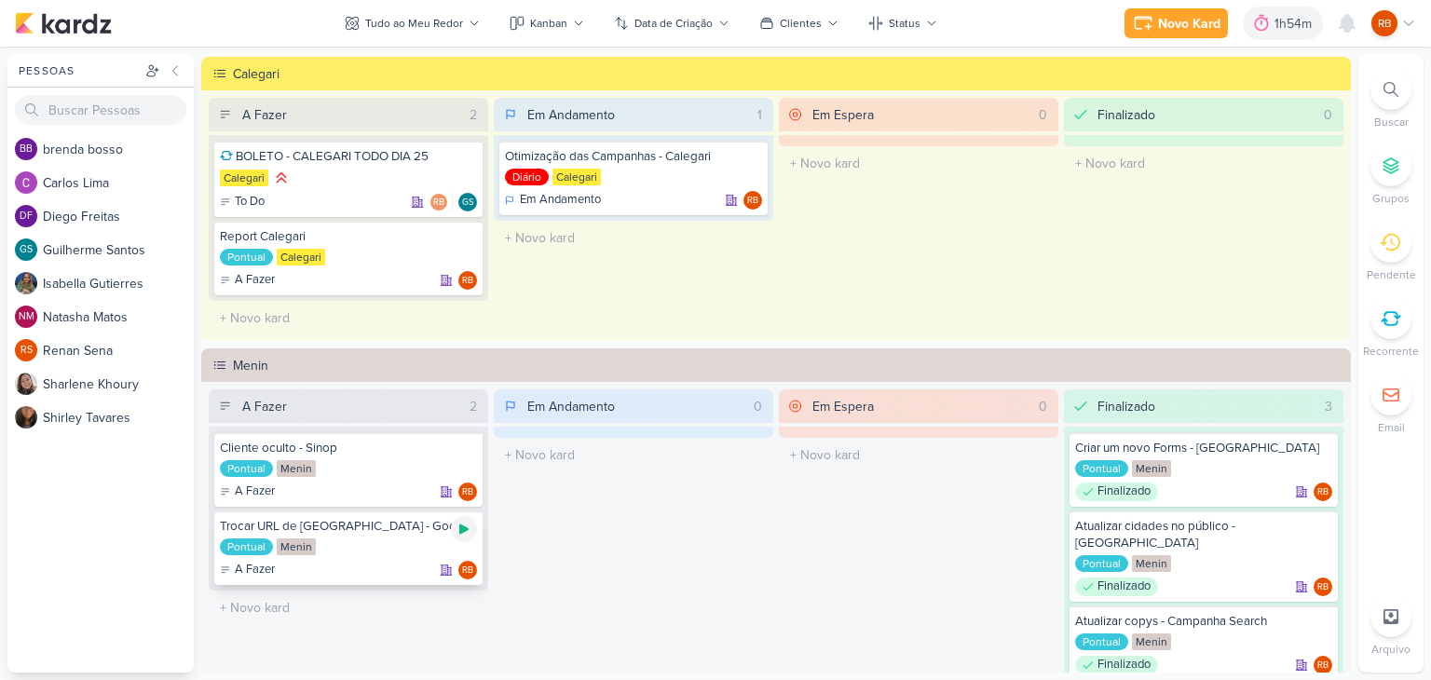
click at [466, 533] on div at bounding box center [464, 529] width 26 height 26
click at [1249, 16] on div "1h59m" at bounding box center [1269, 24] width 43 height 20
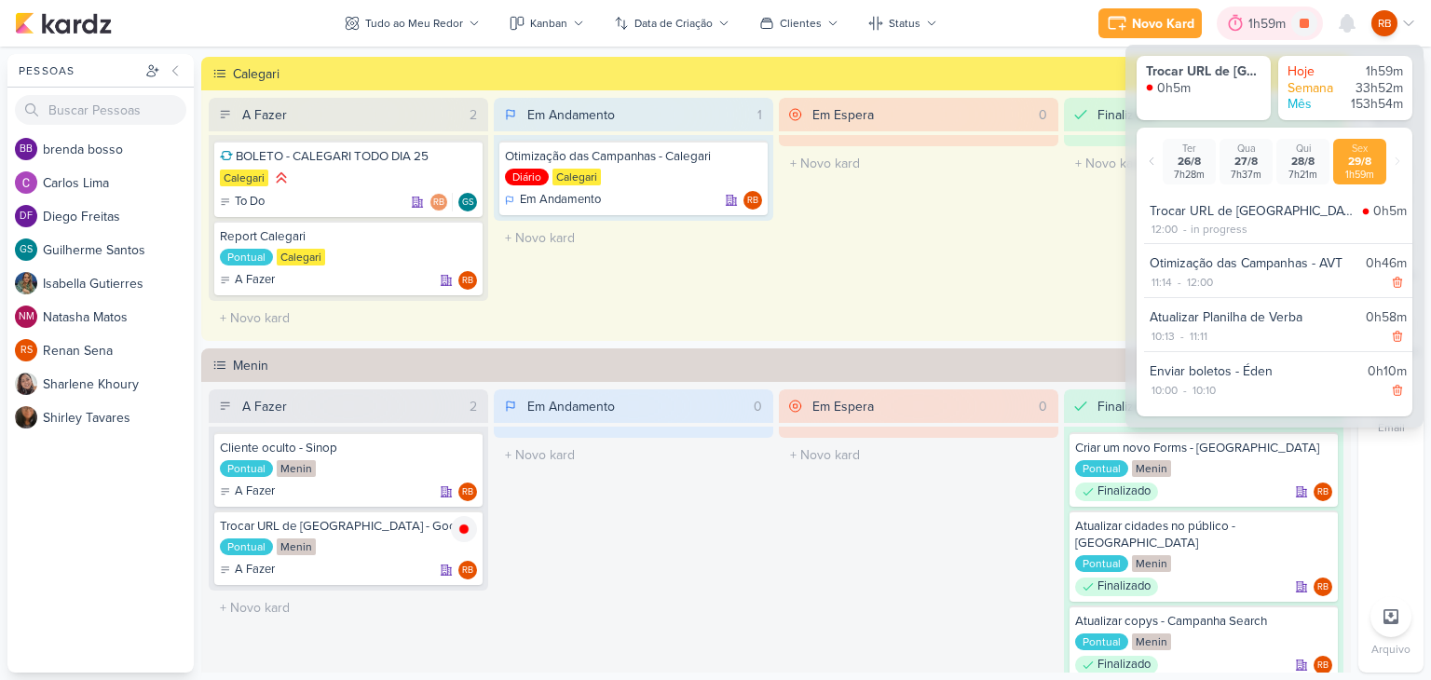
click at [1249, 16] on div "1h59m" at bounding box center [1269, 24] width 43 height 20
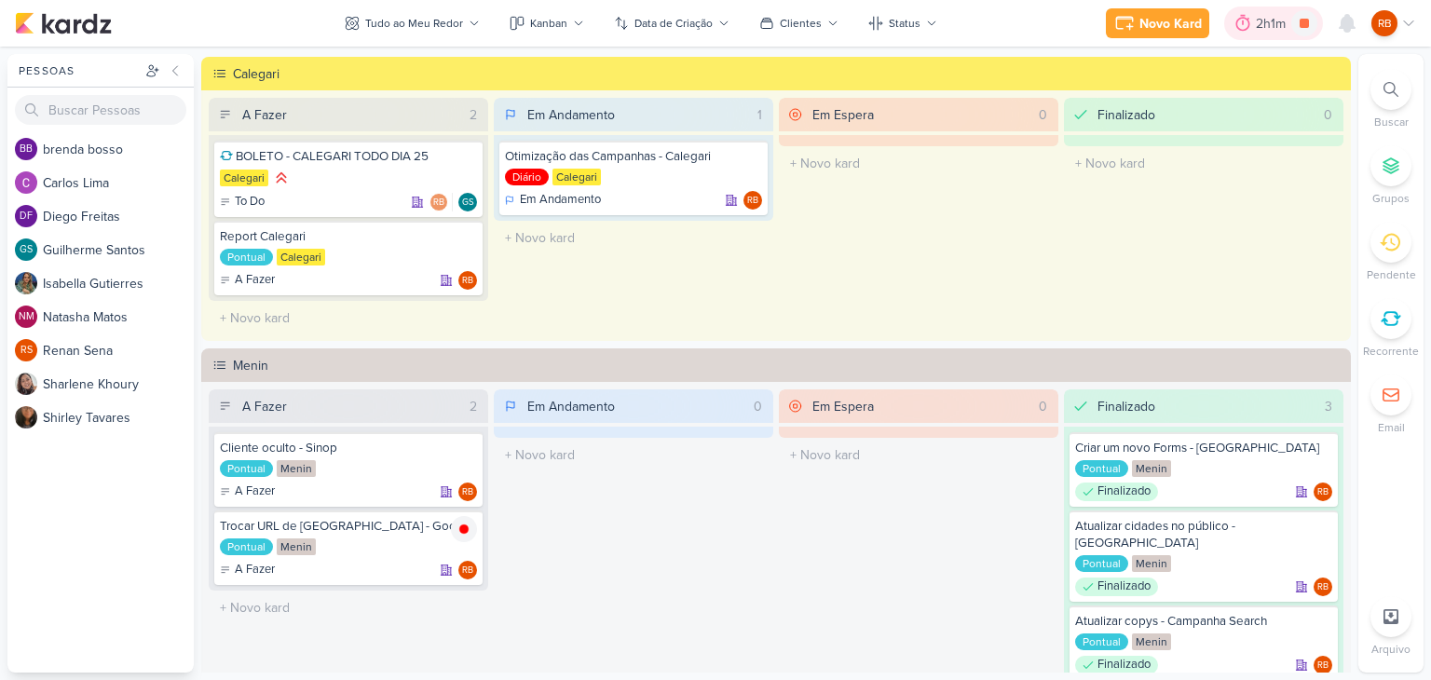
click at [1274, 24] on div "2h1m" at bounding box center [1272, 24] width 35 height 20
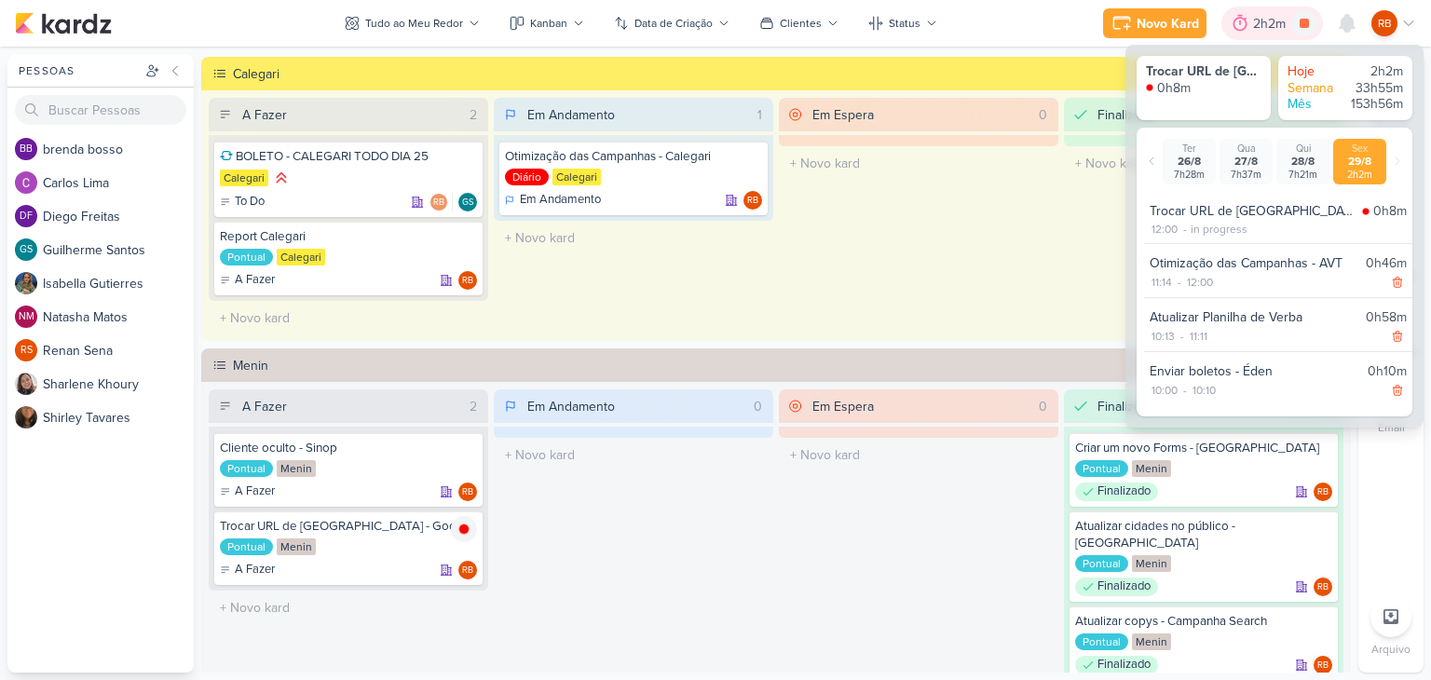
click at [1274, 24] on div "2h2m" at bounding box center [1272, 24] width 38 height 20
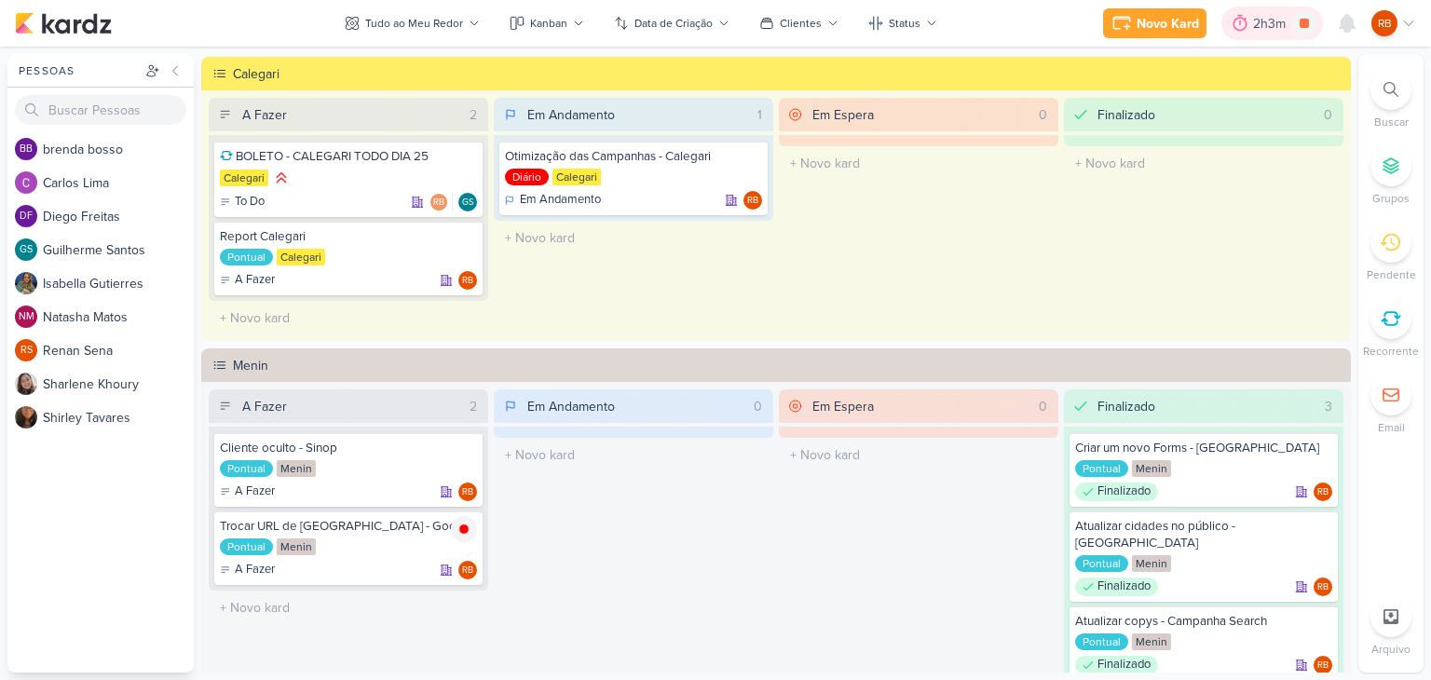
click at [1282, 27] on div "2h3m" at bounding box center [1272, 24] width 38 height 20
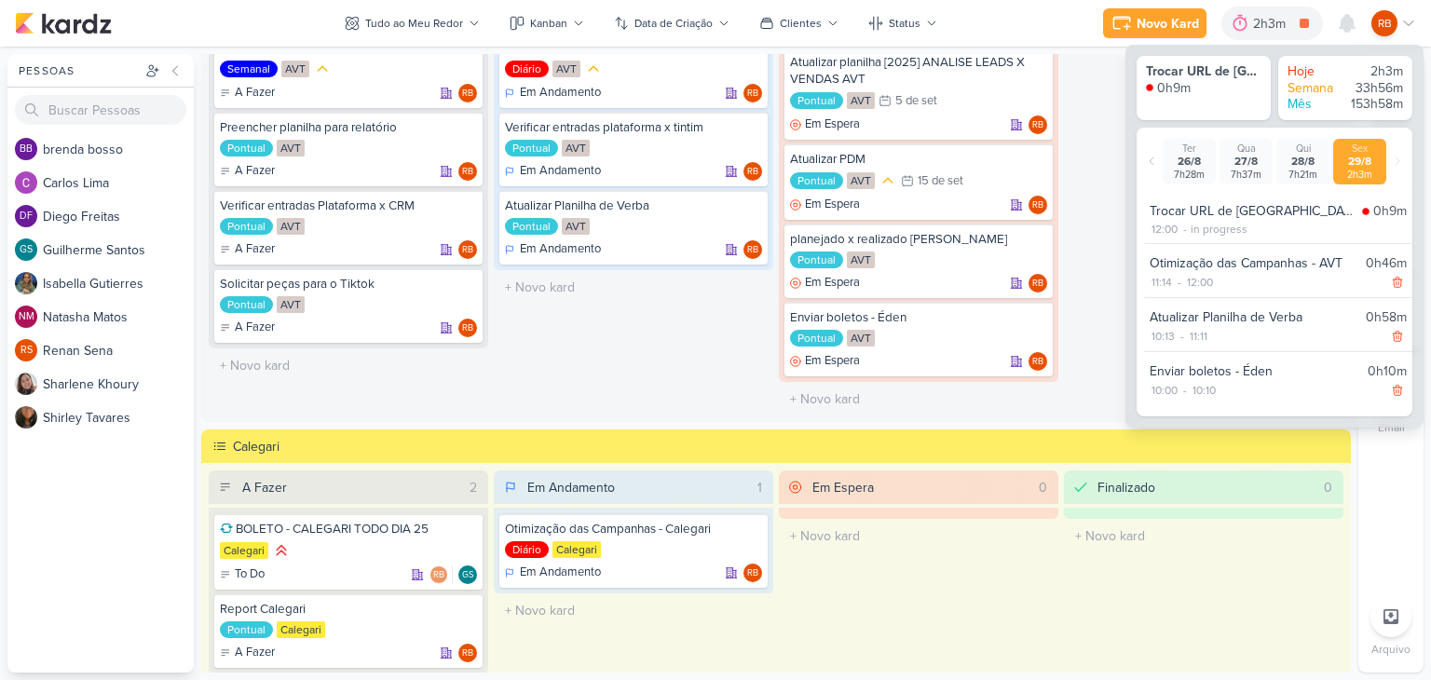
scroll to position [0, 0]
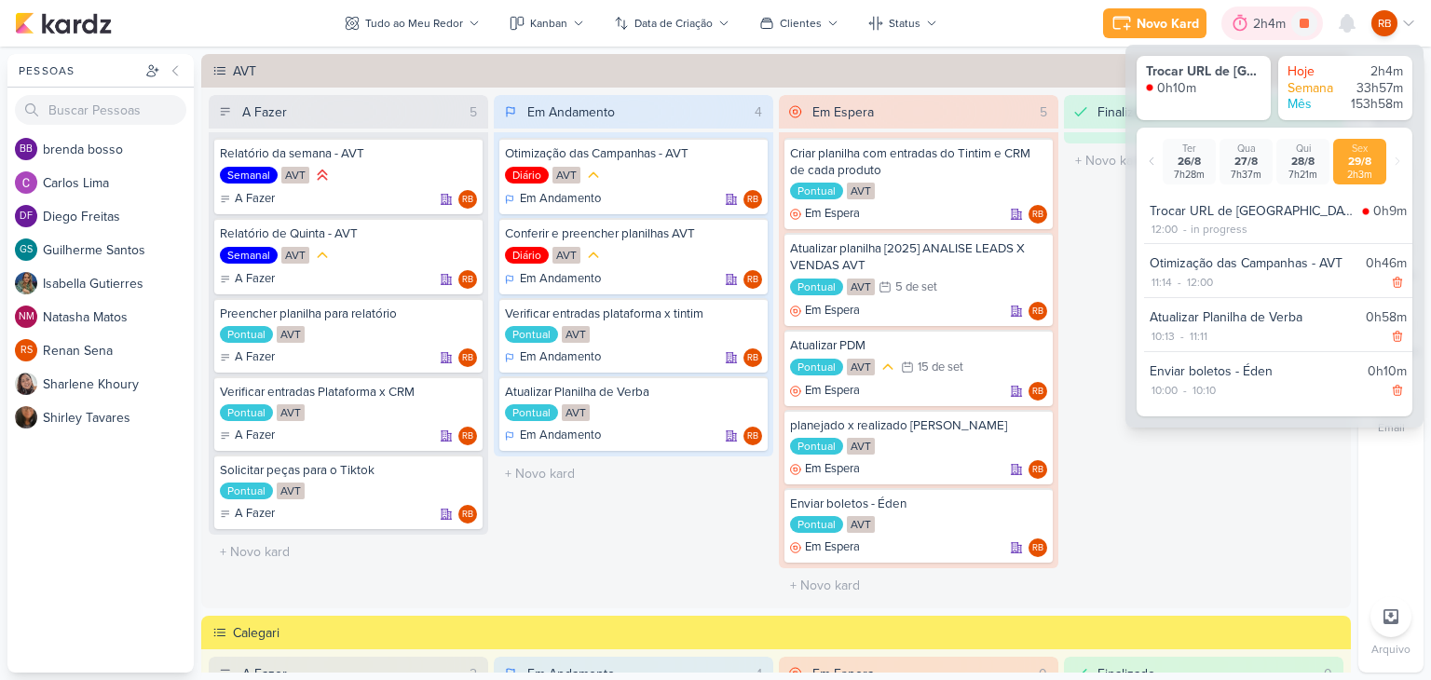
click at [1250, 17] on div at bounding box center [1240, 23] width 26 height 30
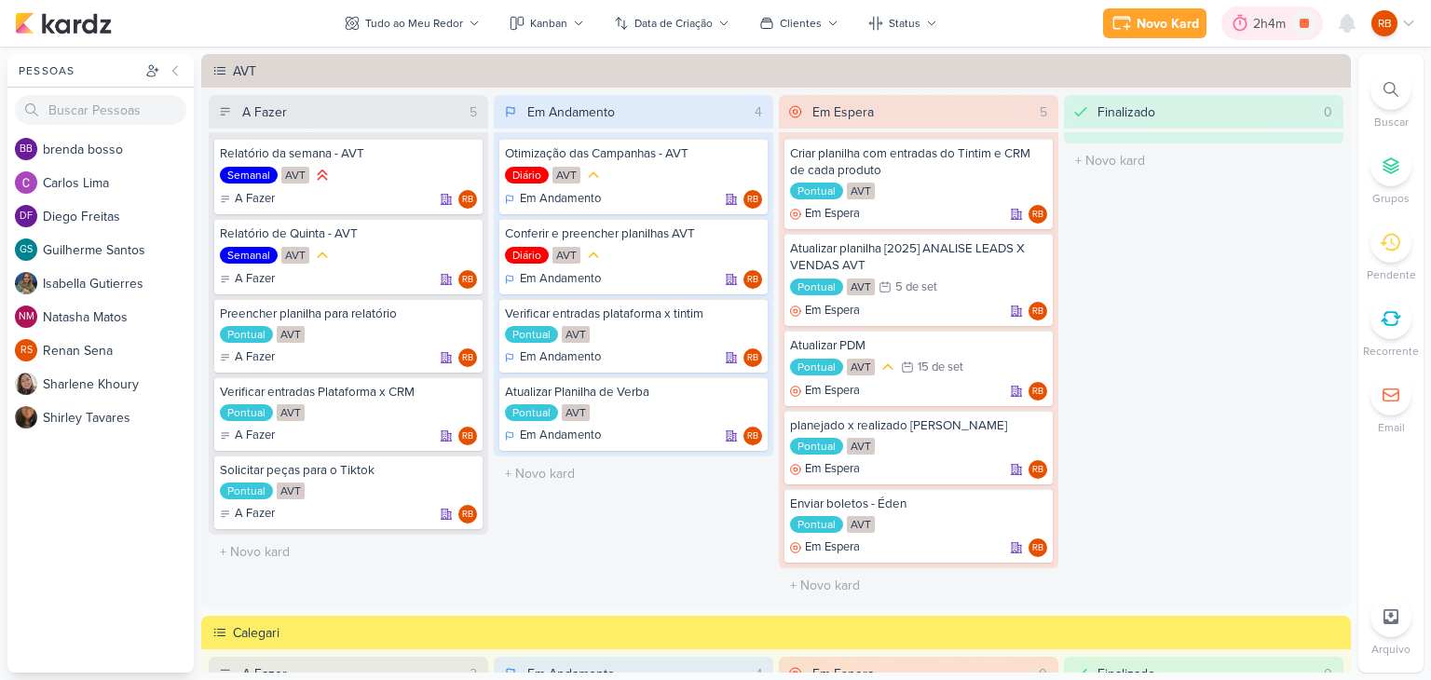
click at [1250, 17] on div at bounding box center [1240, 23] width 26 height 30
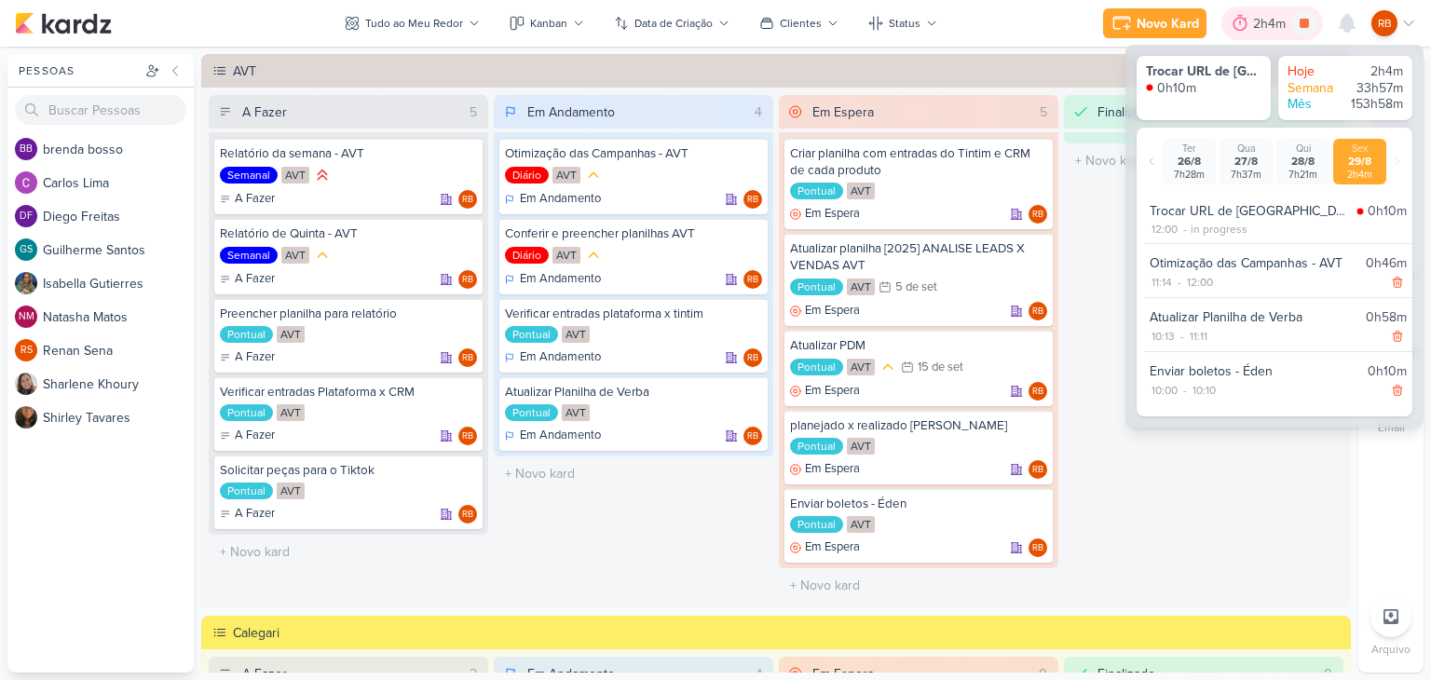
click at [1250, 17] on div at bounding box center [1240, 23] width 26 height 30
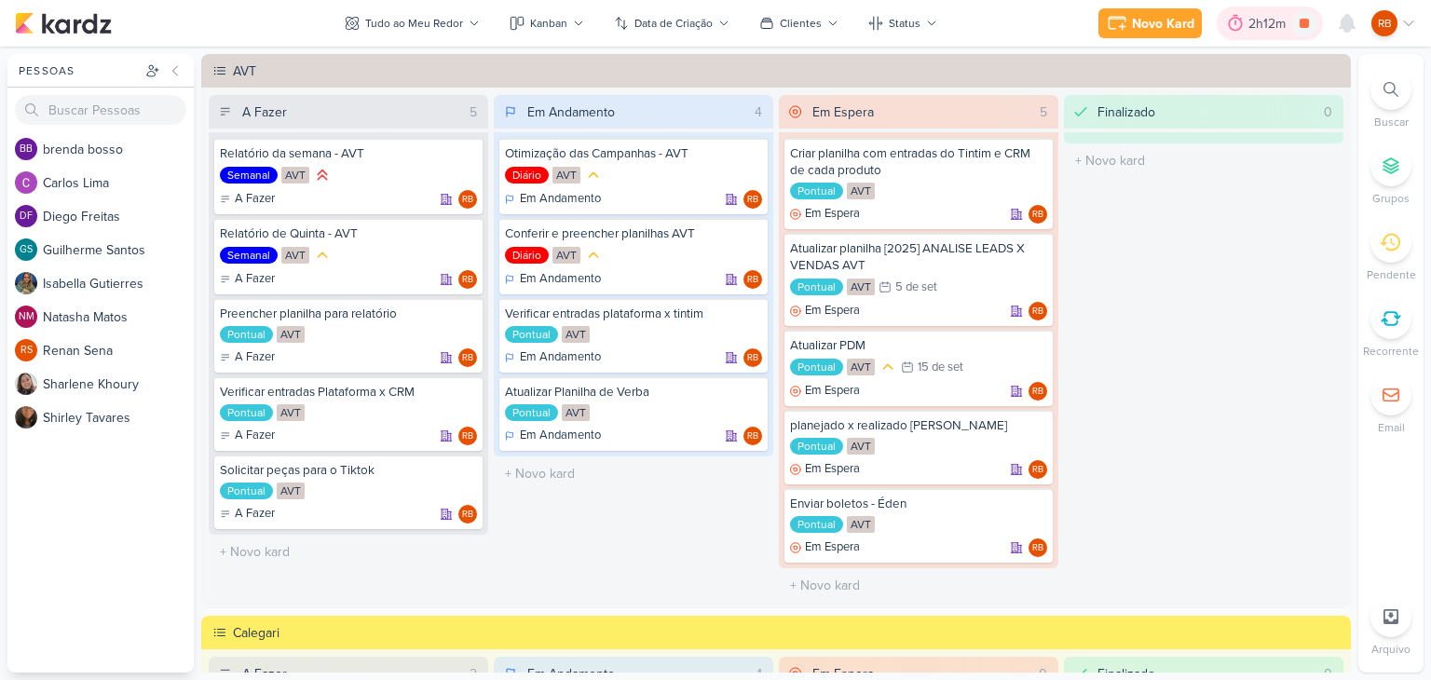
click at [1257, 16] on div "2h12m" at bounding box center [1269, 24] width 43 height 20
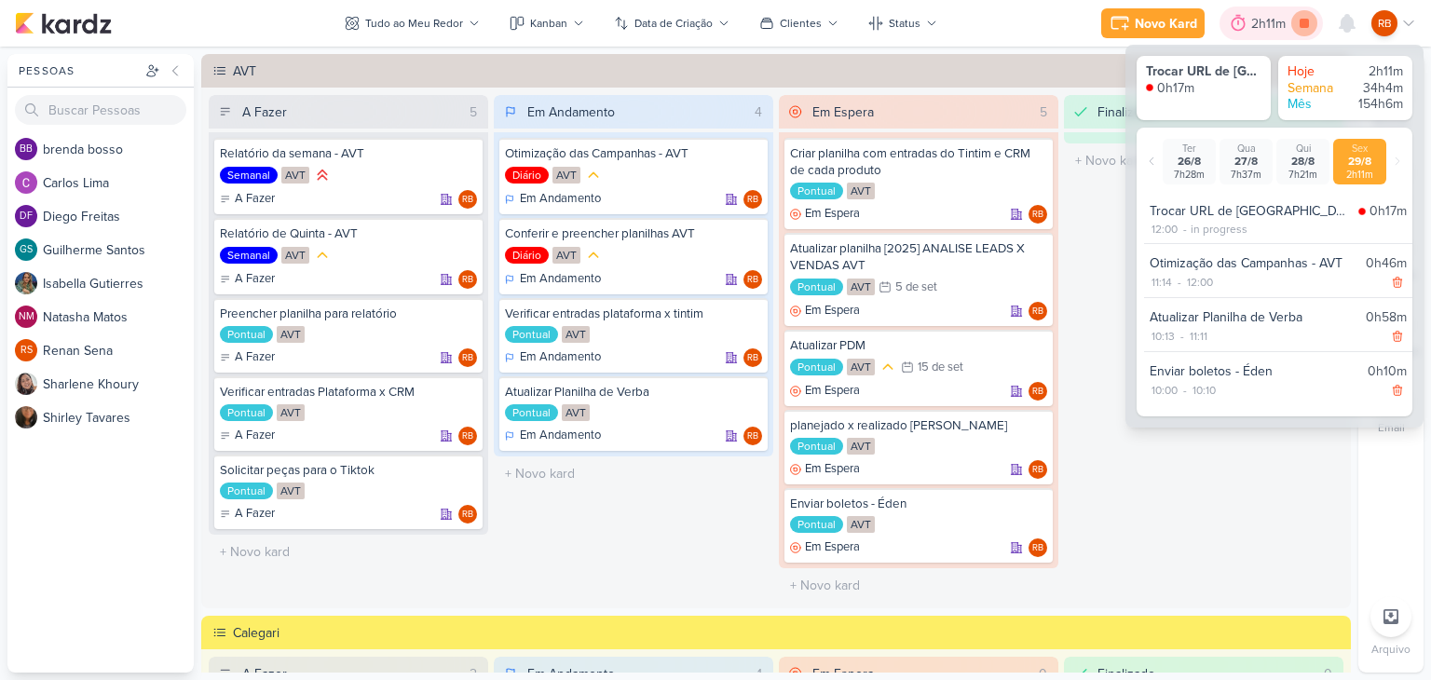
click at [1303, 20] on icon at bounding box center [1303, 23] width 9 height 9
click at [1274, 26] on div at bounding box center [1264, 23] width 26 height 30
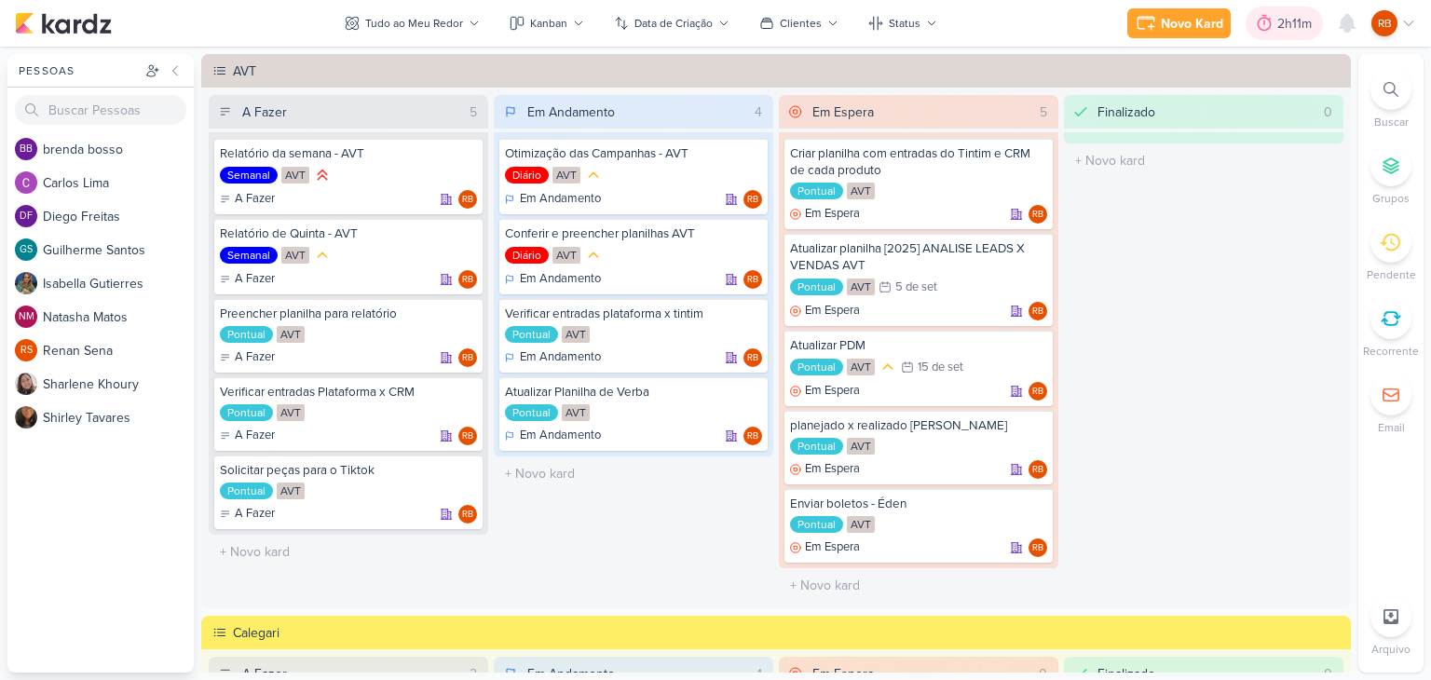
click at [1289, 17] on div "2h11m" at bounding box center [1297, 24] width 40 height 20
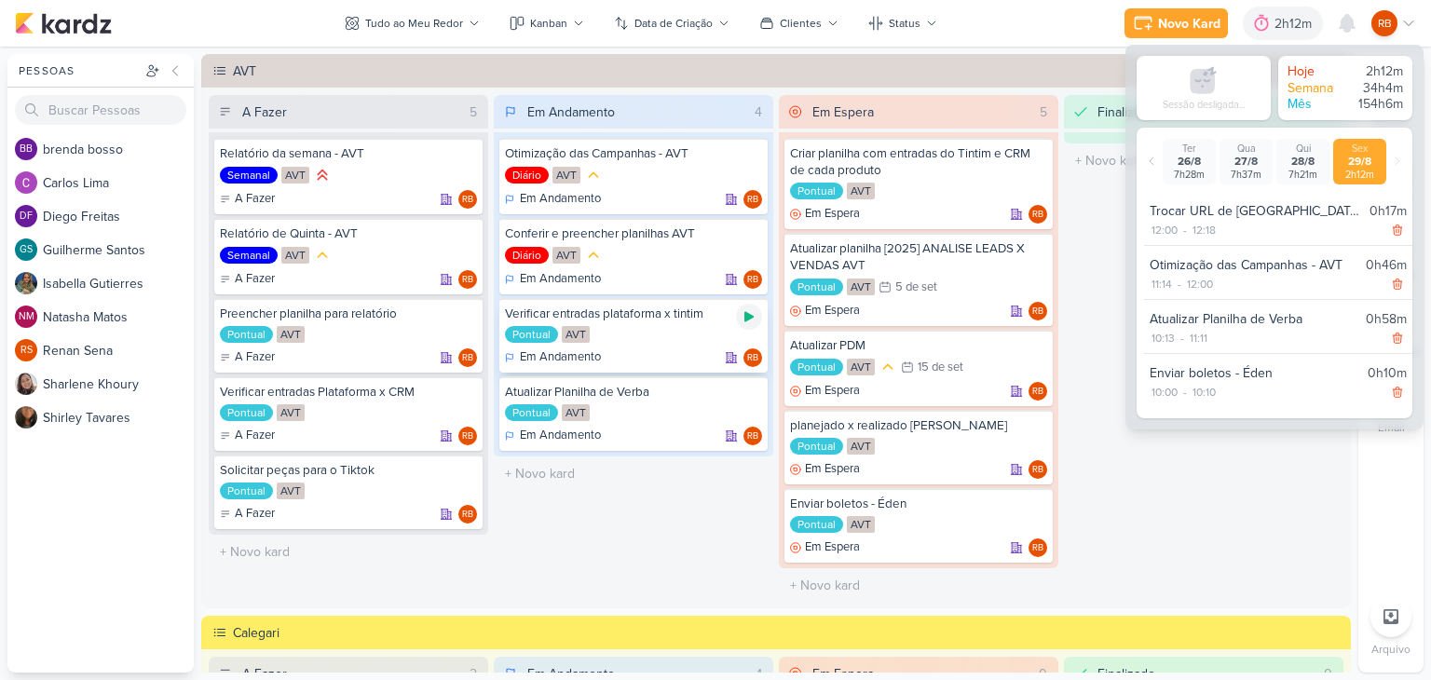
click at [746, 314] on icon at bounding box center [748, 317] width 9 height 10
click at [1233, 459] on div "Finalizado 0 O título do kard deve ter menos que 100 caracteres" at bounding box center [1203, 349] width 279 height 508
